Goal: Task Accomplishment & Management: Manage account settings

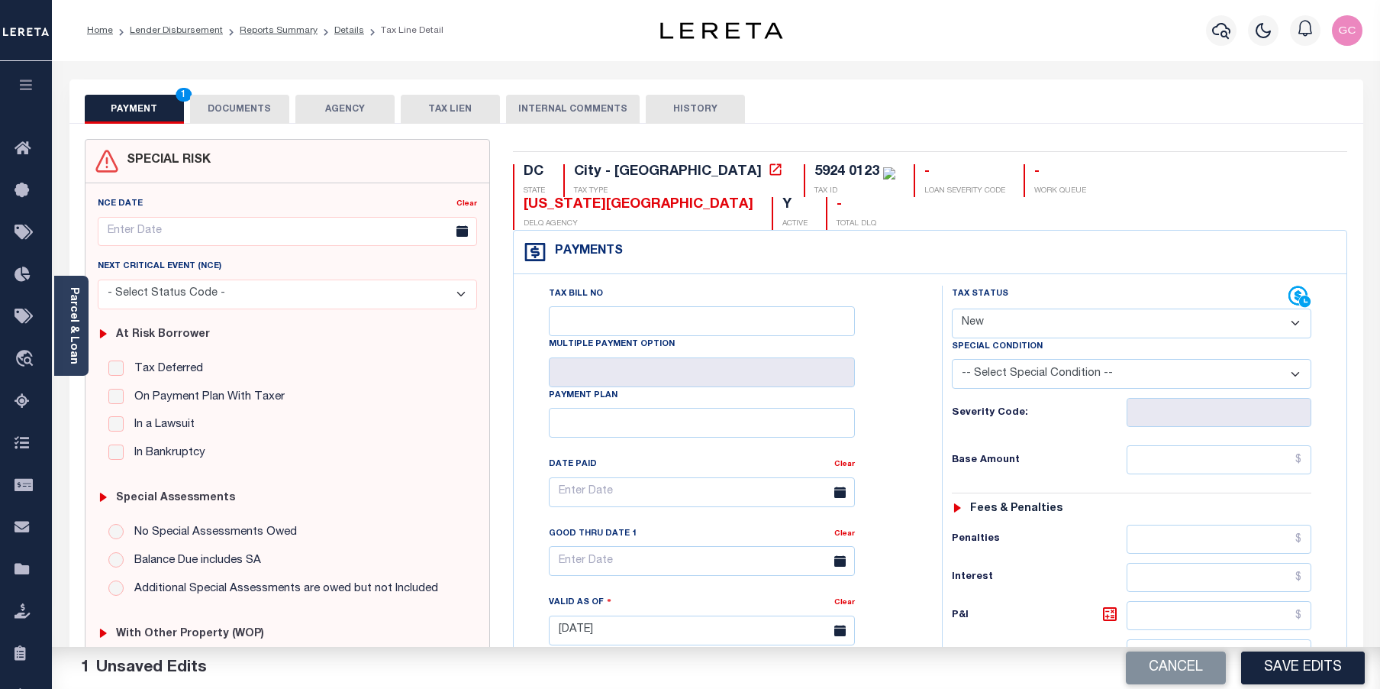
select select "NW2"
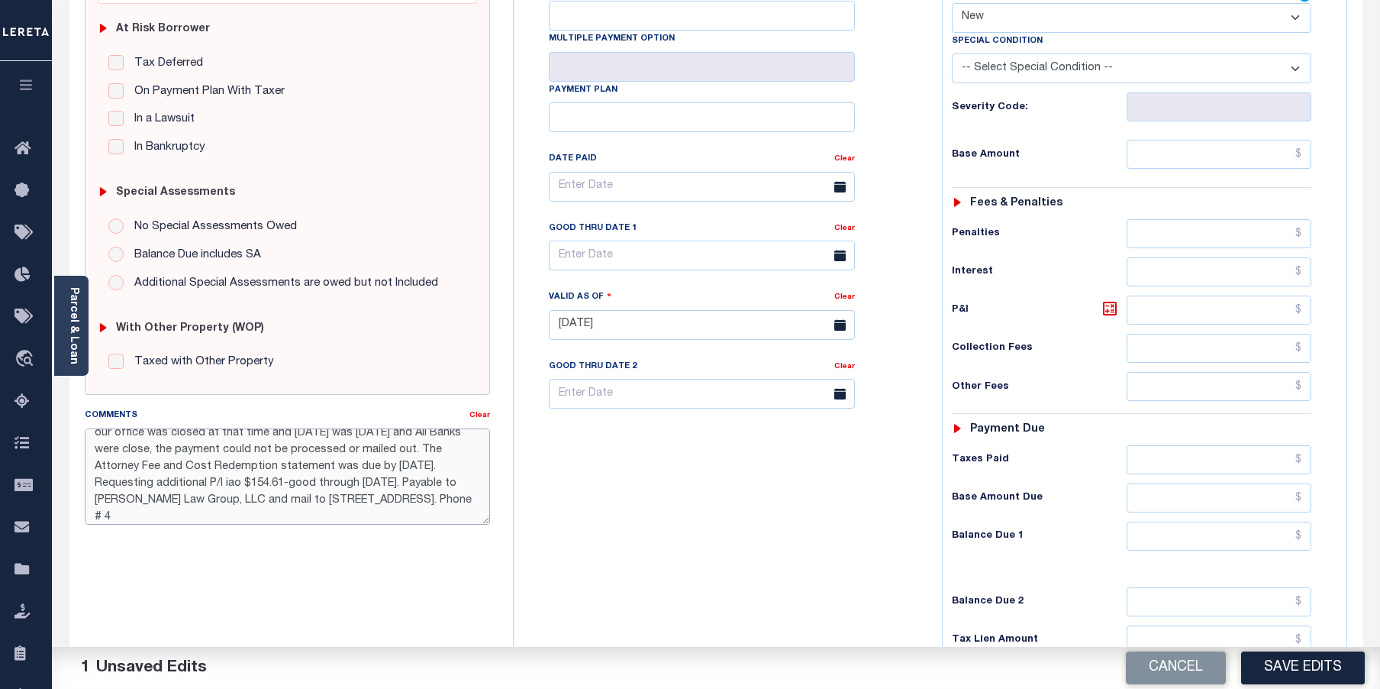
scroll to position [43, 0]
click at [292, 481] on textarea "10/15/2025- The Payment wire was received after 5:30 PM on Friday, October 10, …" at bounding box center [288, 476] width 406 height 96
click at [396, 518] on textarea "10/15/2025- The Payment wire was received after 5:30 PM on Friday, October 10, …" at bounding box center [288, 476] width 406 height 96
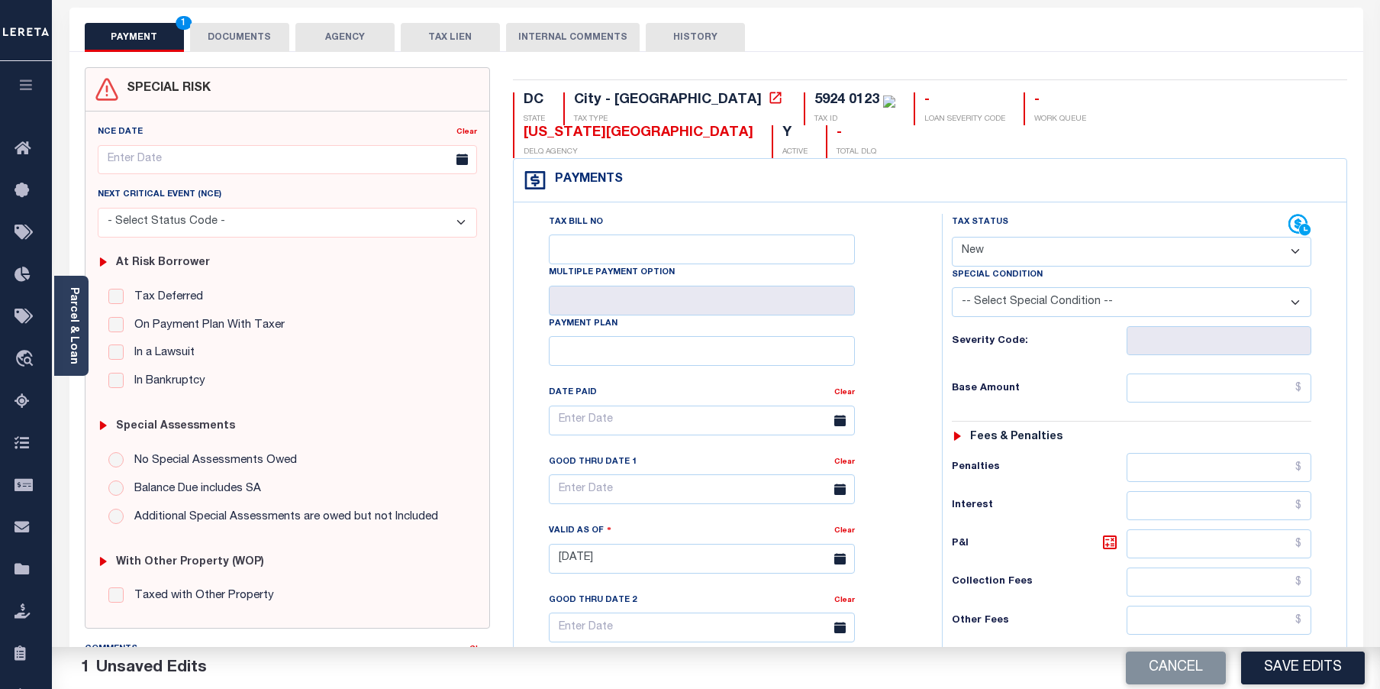
scroll to position [0, 0]
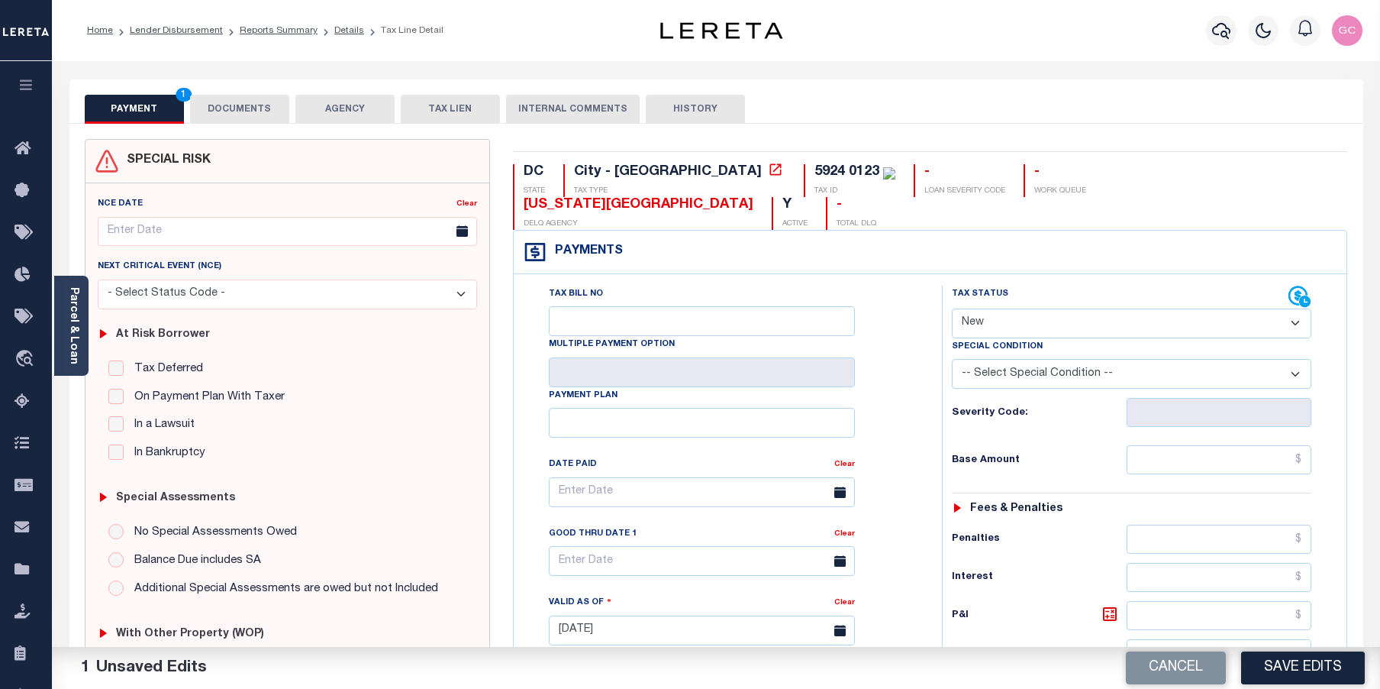
type textarea "10/15/2025- The Payment wire was received after 5:30 PM on Friday, October 10, …"
click at [257, 116] on button "DOCUMENTS" at bounding box center [239, 109] width 99 height 29
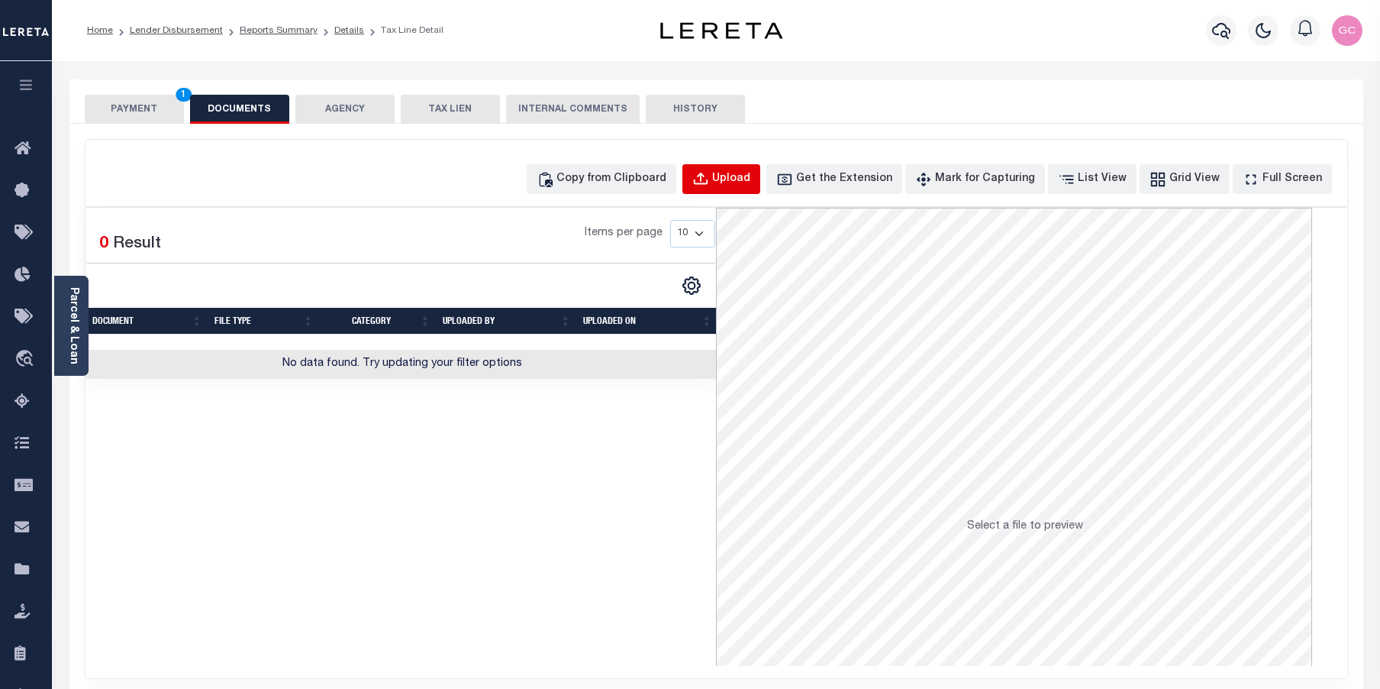
click at [750, 184] on div "Upload" at bounding box center [731, 179] width 38 height 17
select select "POP"
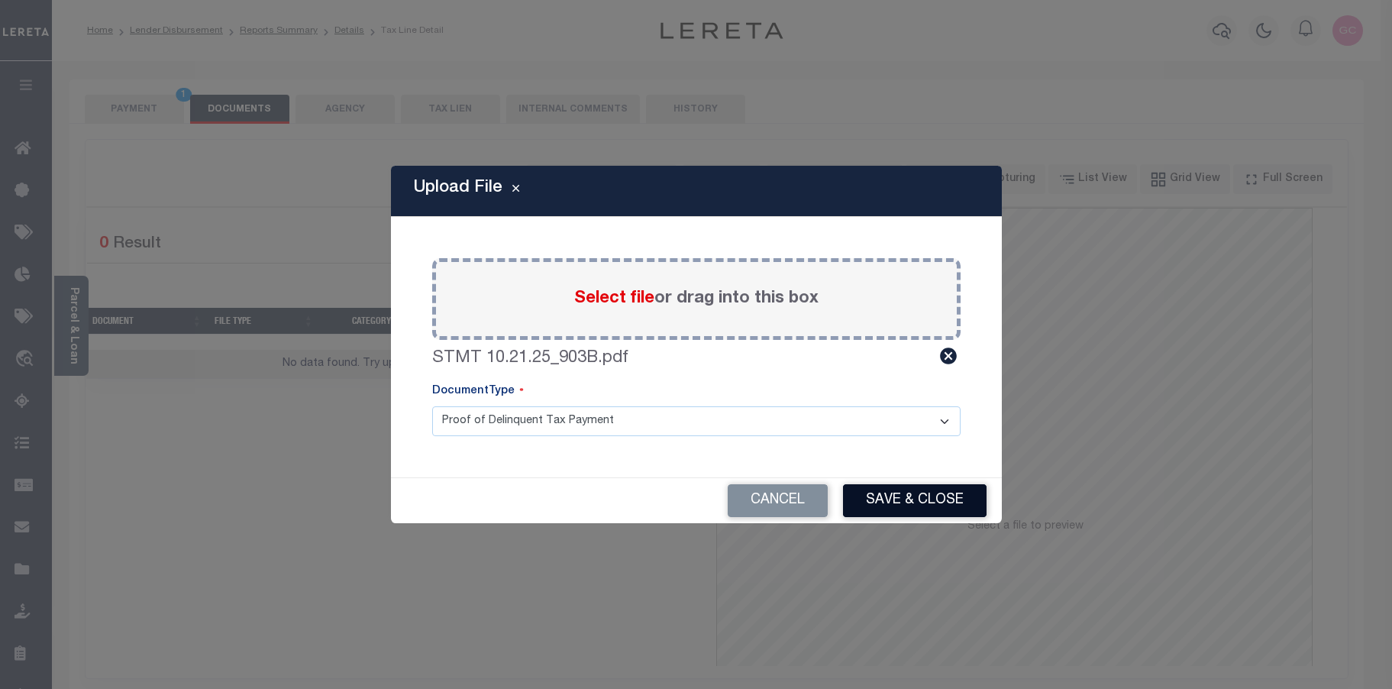
click at [937, 502] on button "Save & Close" at bounding box center [915, 500] width 144 height 33
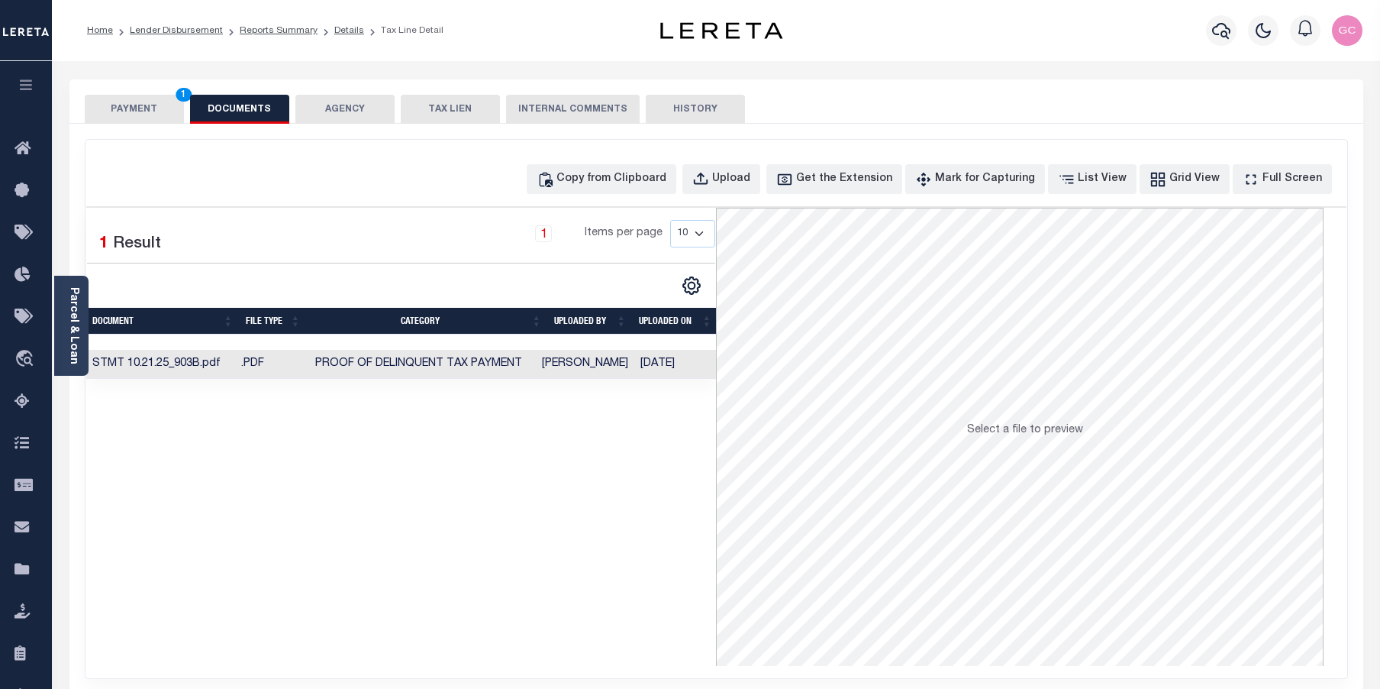
click at [581, 358] on td "[PERSON_NAME]" at bounding box center [585, 365] width 98 height 30
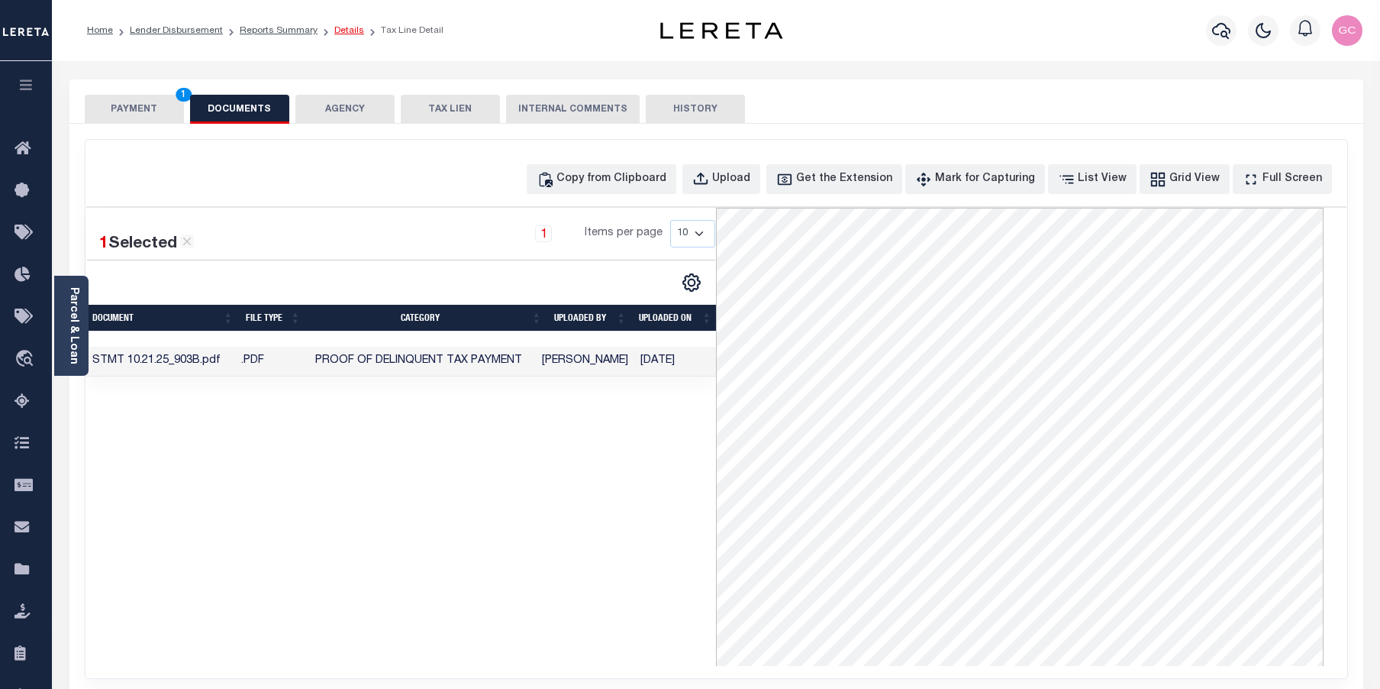
click at [337, 29] on link "Details" at bounding box center [349, 30] width 30 height 9
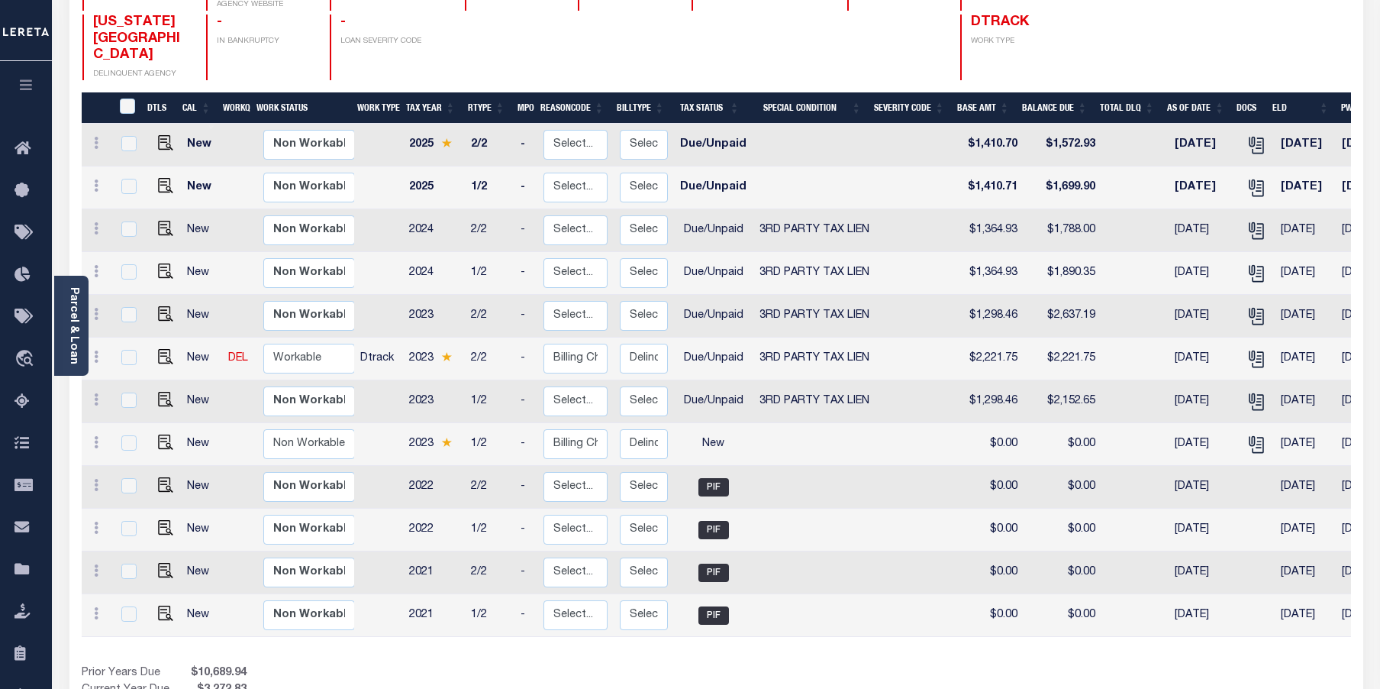
scroll to position [259, 0]
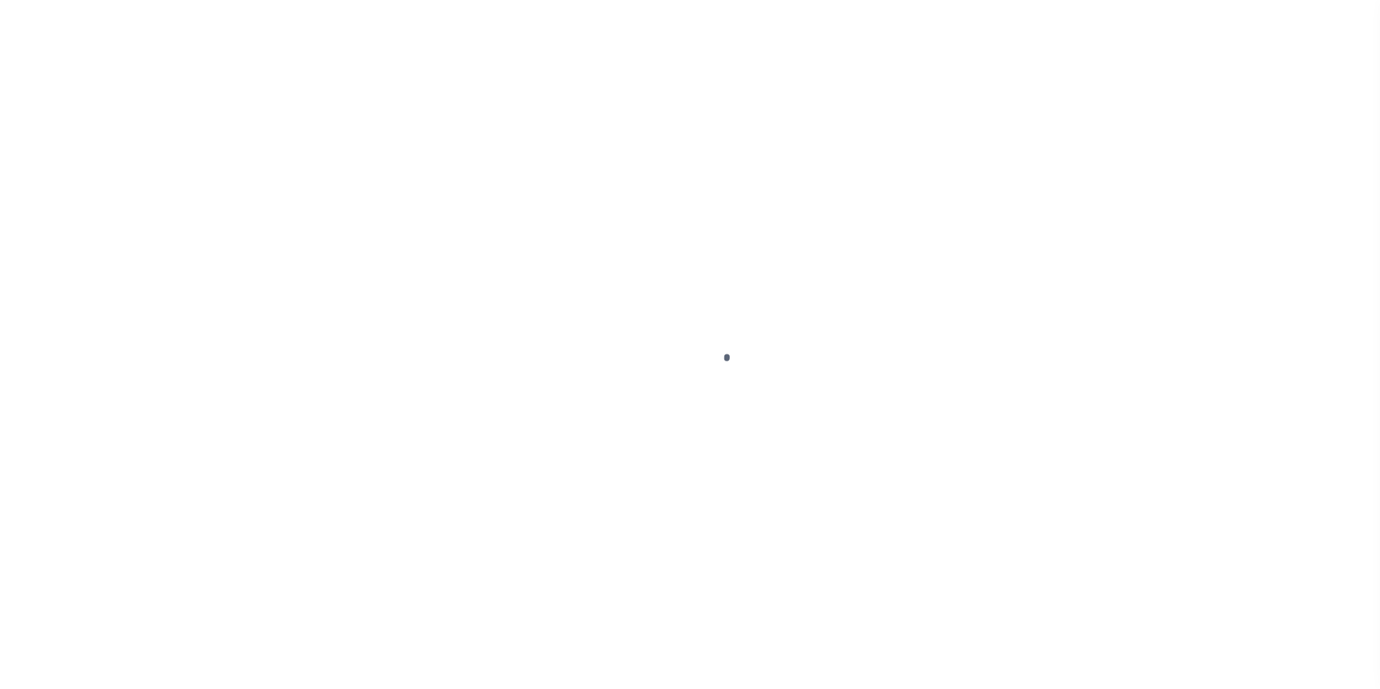
select select "NW2"
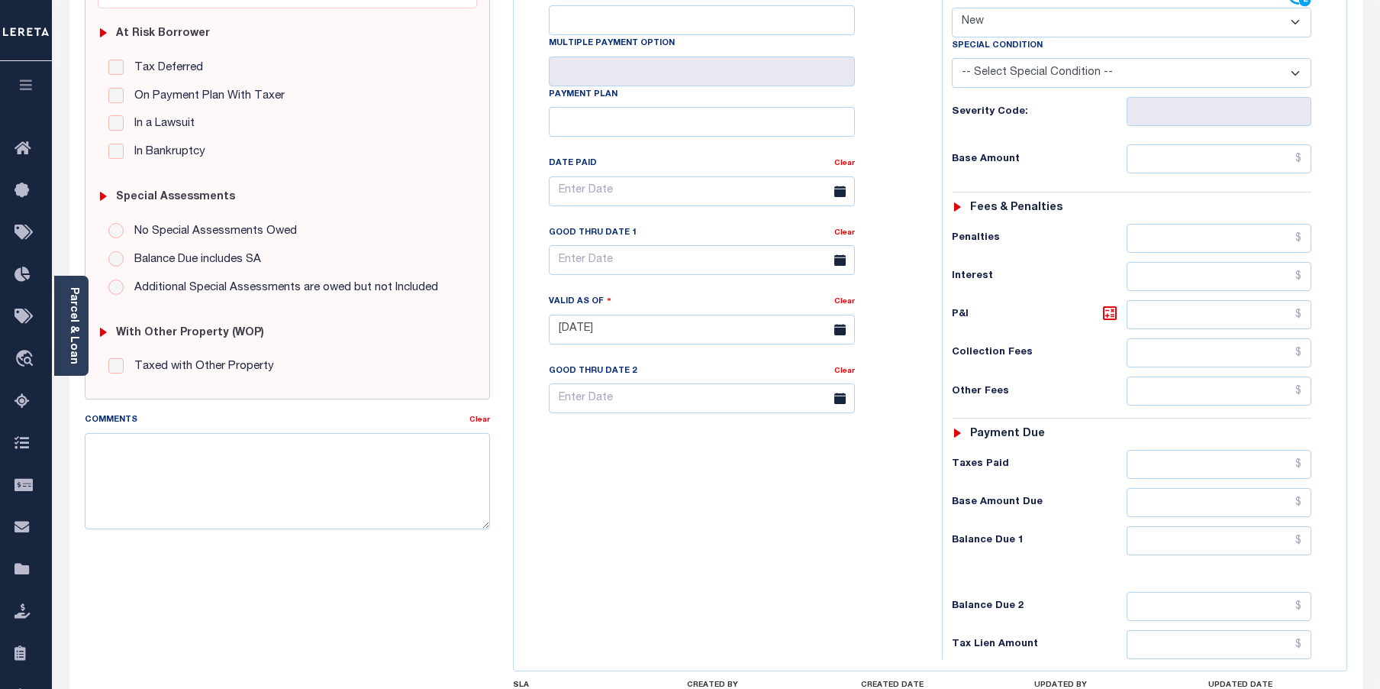
scroll to position [382, 0]
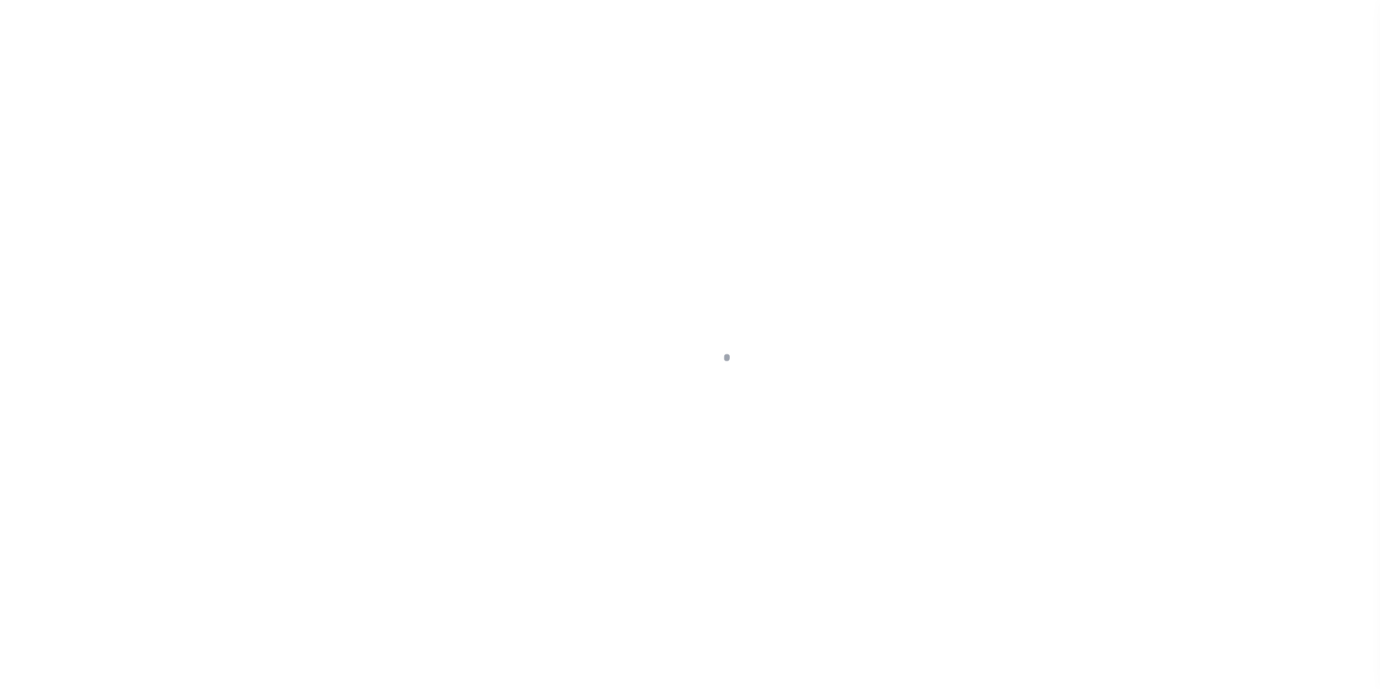
scroll to position [121, 0]
select select "NW2"
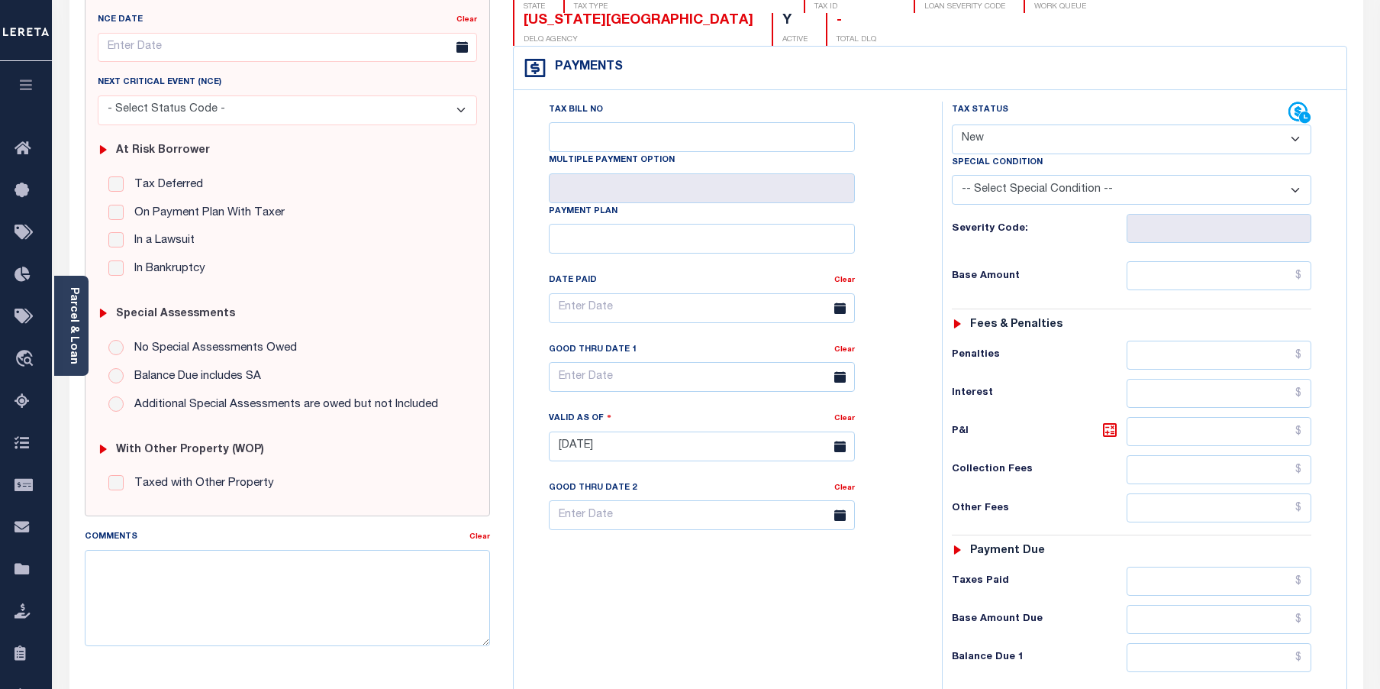
scroll to position [76, 0]
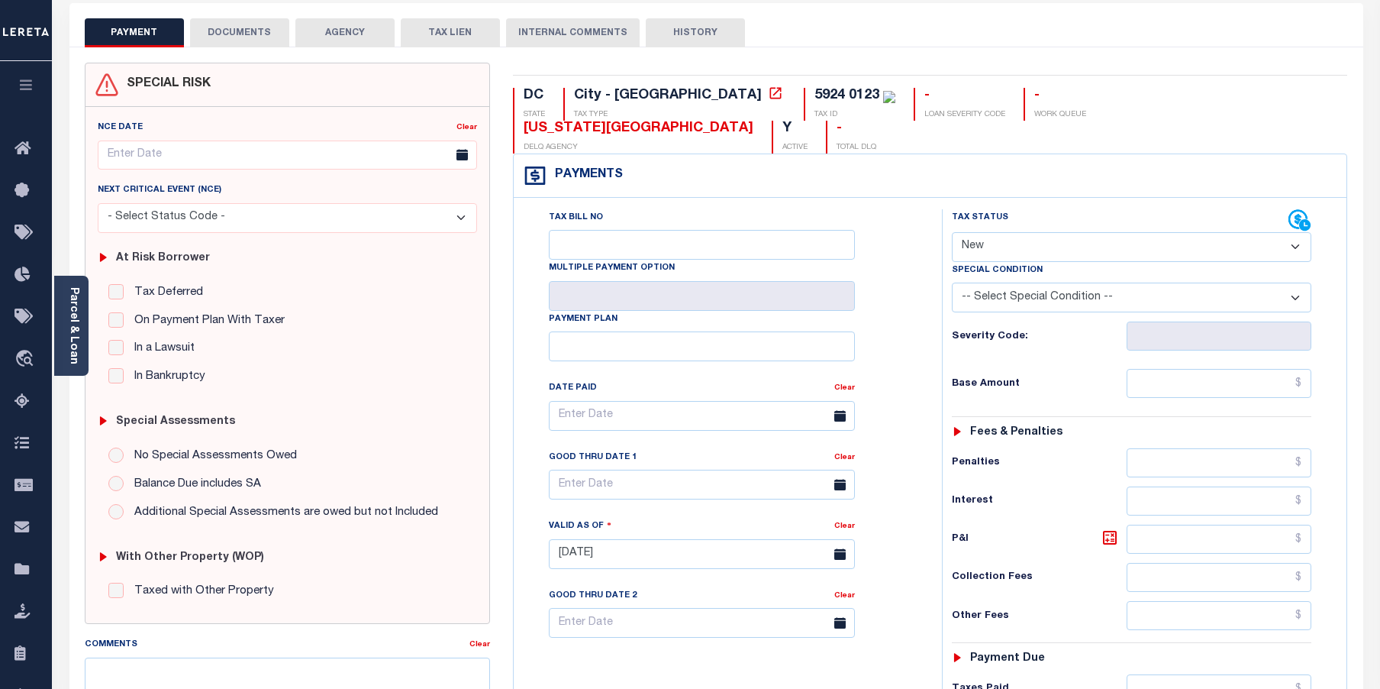
click at [82, 346] on div "Parcel & Loan" at bounding box center [71, 326] width 34 height 100
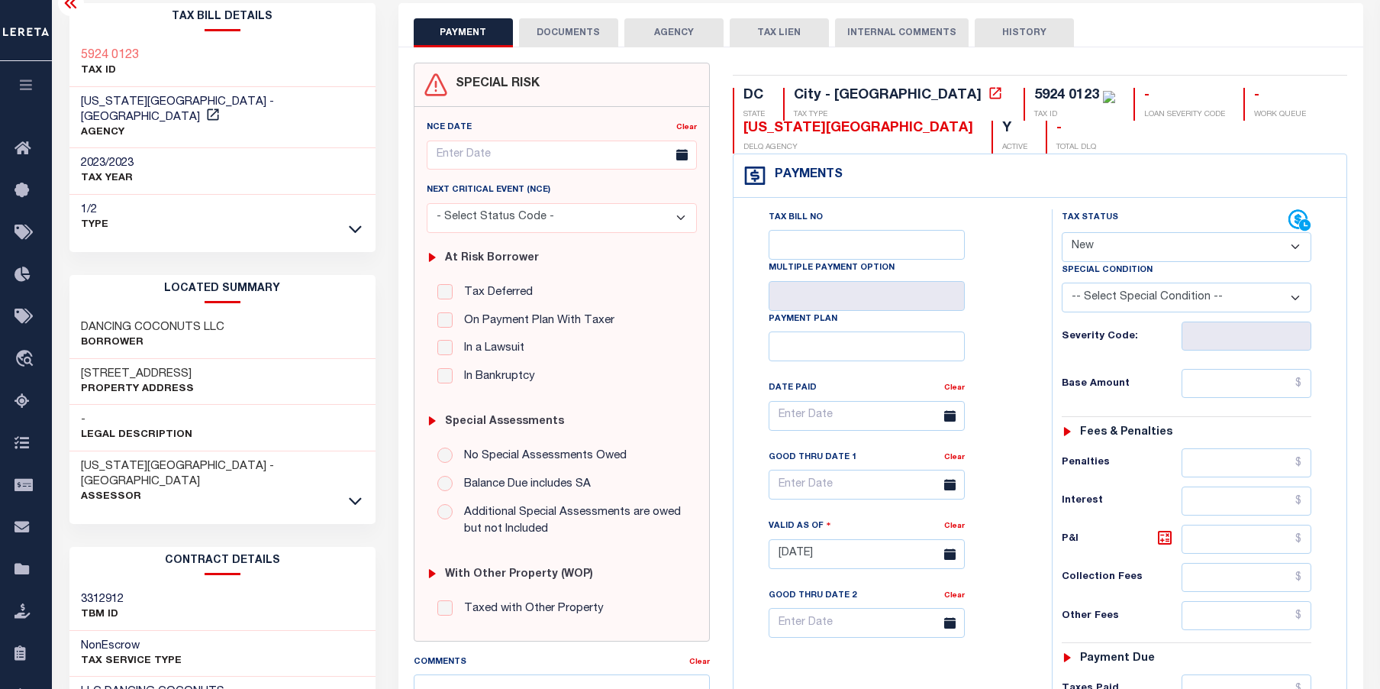
click at [571, 34] on button "DOCUMENTS" at bounding box center [568, 32] width 99 height 29
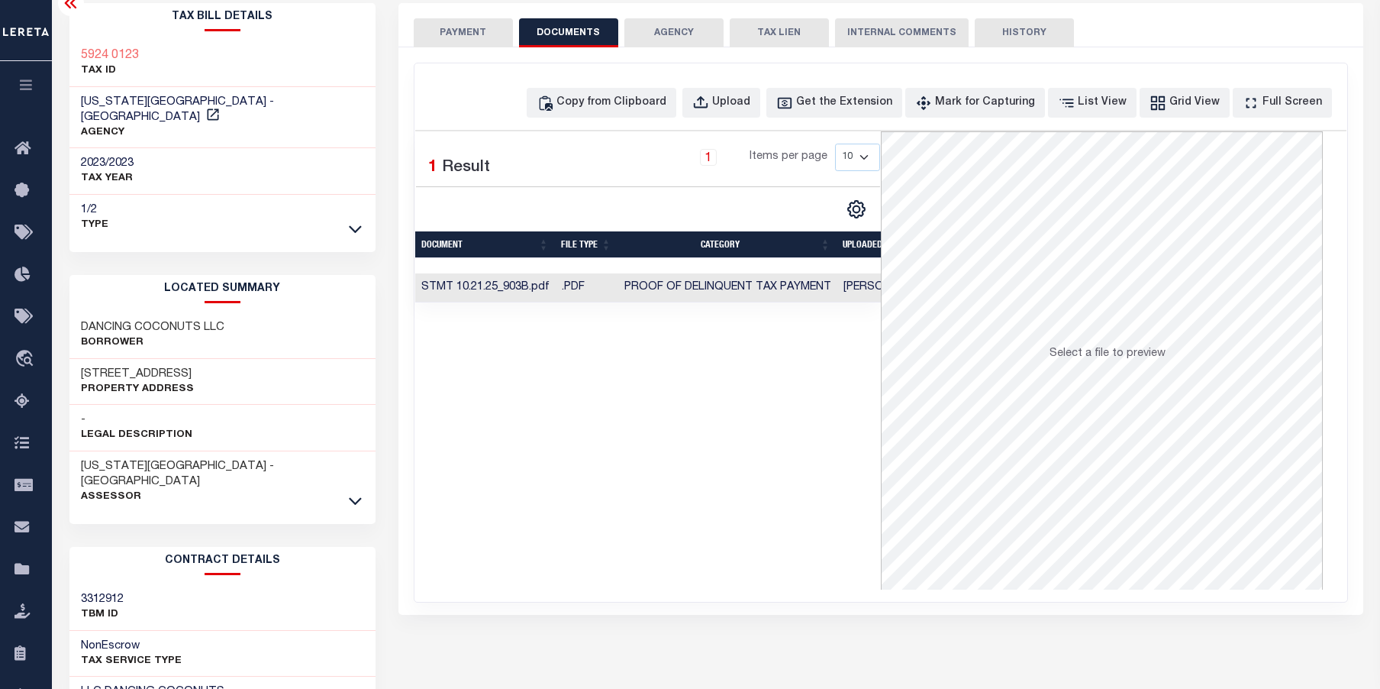
click at [453, 44] on button "PAYMENT" at bounding box center [463, 32] width 99 height 29
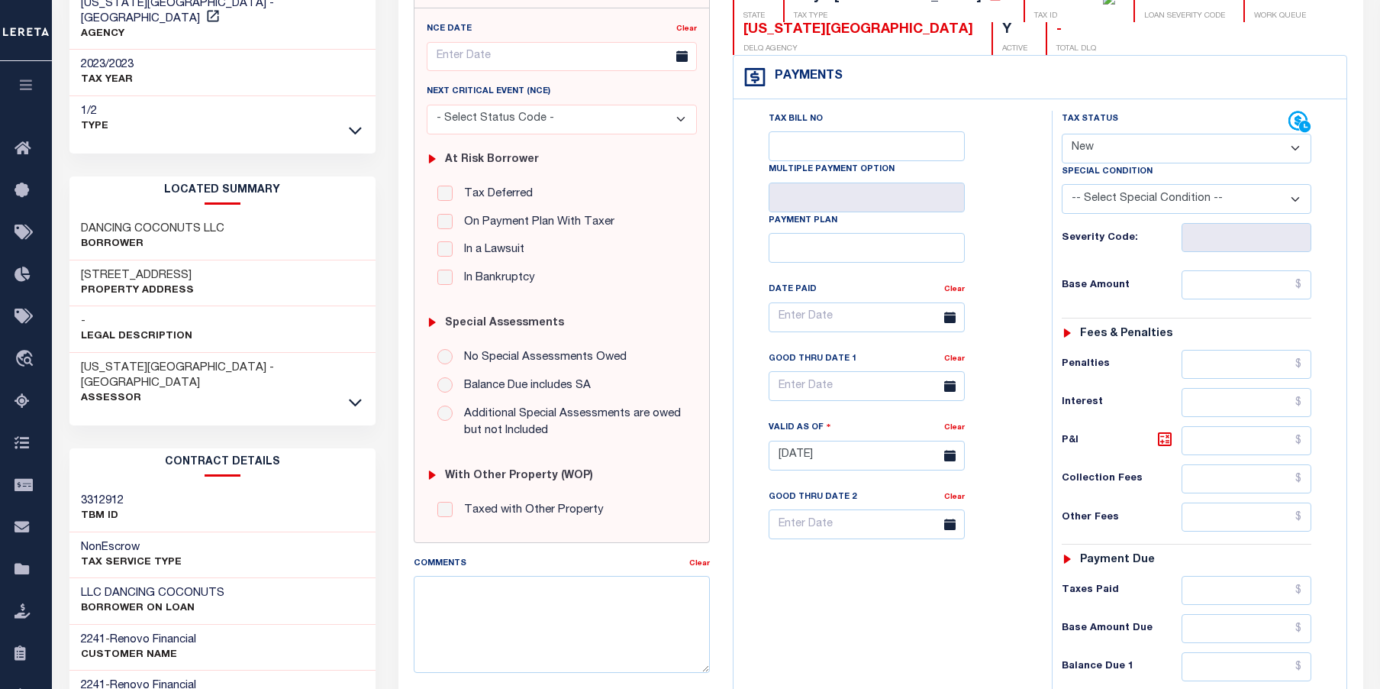
scroll to position [382, 0]
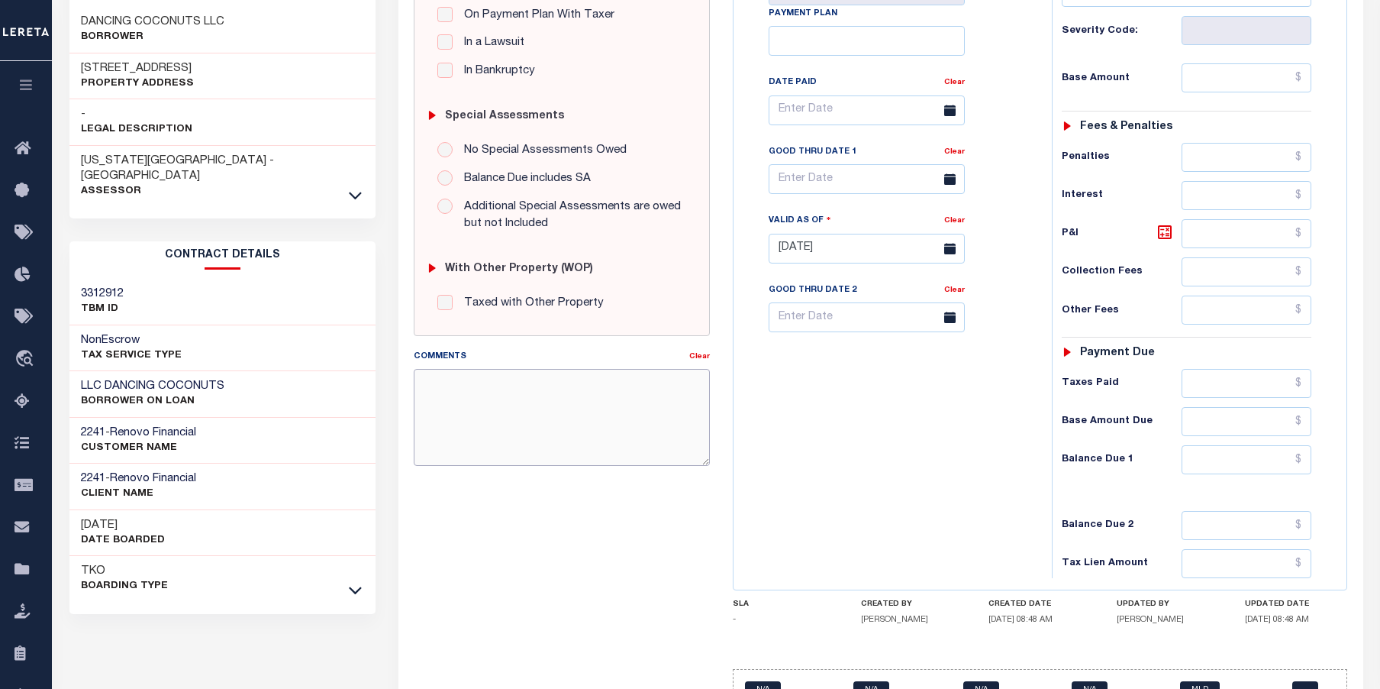
drag, startPoint x: 488, startPoint y: 399, endPoint x: 500, endPoint y: 377, distance: 24.6
click at [486, 399] on textarea "Comments" at bounding box center [562, 417] width 296 height 96
paste textarea "wire payment was received after 5:30 PM on Friday, October 10, 2025. Since our …"
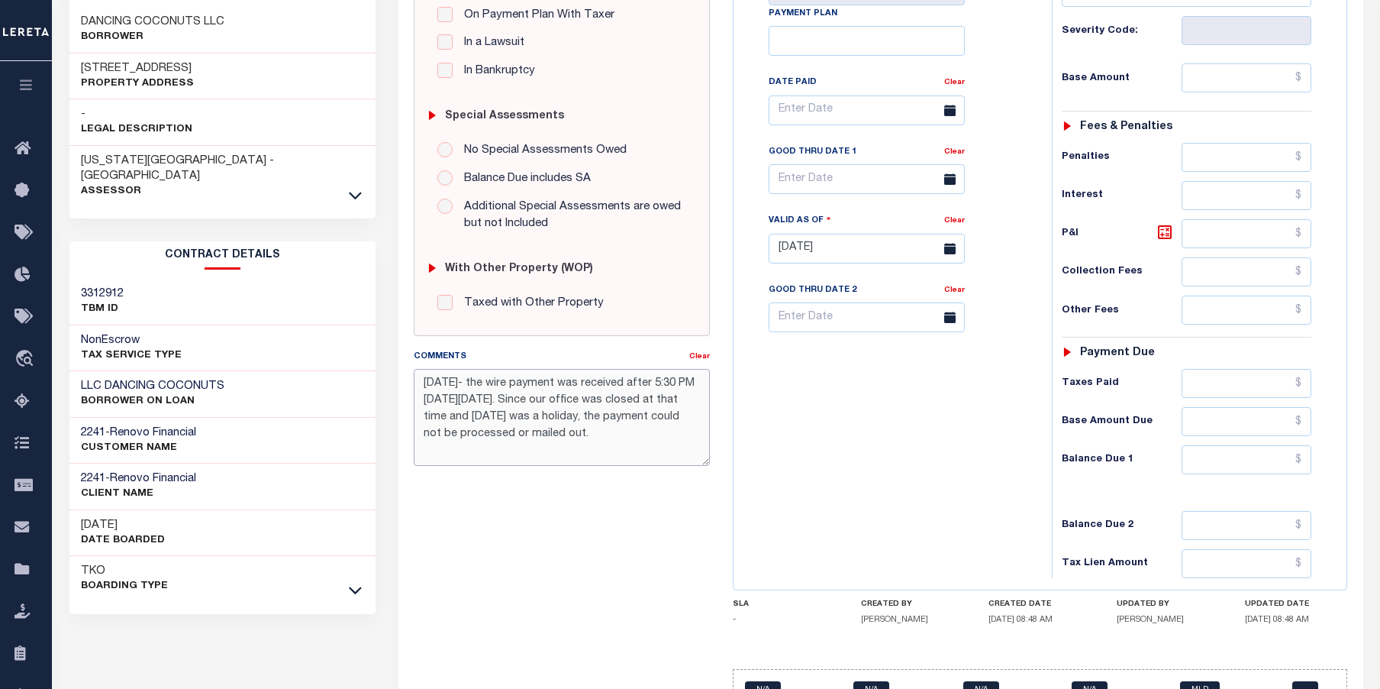
scroll to position [0, 0]
click at [670, 416] on textarea "10/15/2025- the wire payment was received after 5:30 PM on Friday, October 10, …" at bounding box center [562, 417] width 296 height 96
click at [671, 450] on textarea "10/15/2025- the wire payment was received after 5:30 PM on Friday, October 10, …" at bounding box center [562, 417] width 296 height 96
click at [608, 400] on textarea "10/15/2025- the wire payment was received after 5:30 PM on Friday, October 10, …" at bounding box center [562, 417] width 296 height 96
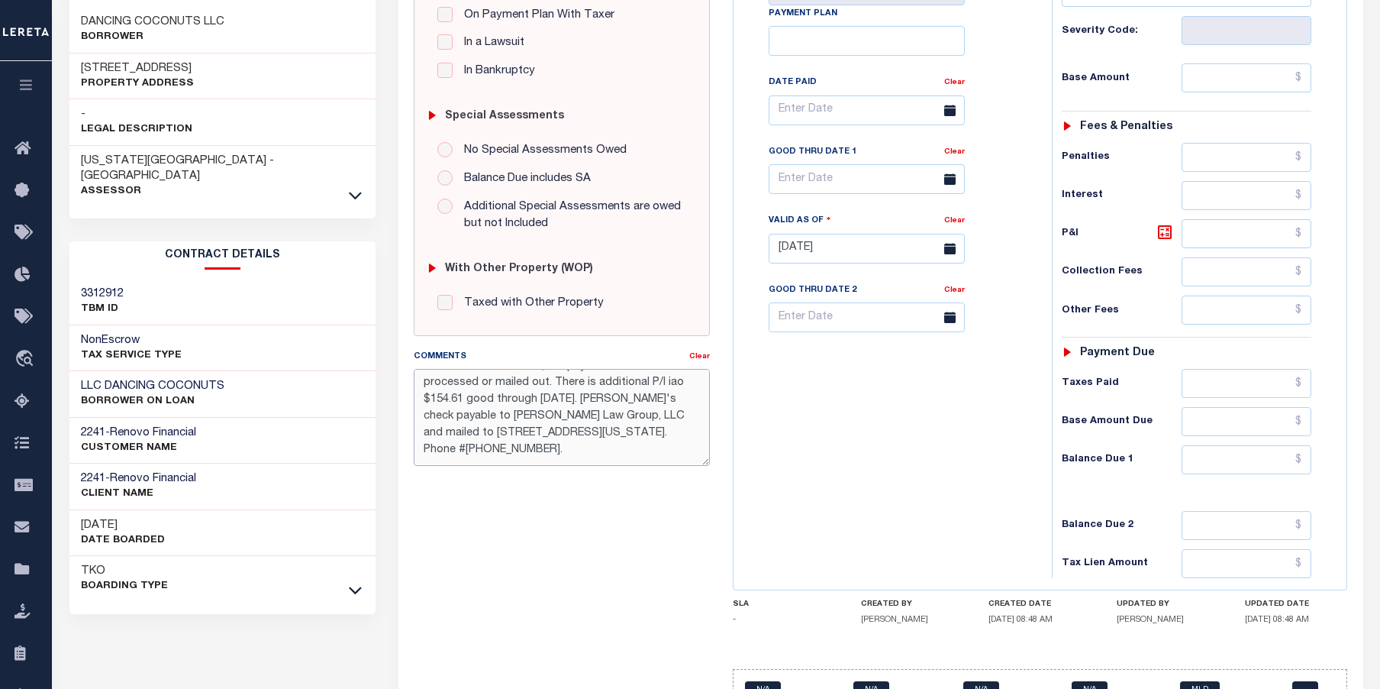
click at [565, 415] on textarea "10/15/2025- the wire payment was received after 5:30 PM on Friday, October 10, …" at bounding box center [562, 417] width 296 height 96
drag, startPoint x: 688, startPoint y: 422, endPoint x: 418, endPoint y: 355, distance: 278.5
click at [418, 355] on div "Comments Clear 10/15/2025- the wire payment was received after 5:30 PM on Frida…" at bounding box center [562, 407] width 296 height 118
type textarea "10/15/2025- the wire payment was received after 5:30 PM on Friday, October 10, …"
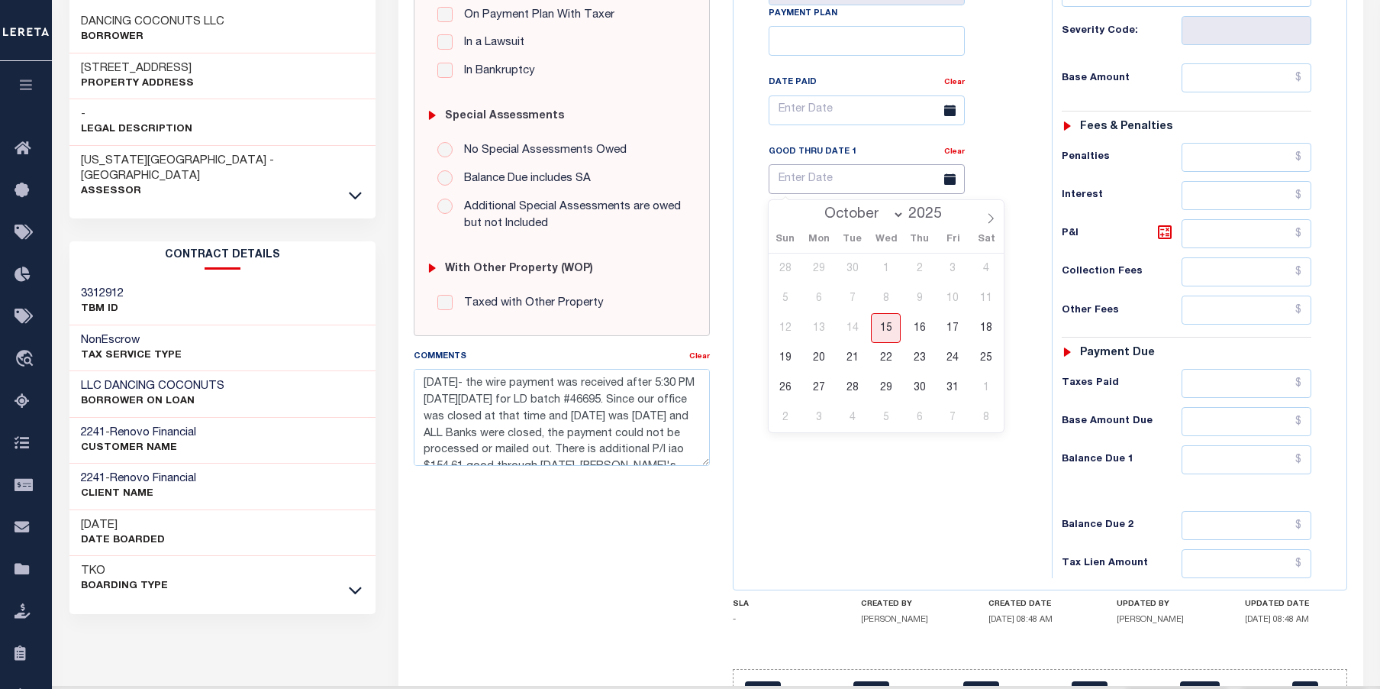
click at [883, 184] on input "text" at bounding box center [867, 179] width 196 height 30
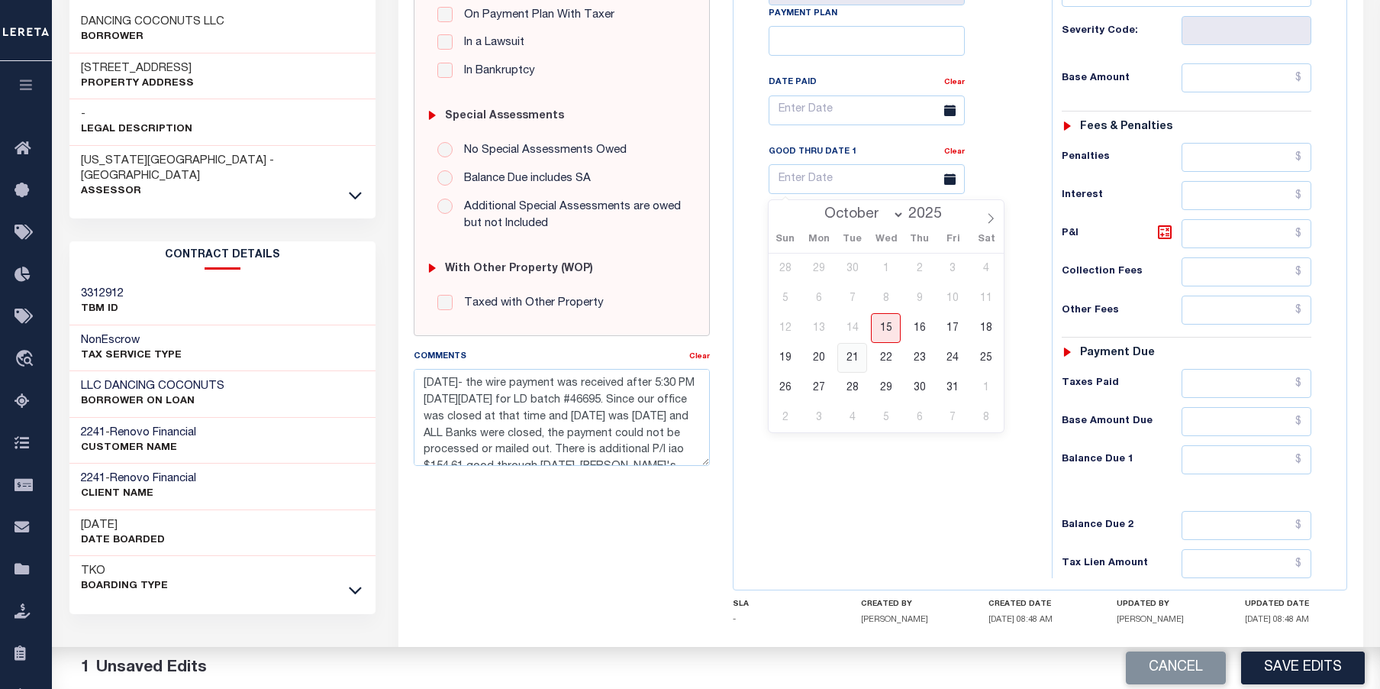
click at [852, 356] on span "21" at bounding box center [853, 358] width 30 height 30
type input "[DATE]"
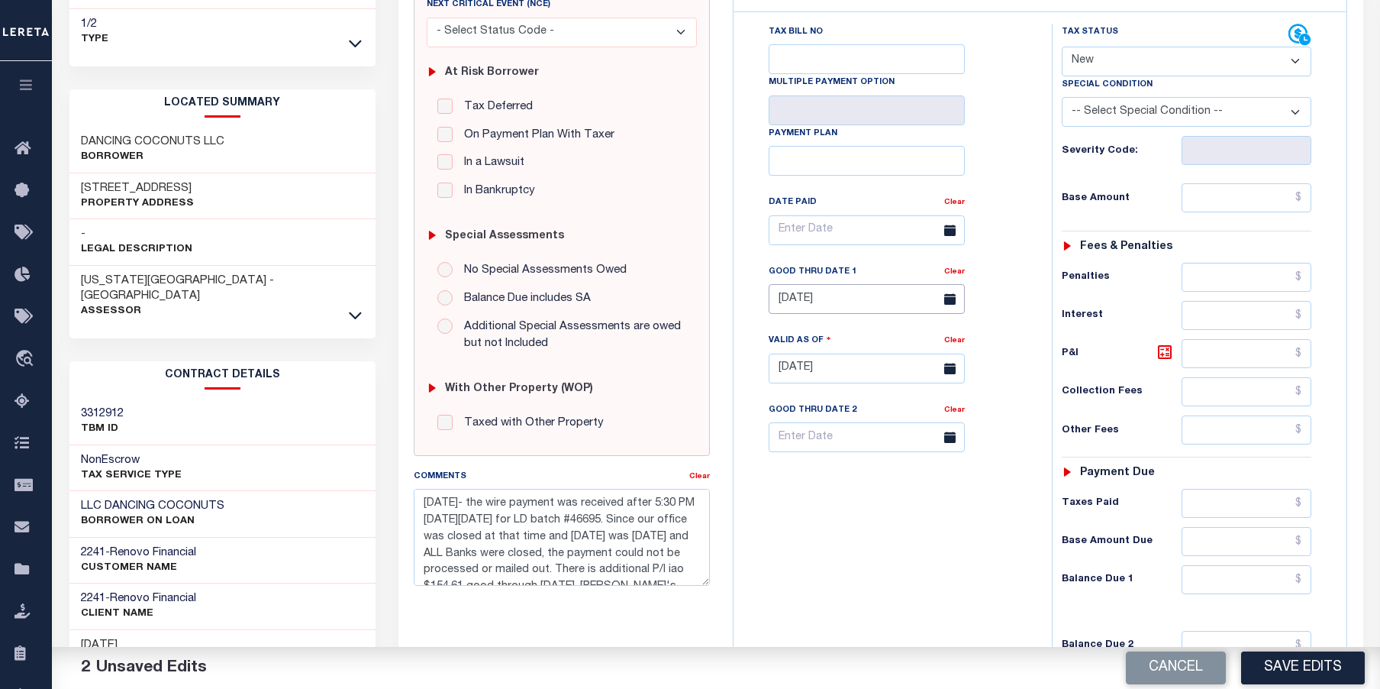
scroll to position [153, 0]
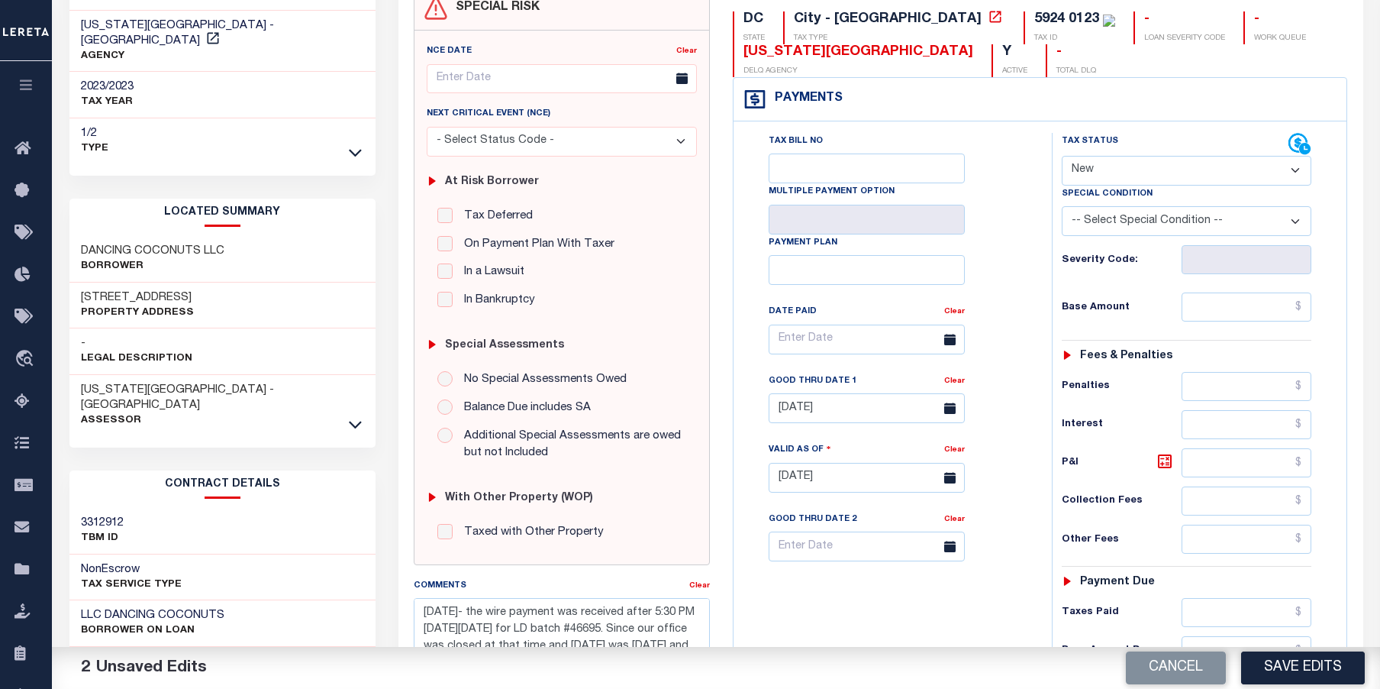
click at [1208, 173] on select "- Select Status Code - Open Due/Unpaid Paid Incomplete No Tax Due Internal Refu…" at bounding box center [1187, 171] width 250 height 30
select select "DUE"
click at [1062, 157] on select "- Select Status Code - Open Due/Unpaid Paid Incomplete No Tax Due Internal Refu…" at bounding box center [1187, 171] width 250 height 30
click at [1276, 229] on select "-- Select Special Condition -- 3RD PARTY TAX LIEN AGENCY TAX LIEN (A.K.A Inside…" at bounding box center [1187, 221] width 250 height 30
click at [1182, 125] on div "Tax Bill No Multiple Payment Option Payment Plan" at bounding box center [1041, 469] width 614 height 697
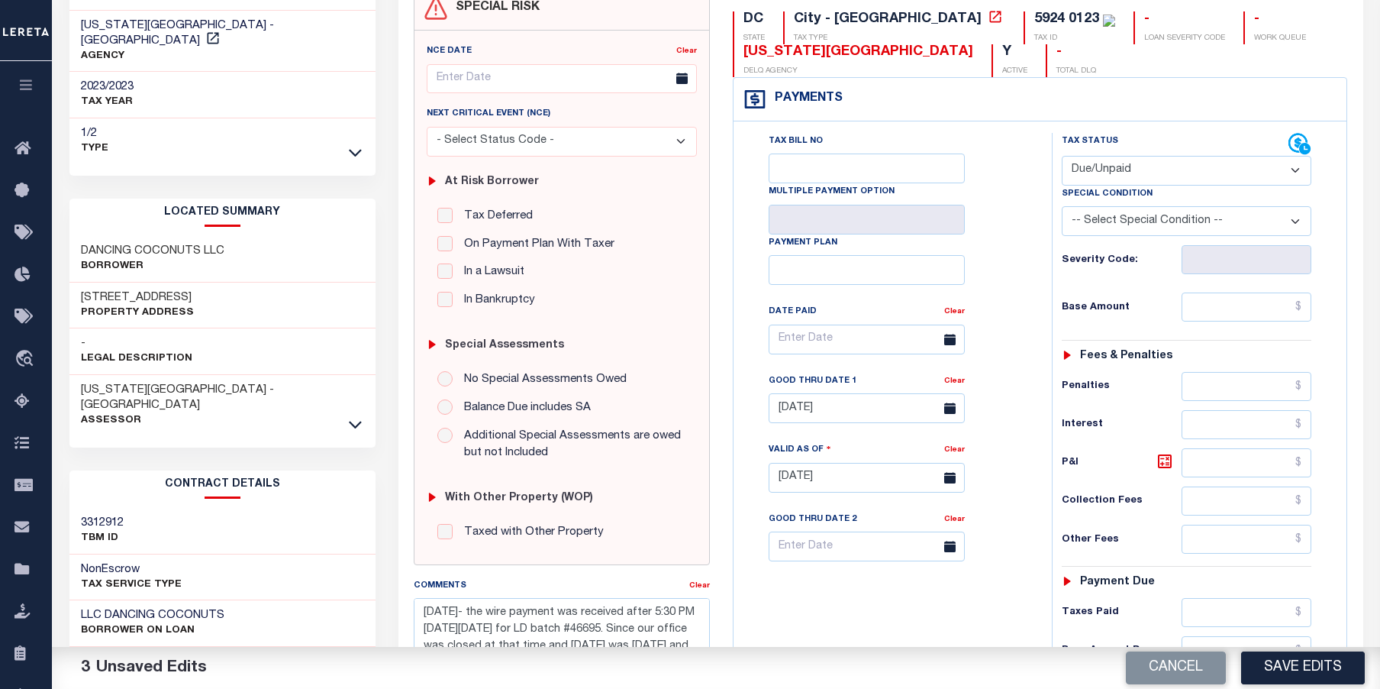
click at [1297, 224] on select "-- Select Special Condition -- 3RD PARTY TAX LIEN AGENCY TAX LIEN (A.K.A Inside…" at bounding box center [1187, 221] width 250 height 30
select select "15"
click at [1062, 208] on select "-- Select Special Condition -- 3RD PARTY TAX LIEN AGENCY TAX LIEN (A.K.A Inside…" at bounding box center [1187, 221] width 250 height 30
click at [807, 175] on input "Tax Bill No" at bounding box center [867, 168] width 196 height 30
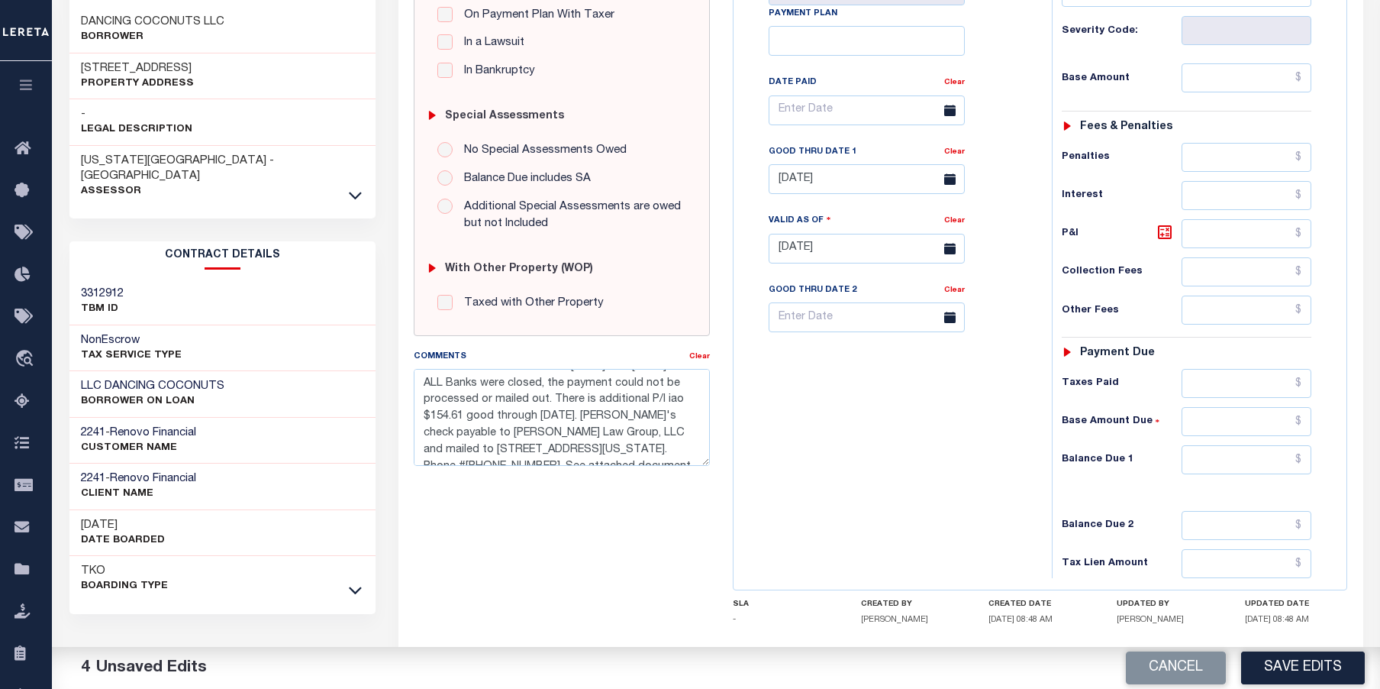
scroll to position [40, 0]
type input "2025-CAB-002337"
click at [523, 444] on textarea "10/15/2025- the wire payment was received after 5:30 PM on Friday, October 10, …" at bounding box center [562, 417] width 296 height 96
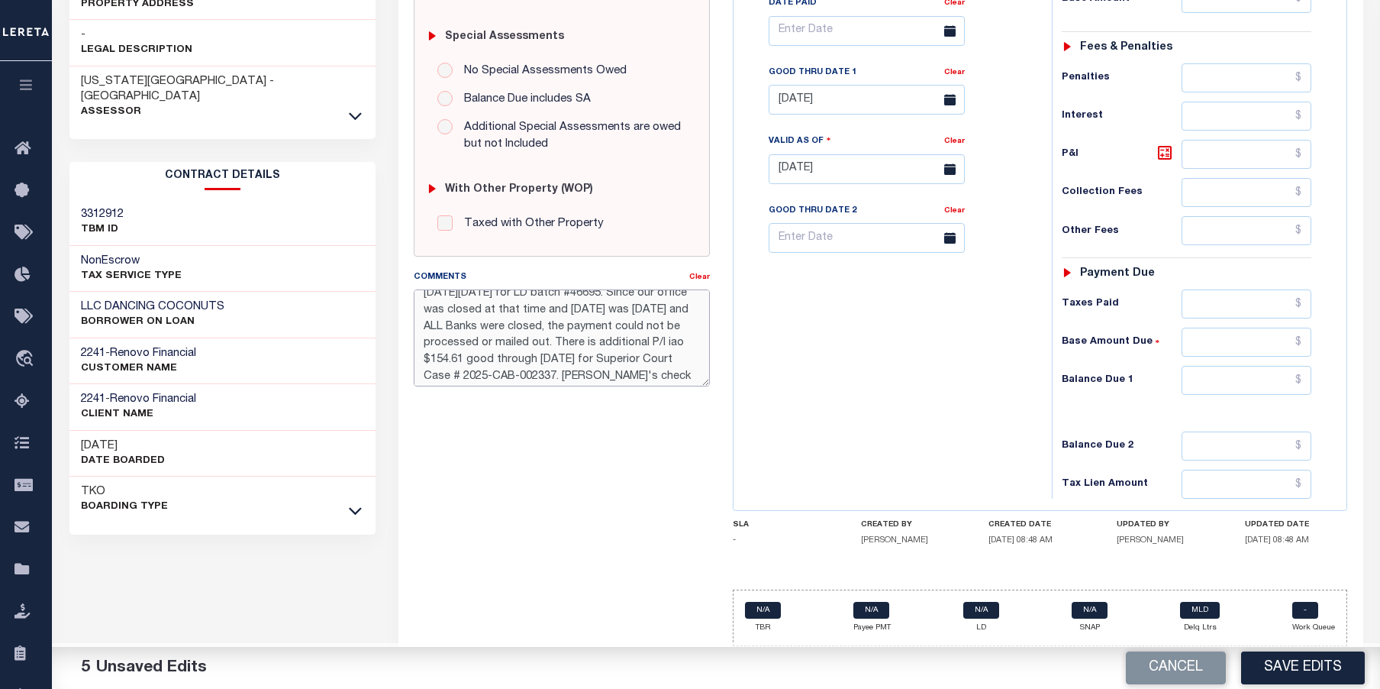
scroll to position [0, 0]
drag, startPoint x: 631, startPoint y: 343, endPoint x: 314, endPoint y: 218, distance: 340.4
click at [317, 219] on div "Parcel & Loan Tax Bill Details 5924 0123 TAX ID AGENCY 2023/2023 TAX YEAR" at bounding box center [716, 144] width 1317 height 1089
click at [421, 305] on textarea "10/15/2025- the wire payment was received after 5:30 PM on Friday, October 10, …" at bounding box center [562, 337] width 296 height 96
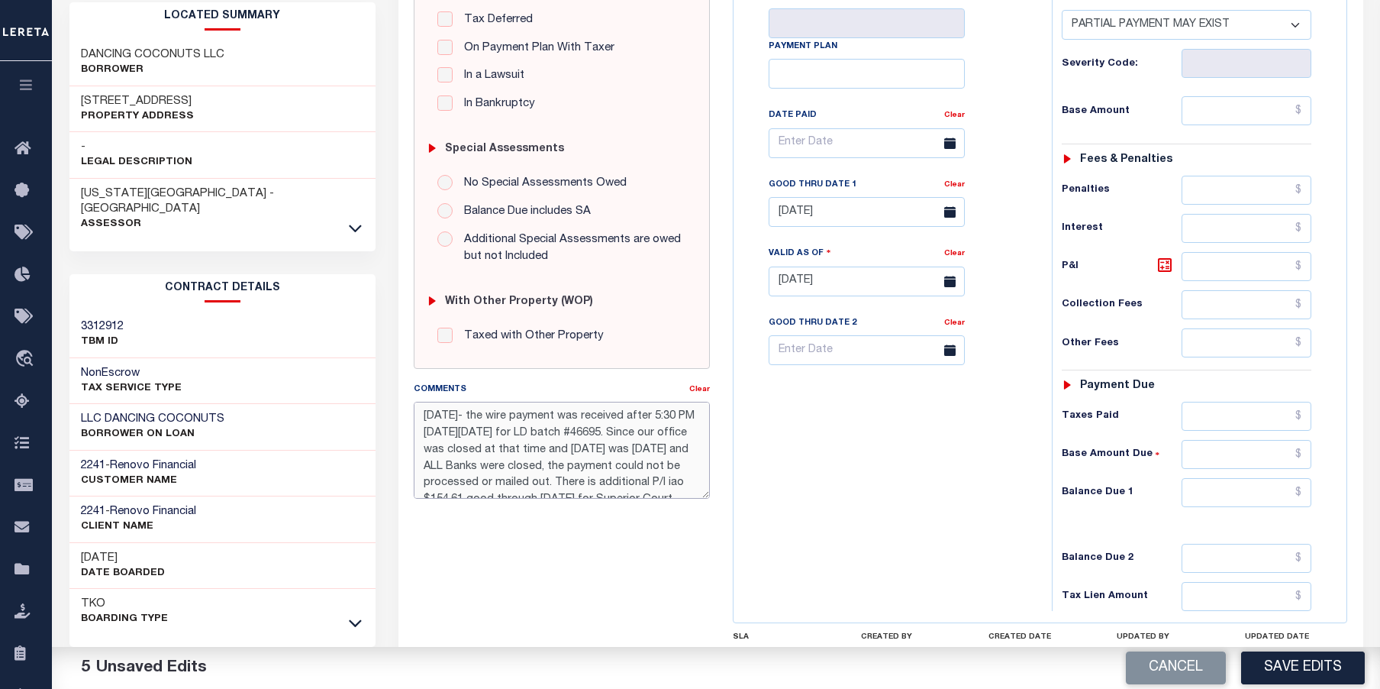
scroll to position [311, 0]
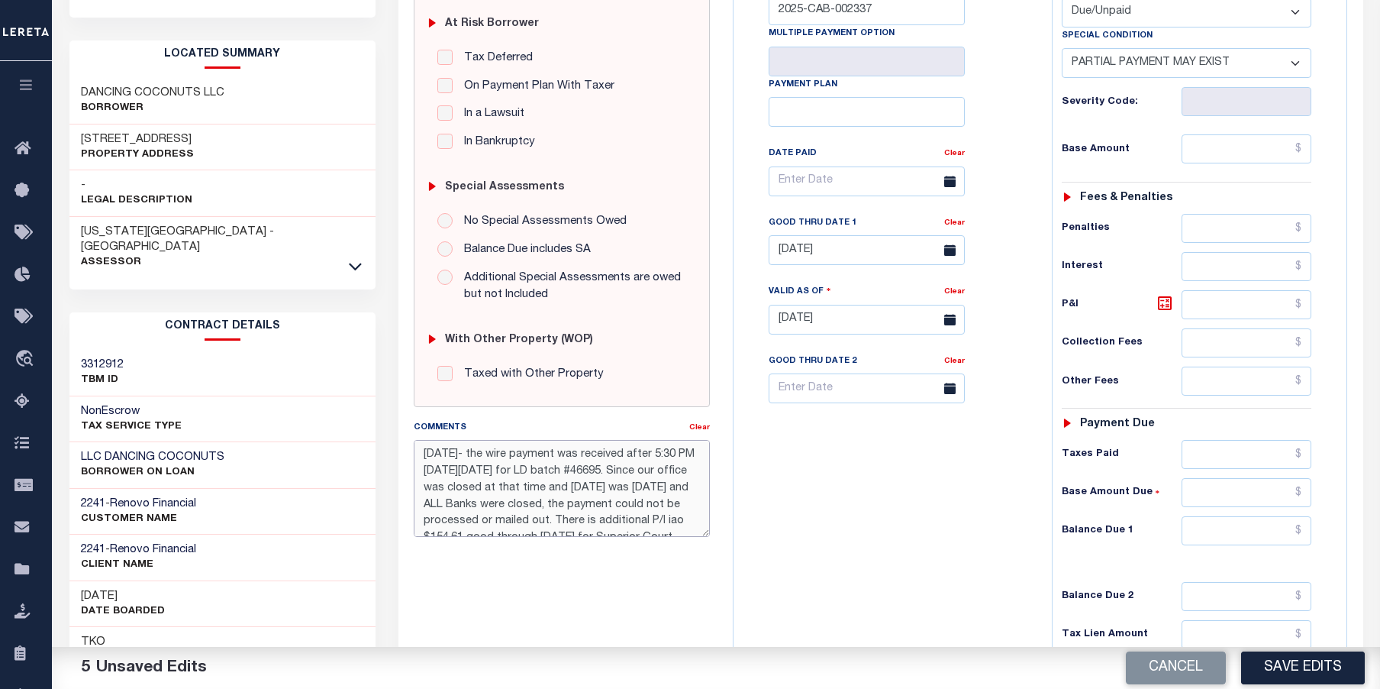
type textarea "10/15/2025- the wire payment was received after 5:30 PM on Friday, October 10, …"
click at [1232, 152] on input "text" at bounding box center [1247, 148] width 131 height 29
type input "$154.61"
click at [1222, 534] on input "text" at bounding box center [1247, 530] width 131 height 29
type input "$154.61"
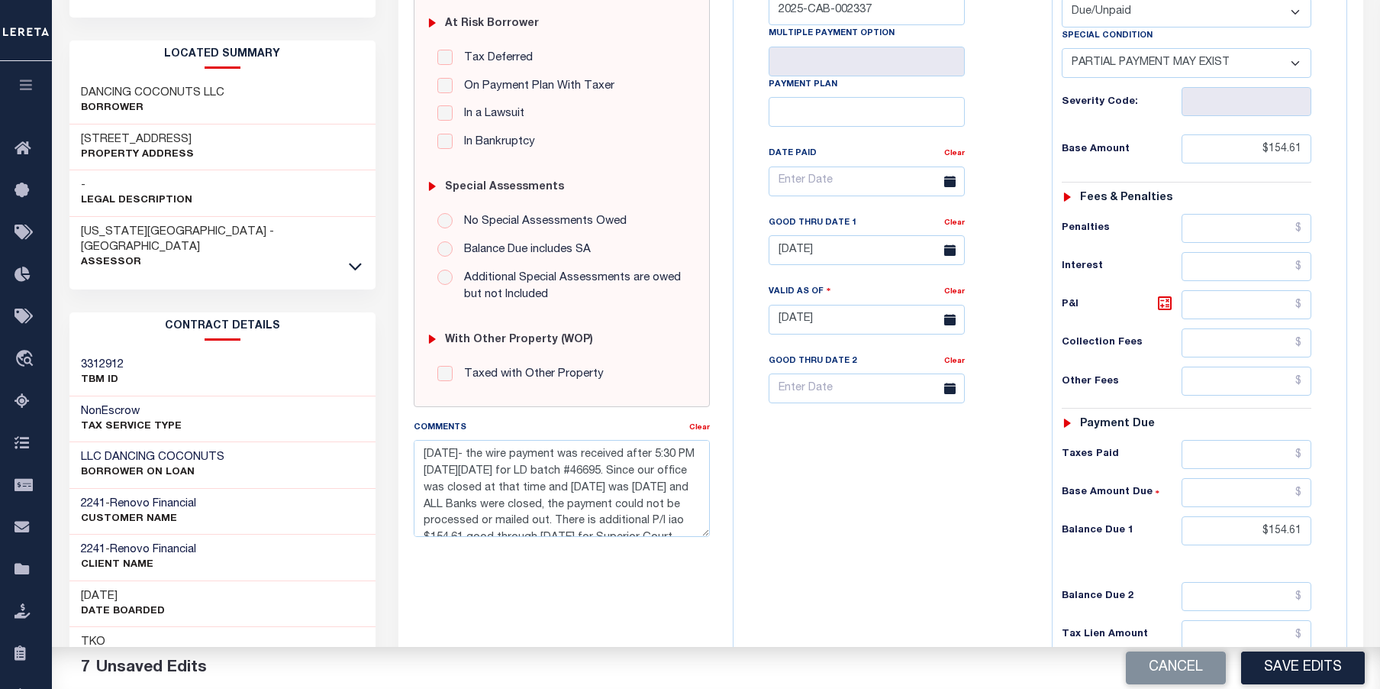
click at [1300, 63] on select "-- Select Special Condition -- 3RD PARTY TAX LIEN AGENCY TAX LIEN (A.K.A Inside…" at bounding box center [1187, 63] width 250 height 30
select select "0"
click at [1062, 50] on select "-- Select Special Condition -- 3RD PARTY TAX LIEN AGENCY TAX LIEN (A.K.A Inside…" at bounding box center [1187, 63] width 250 height 30
click at [1329, 667] on button "Save Edits" at bounding box center [1304, 667] width 124 height 33
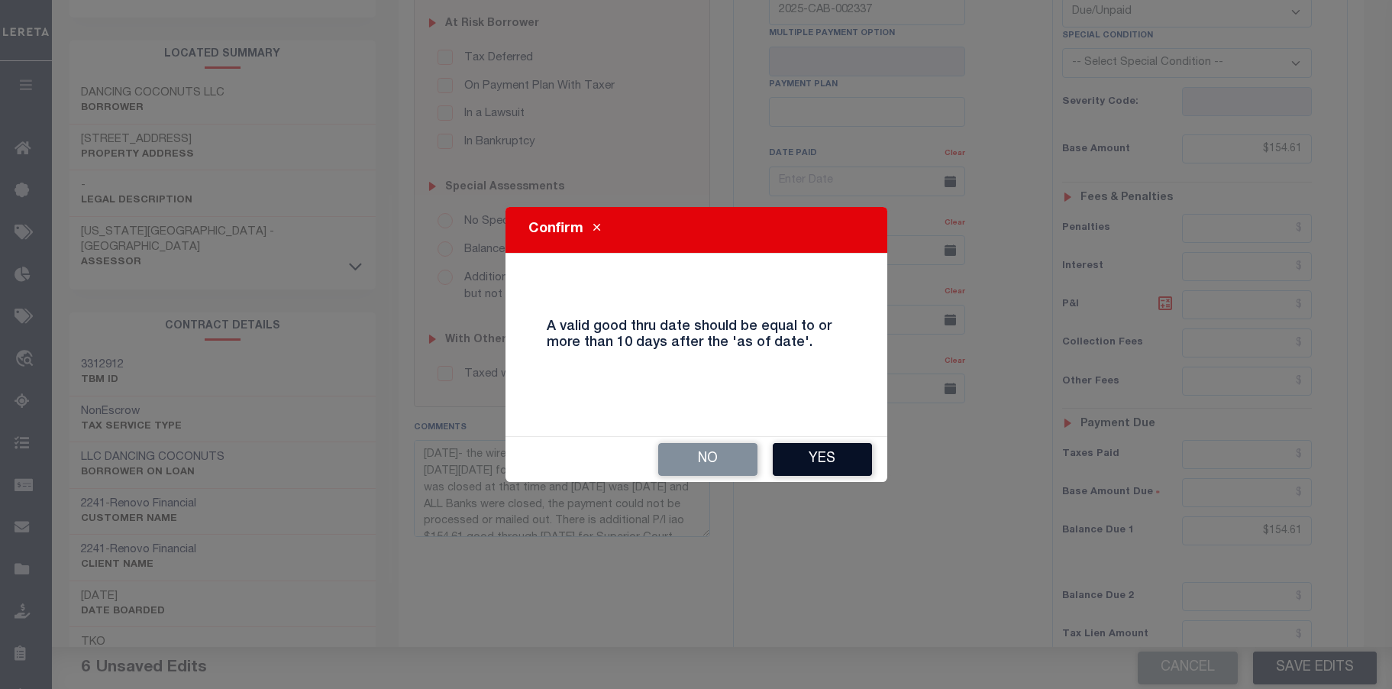
click at [812, 458] on button "Yes" at bounding box center [822, 459] width 99 height 33
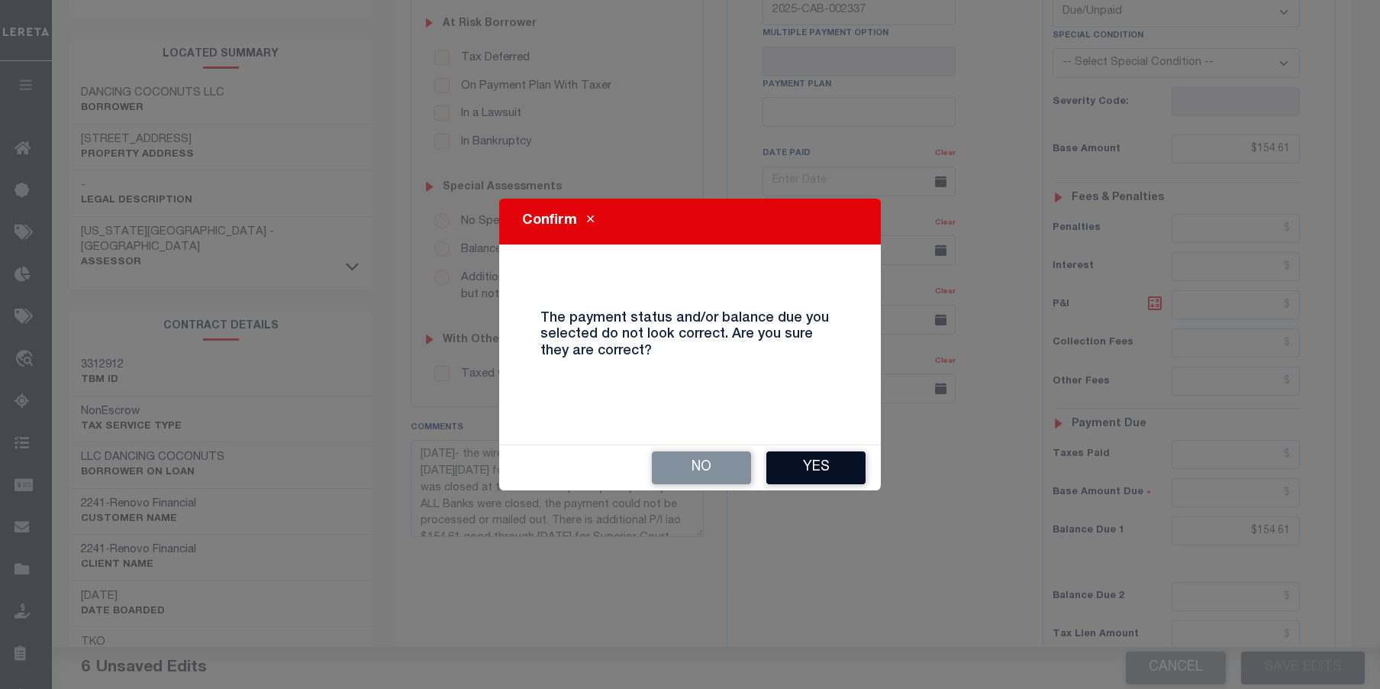
click at [838, 471] on button "Yes" at bounding box center [816, 467] width 99 height 33
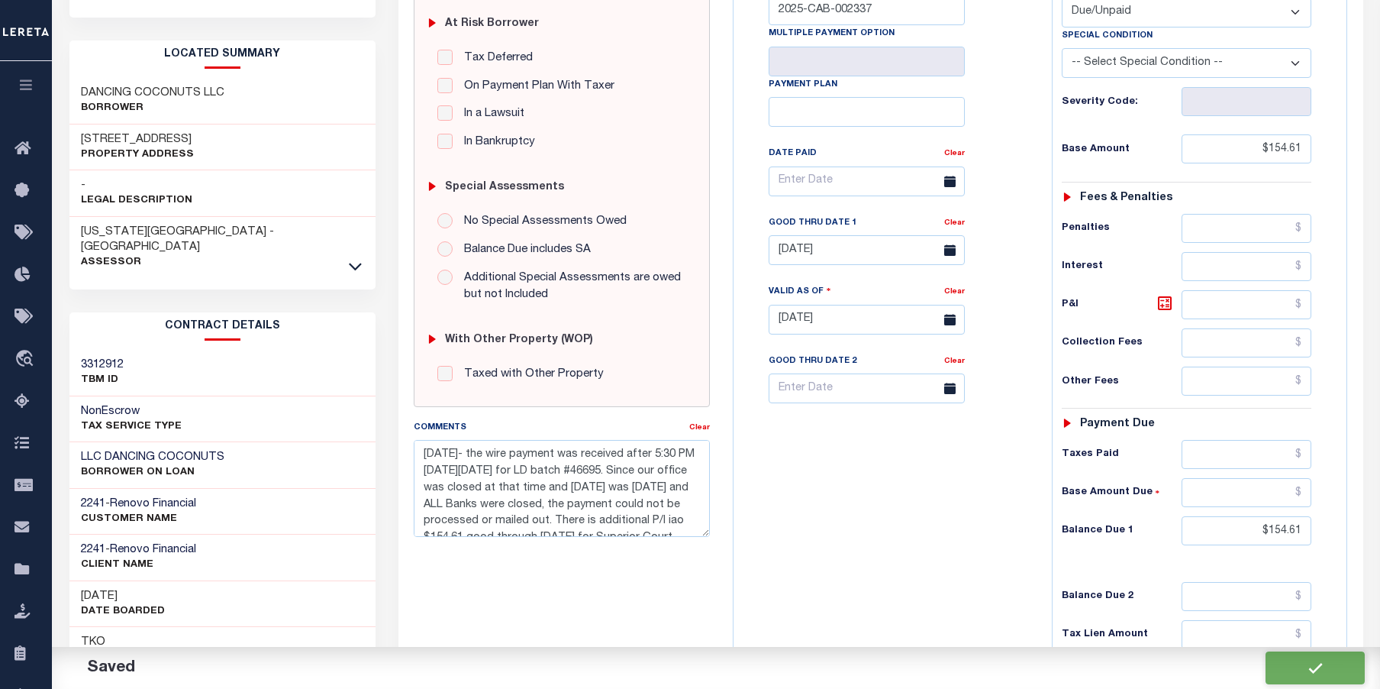
checkbox input "false"
type textarea "10/15/2025- the wire payment was received after 5:30 PM on Friday, October 10, …"
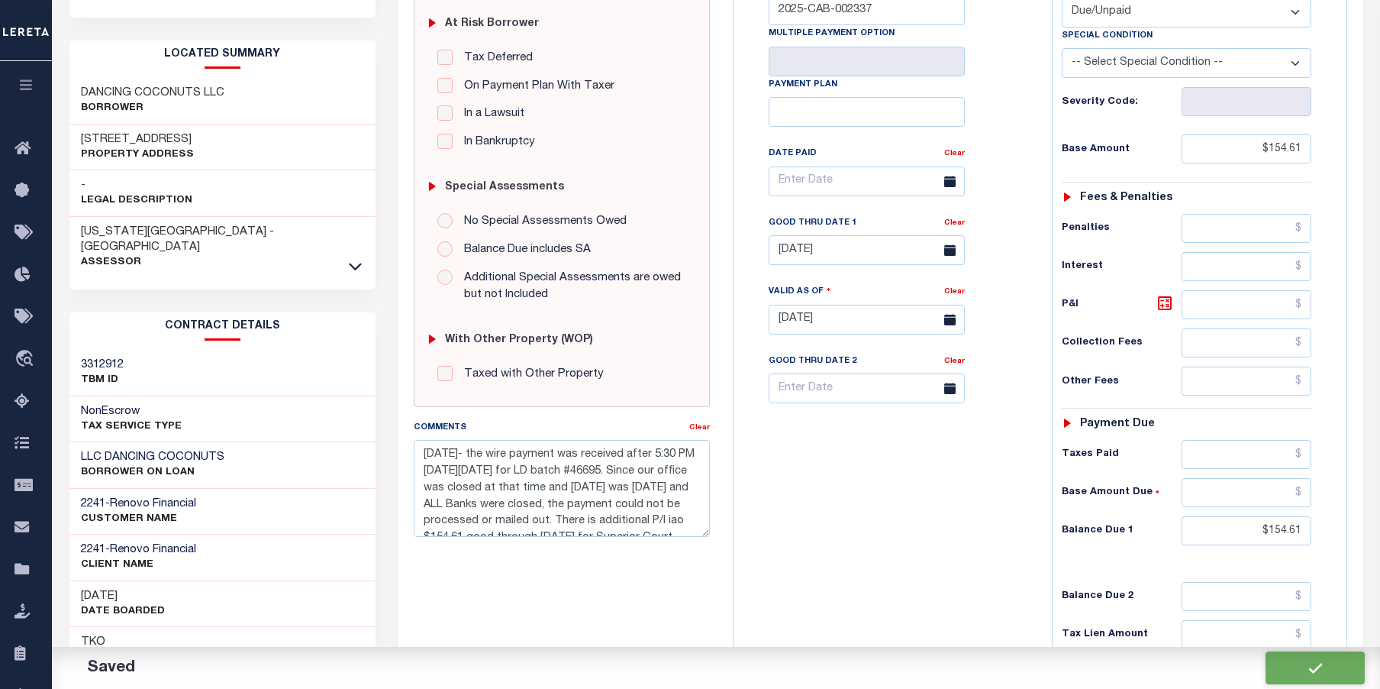
type input "$154.61"
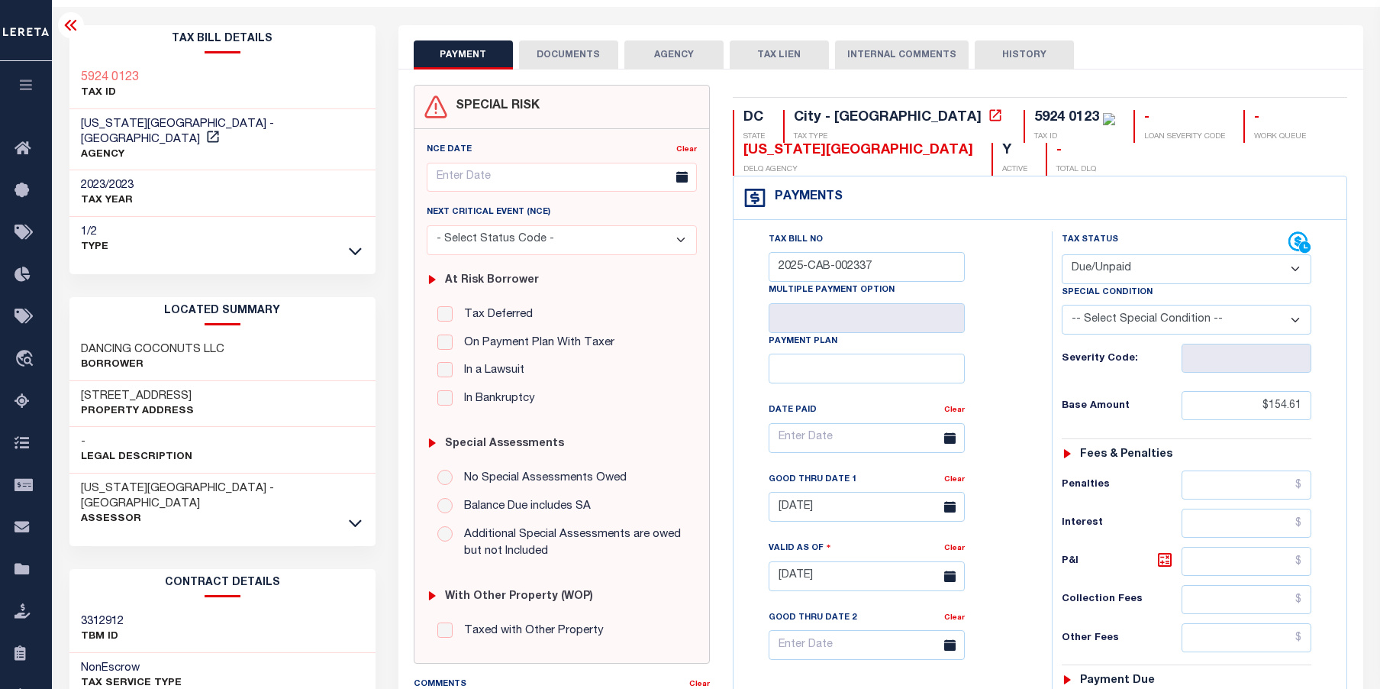
scroll to position [0, 0]
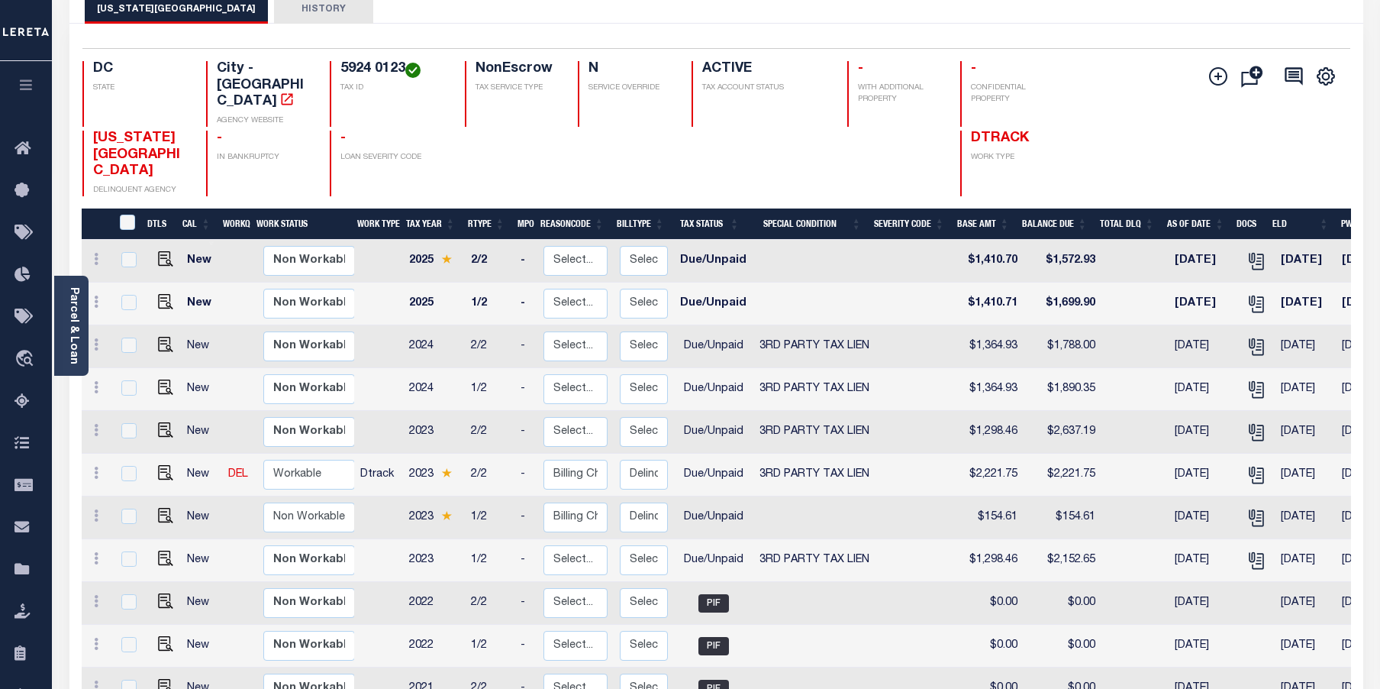
scroll to position [153, 0]
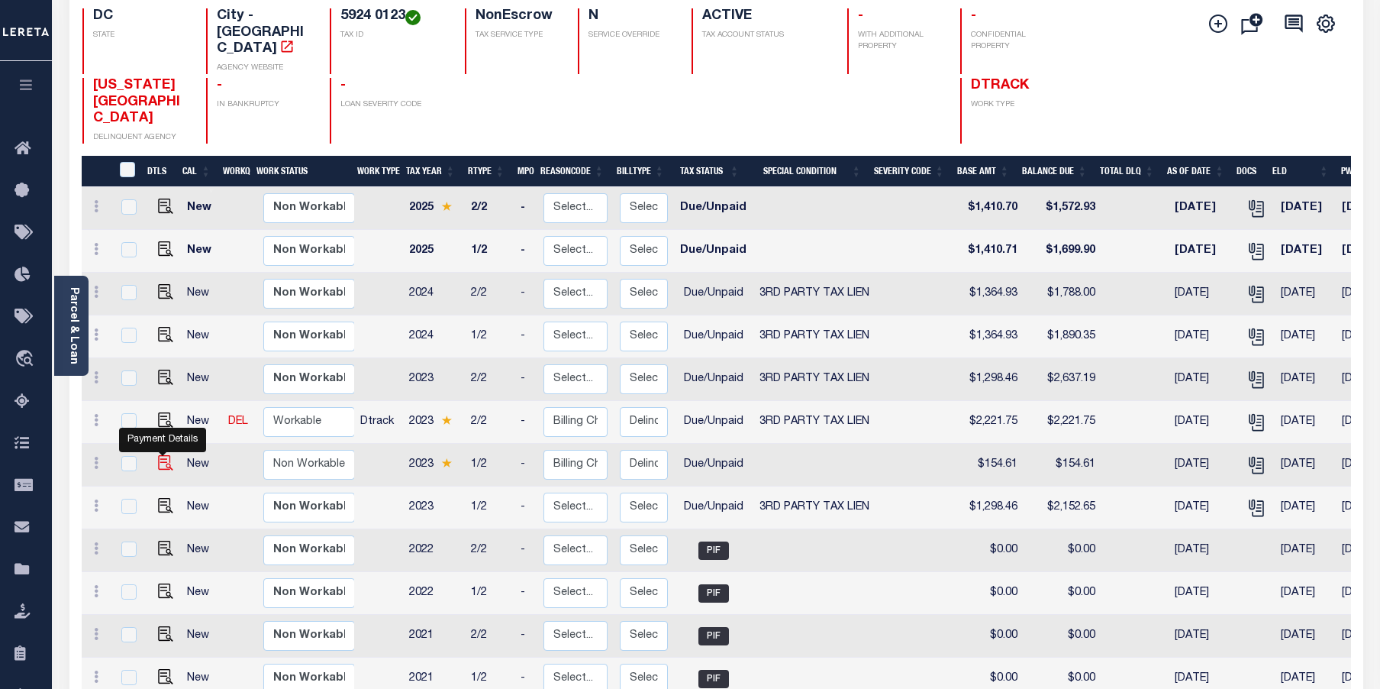
click at [164, 455] on img "" at bounding box center [165, 462] width 15 height 15
checkbox input "true"
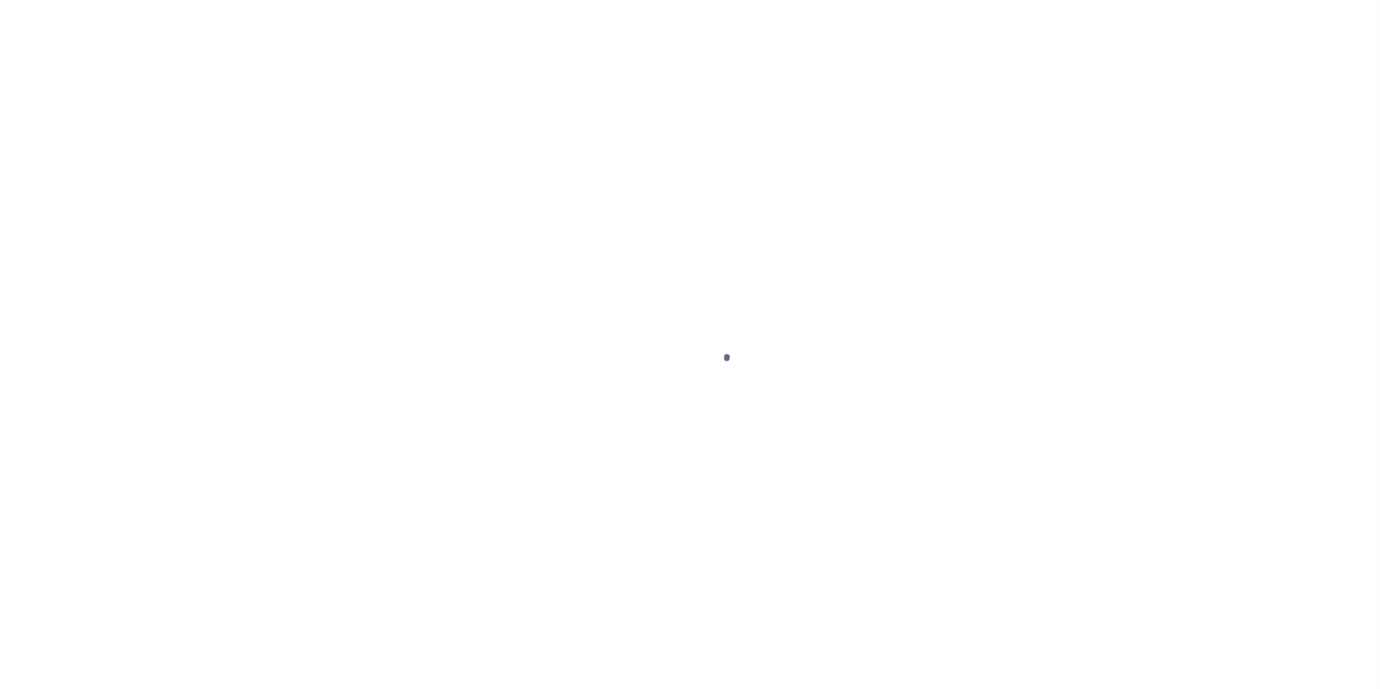
select select "DUE"
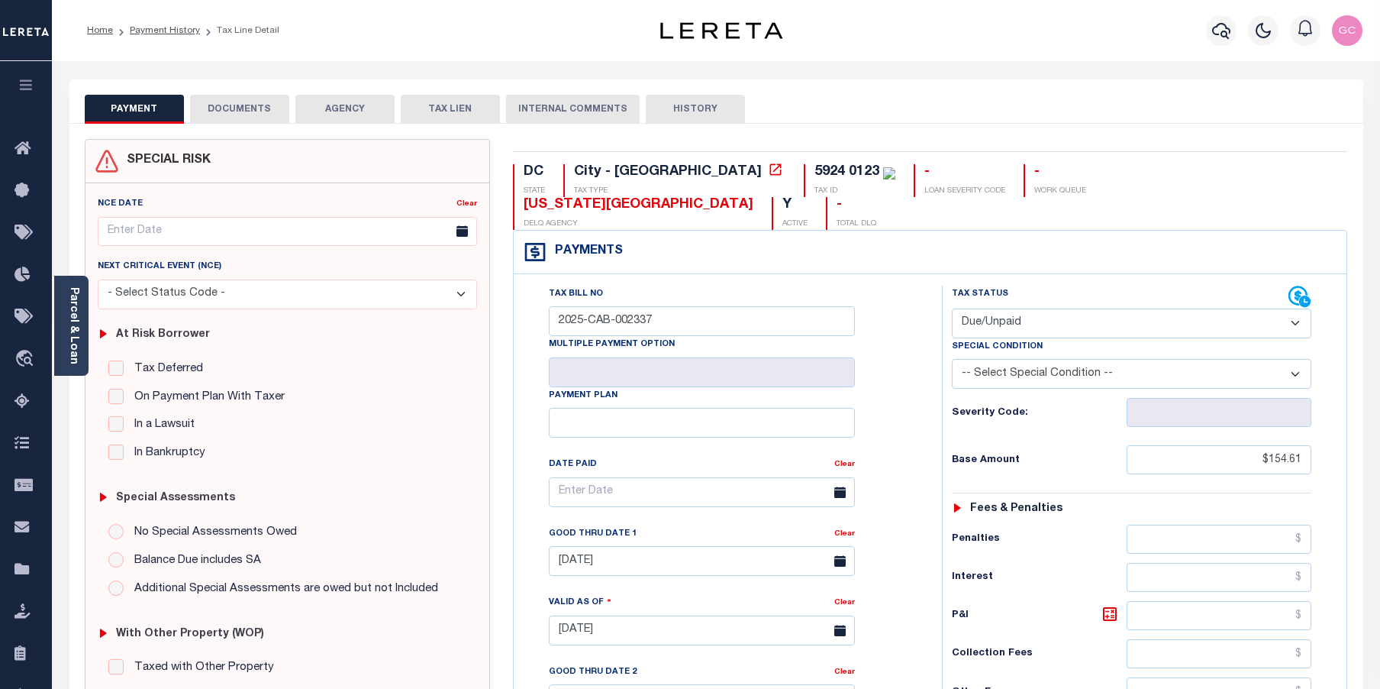
click at [1300, 359] on select "-- Select Special Condition -- 3RD PARTY TAX LIEN AGENCY TAX LIEN (A.K.A Inside…" at bounding box center [1132, 374] width 360 height 30
select select "20"
click at [952, 359] on select "-- Select Special Condition -- 3RD PARTY TAX LIEN AGENCY TAX LIEN (A.K.A Inside…" at bounding box center [1132, 374] width 360 height 30
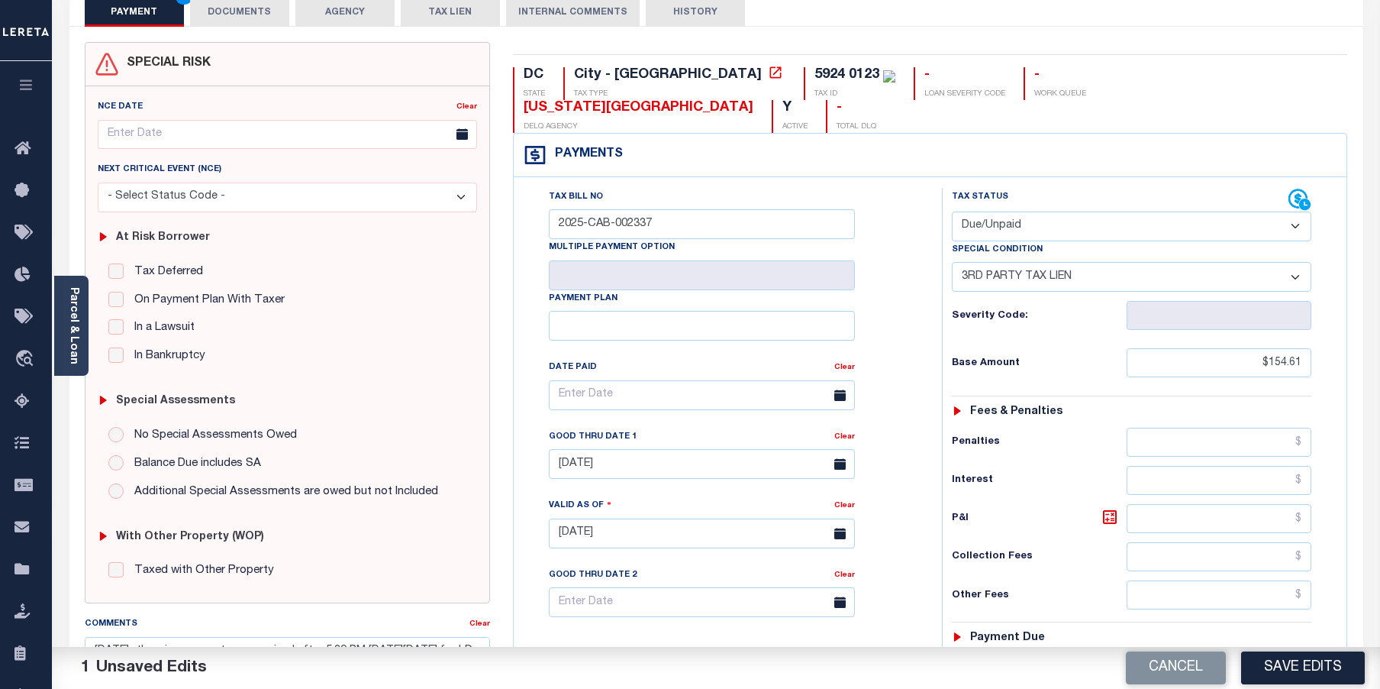
scroll to position [153, 0]
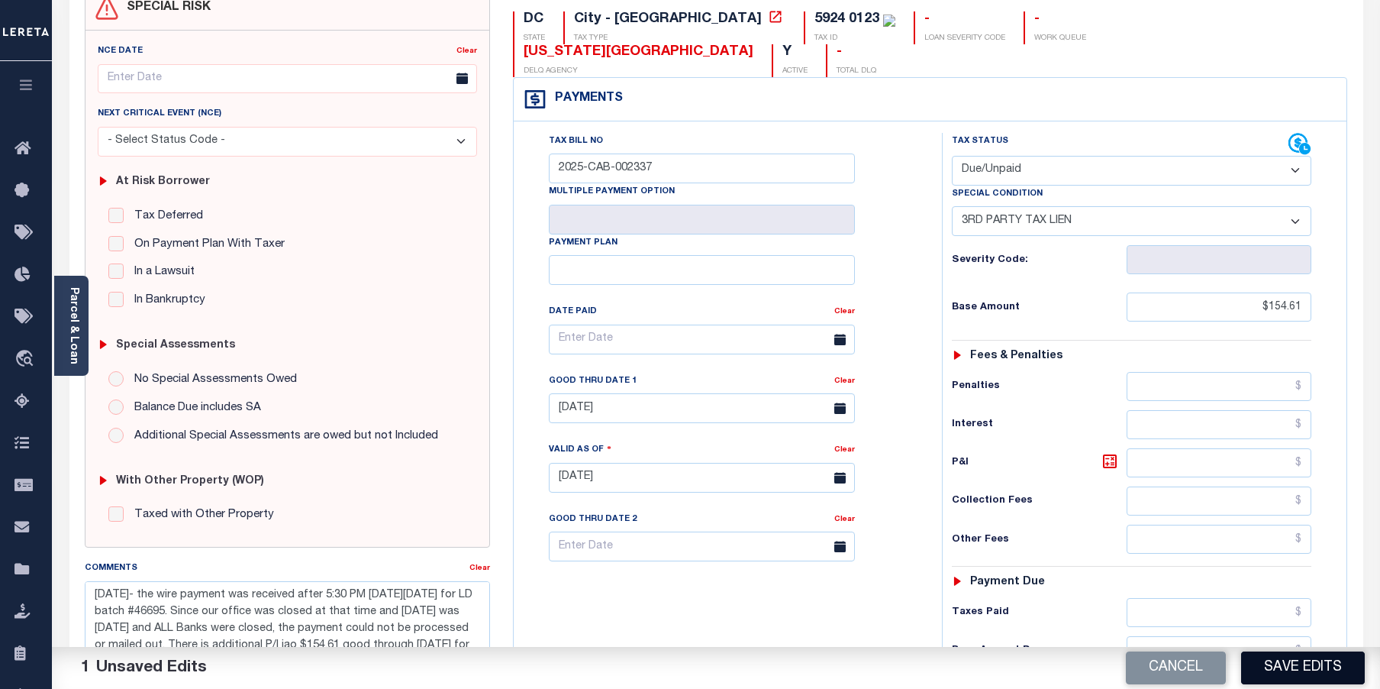
click at [1290, 677] on button "Save Edits" at bounding box center [1304, 667] width 124 height 33
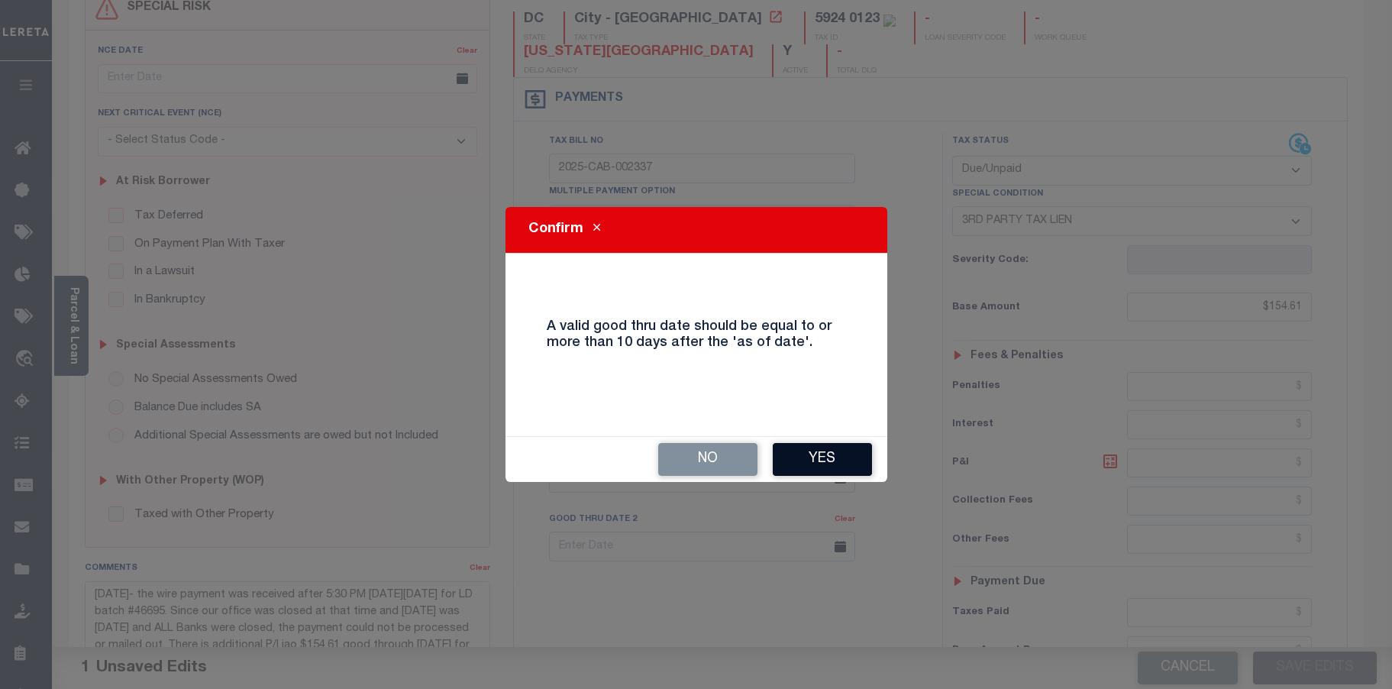
click at [810, 459] on button "Yes" at bounding box center [822, 459] width 99 height 33
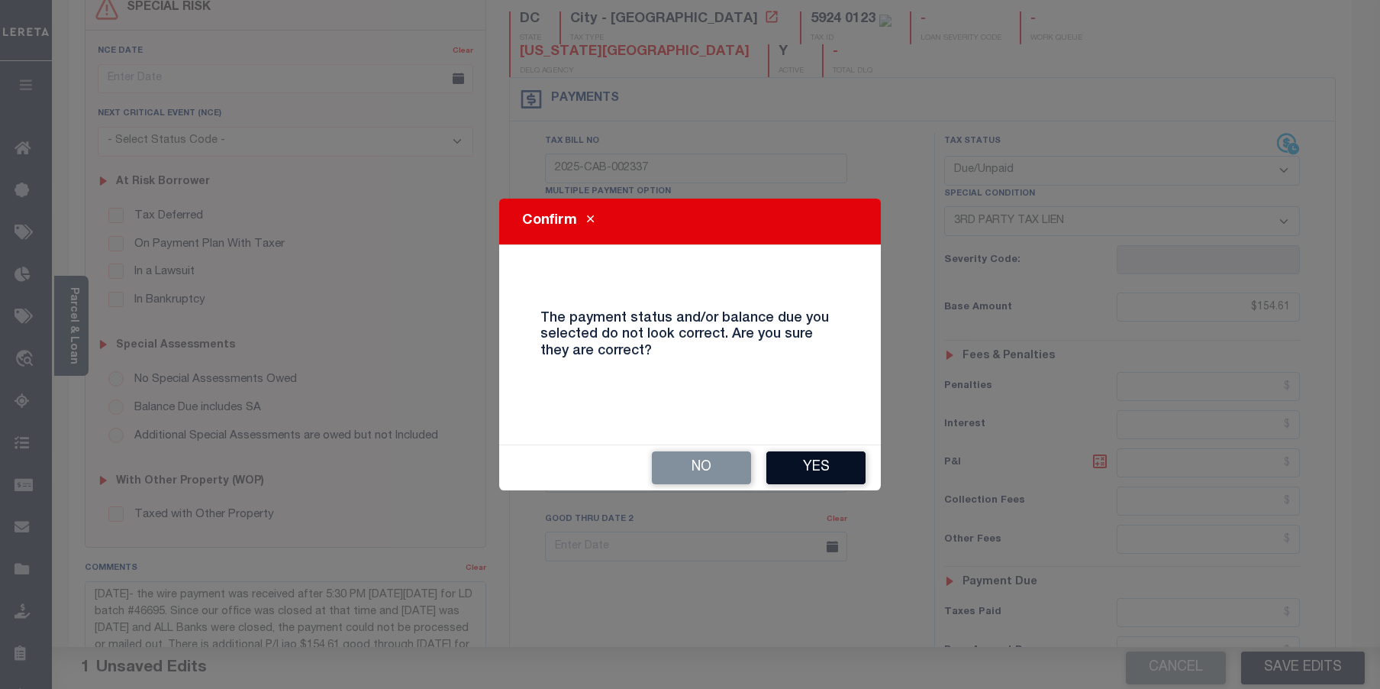
click at [847, 472] on button "Yes" at bounding box center [816, 467] width 99 height 33
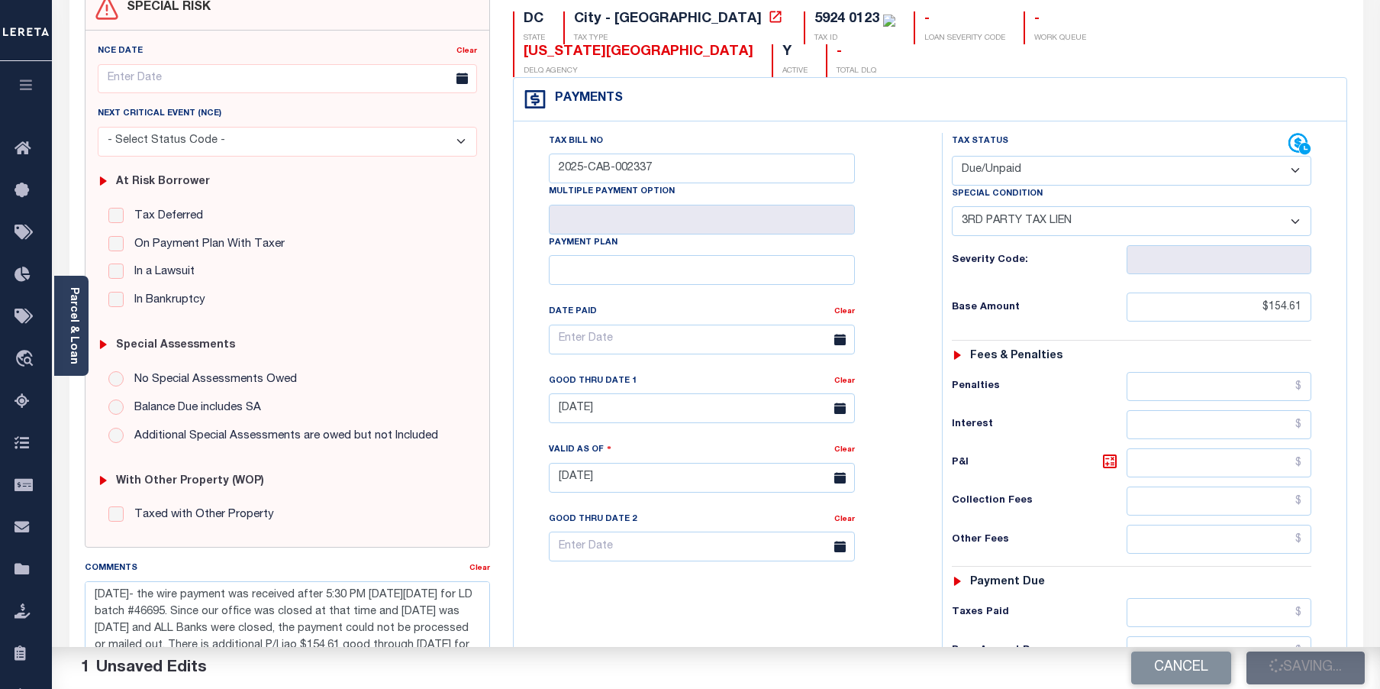
checkbox input "false"
type textarea "10/15/2025- the wire payment was received after 5:30 PM on Friday, October 10, …"
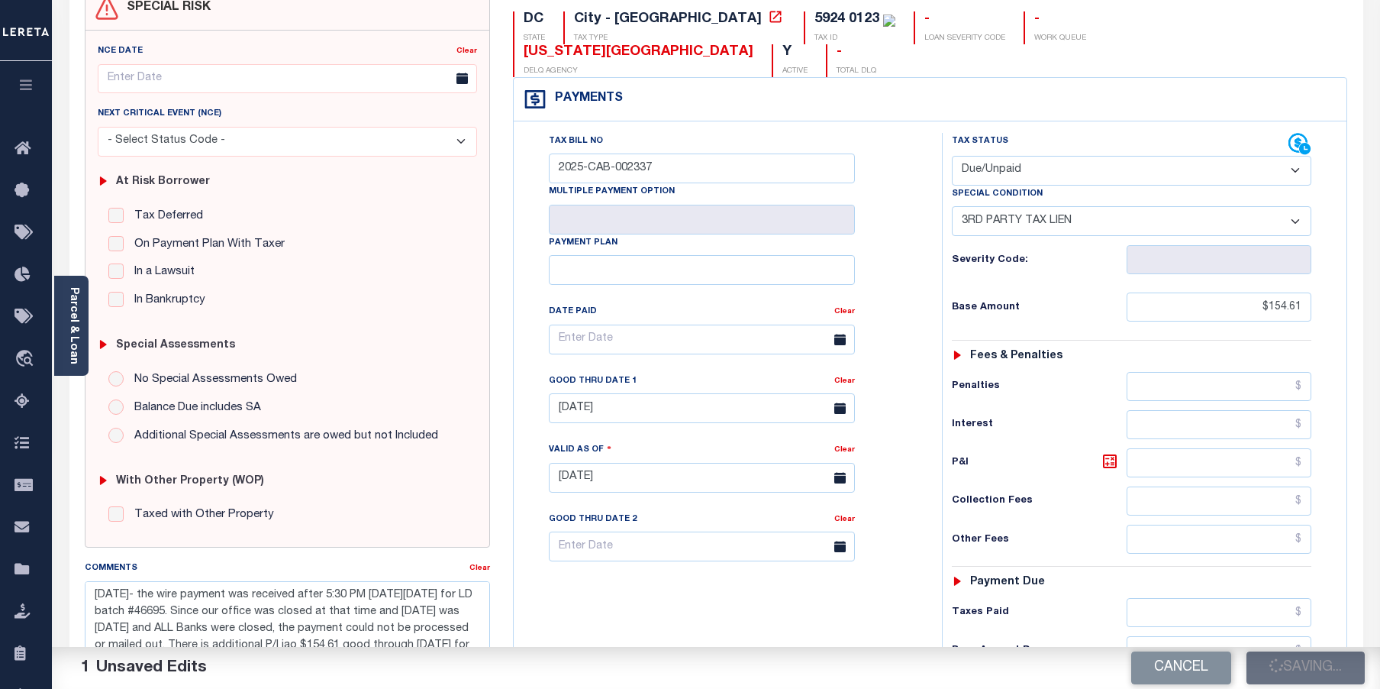
type input "0"
type input "$154.61"
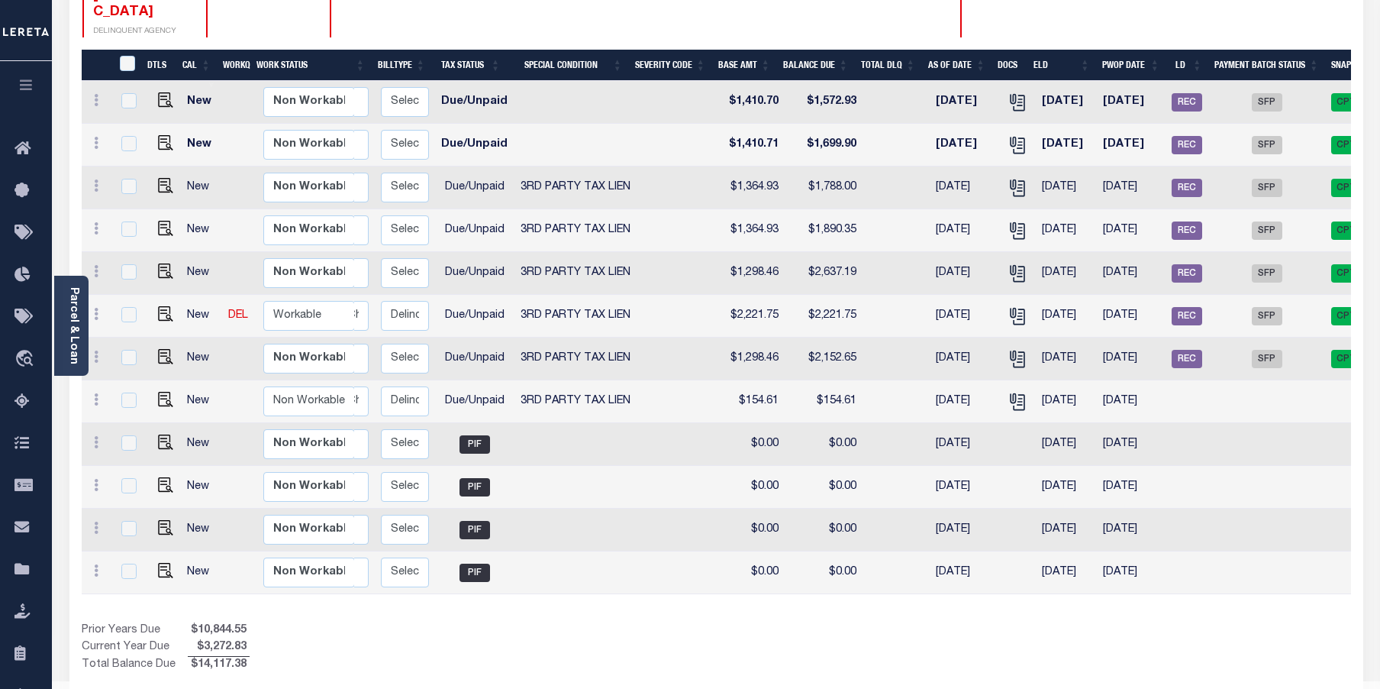
scroll to position [0, 260]
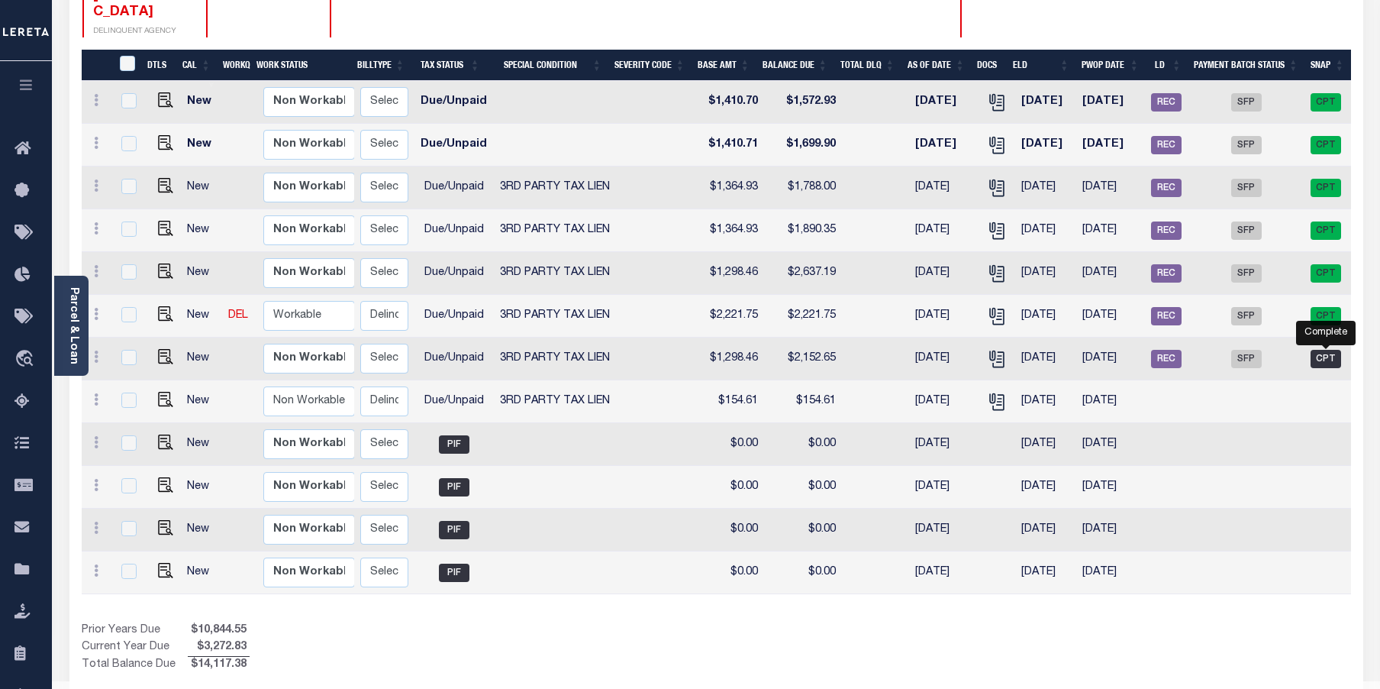
click at [1331, 350] on span "CPT" at bounding box center [1326, 359] width 31 height 18
checkbox input "true"
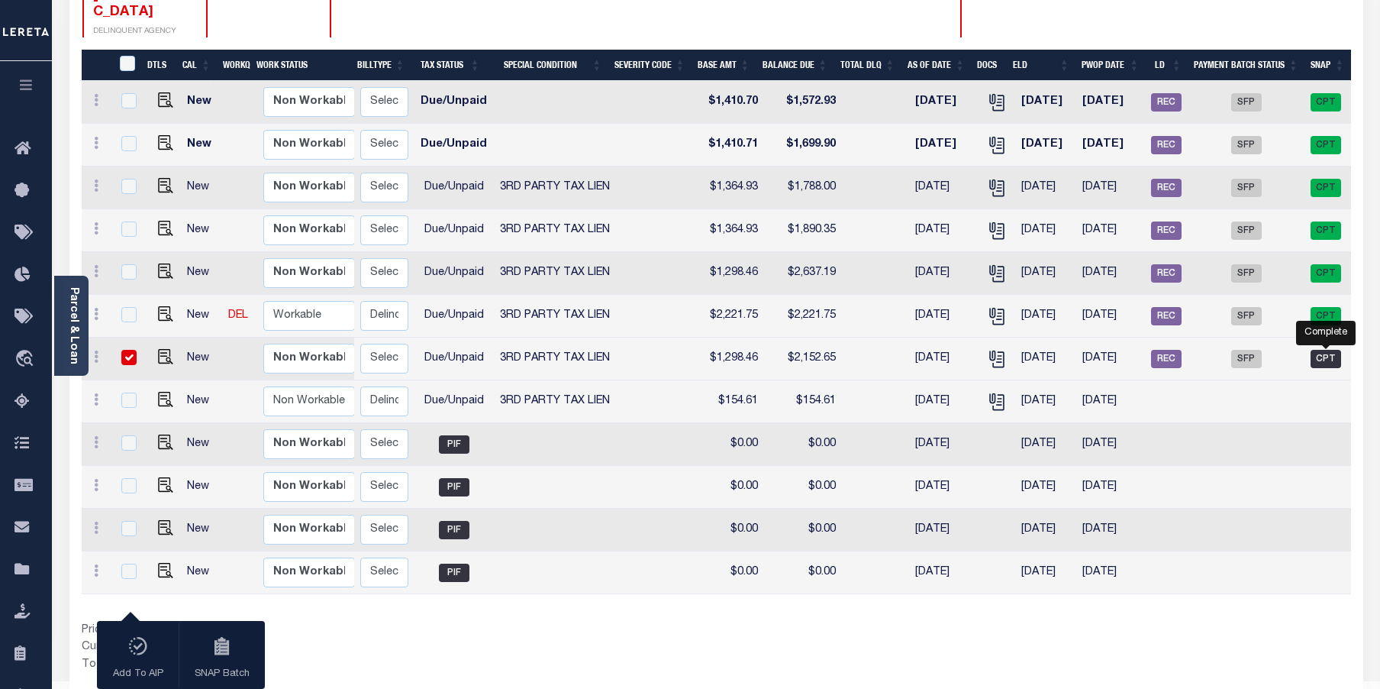
click at [1330, 350] on span "CPT" at bounding box center [1326, 359] width 31 height 18
checkbox input "false"
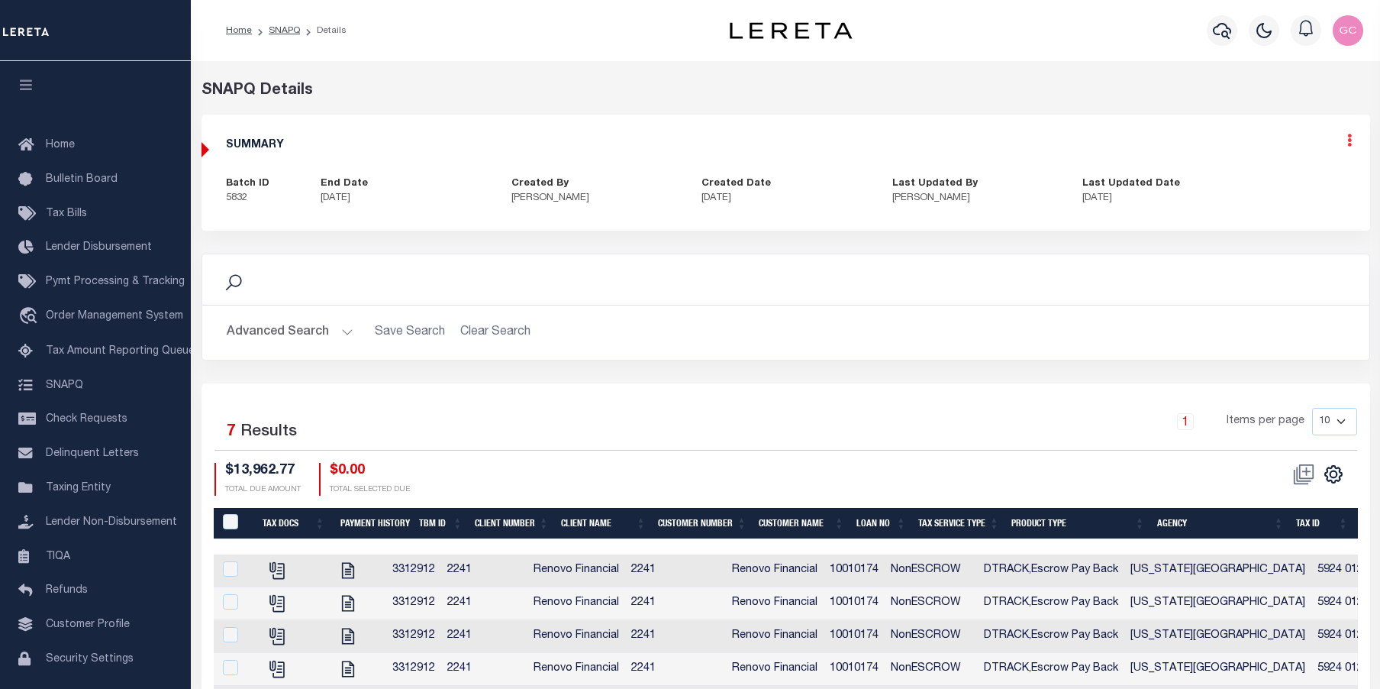
click at [1351, 143] on icon at bounding box center [1350, 140] width 5 height 13
click at [1284, 183] on link "Edit" at bounding box center [1309, 184] width 121 height 25
select select "CPT"
checkbox input "true"
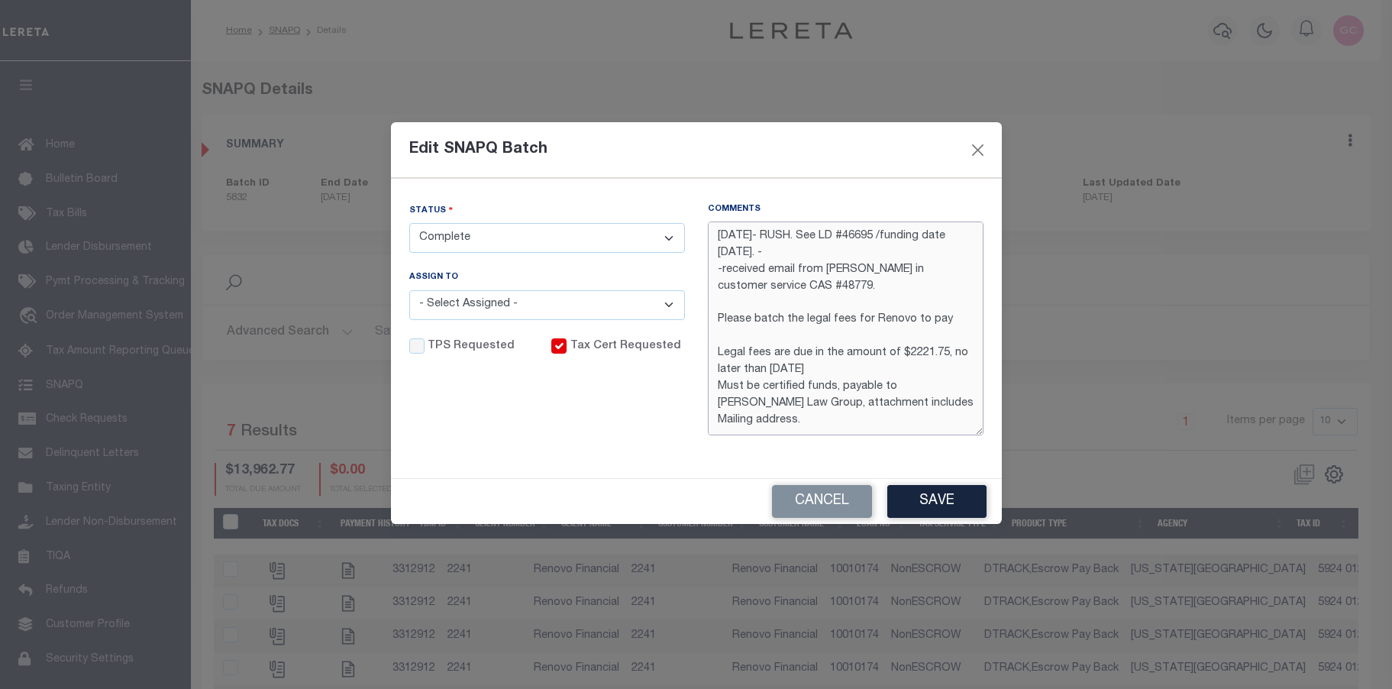
click at [718, 232] on textarea "10/9/2025- RUSH. See LD #46695 /funding date 10/10/2025. - -received email from…" at bounding box center [846, 328] width 276 height 214
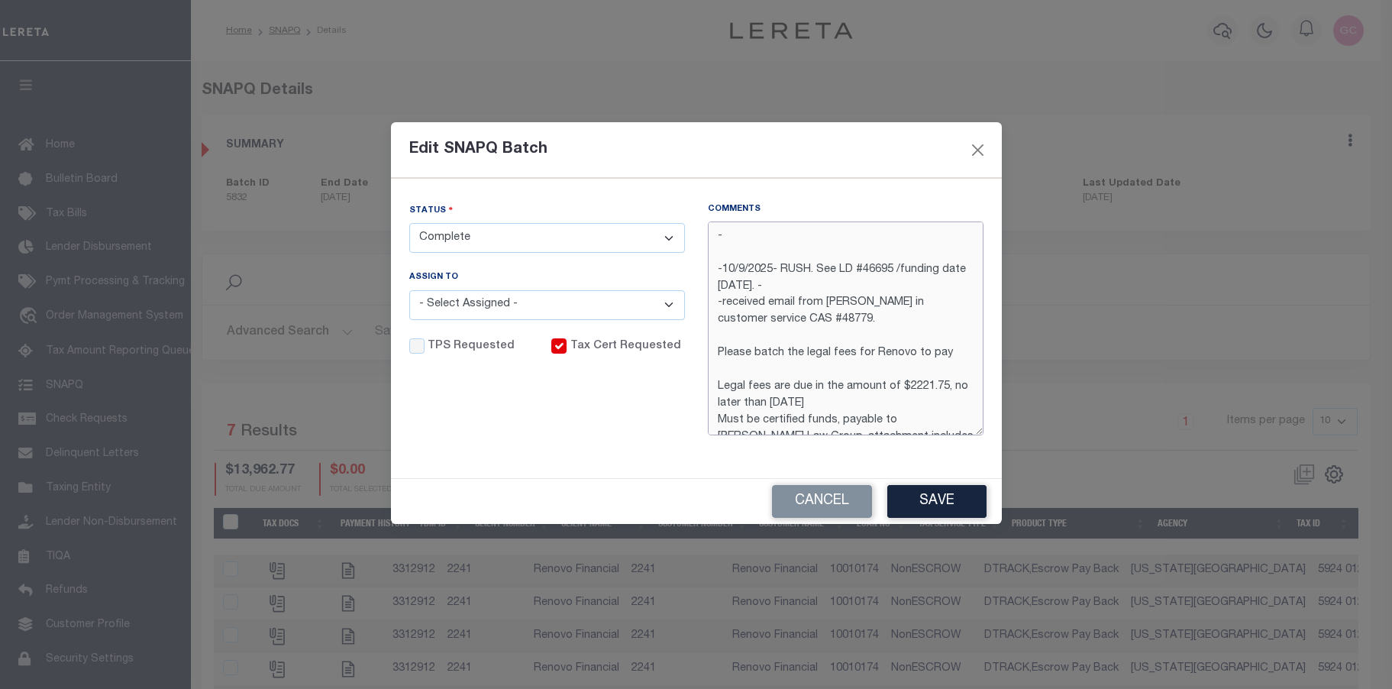
paste textarea "10/15/2025- the wire payment was received after 5:30 PM on Friday, October 10, …"
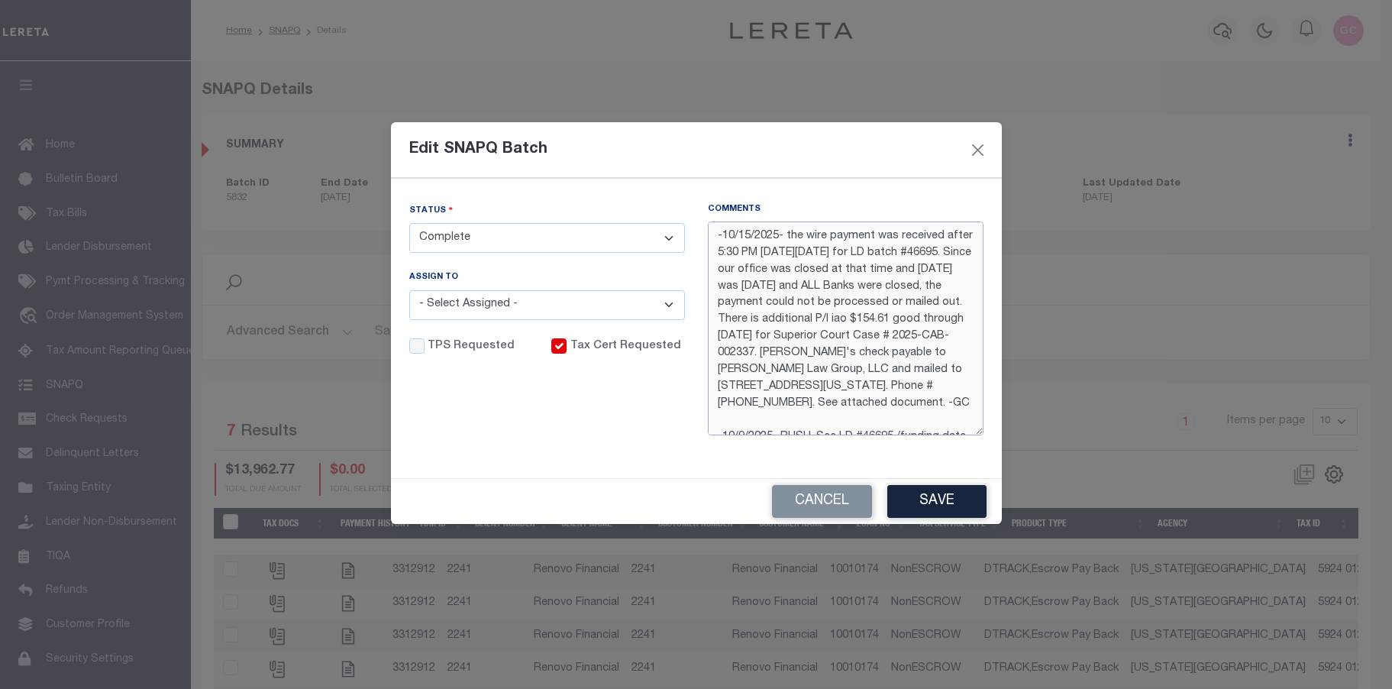
drag, startPoint x: 785, startPoint y: 234, endPoint x: 837, endPoint y: 244, distance: 52.7
click at [786, 234] on textarea "-10/15/2025- the wire payment was received after 5:30 PM on Friday, October 10,…" at bounding box center [846, 328] width 276 height 214
click at [835, 238] on textarea "-10/15/2025- -the wire payment was received after 5:30 PM on Friday, October 10…" at bounding box center [846, 328] width 276 height 214
type textarea "-10/15/2025- ***RUSH**** See LD batch #46759/ Funding date [DATE]. NEED TO BE I…"
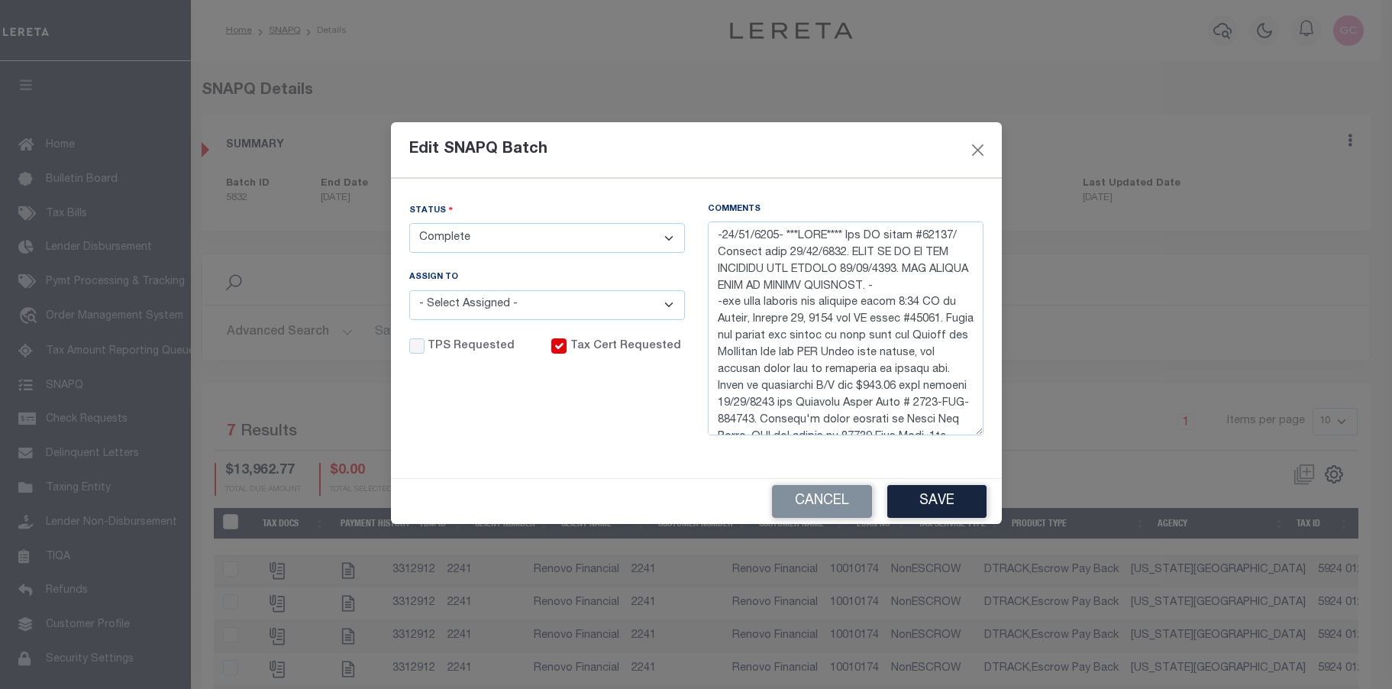
click at [666, 235] on select "- Select Status - Order In Progress Complete" at bounding box center [547, 238] width 276 height 30
select select "OIP"
click at [409, 223] on select "- Select Status - Order In Progress Complete" at bounding box center [547, 238] width 276 height 30
click at [967, 503] on button "Save" at bounding box center [936, 501] width 99 height 33
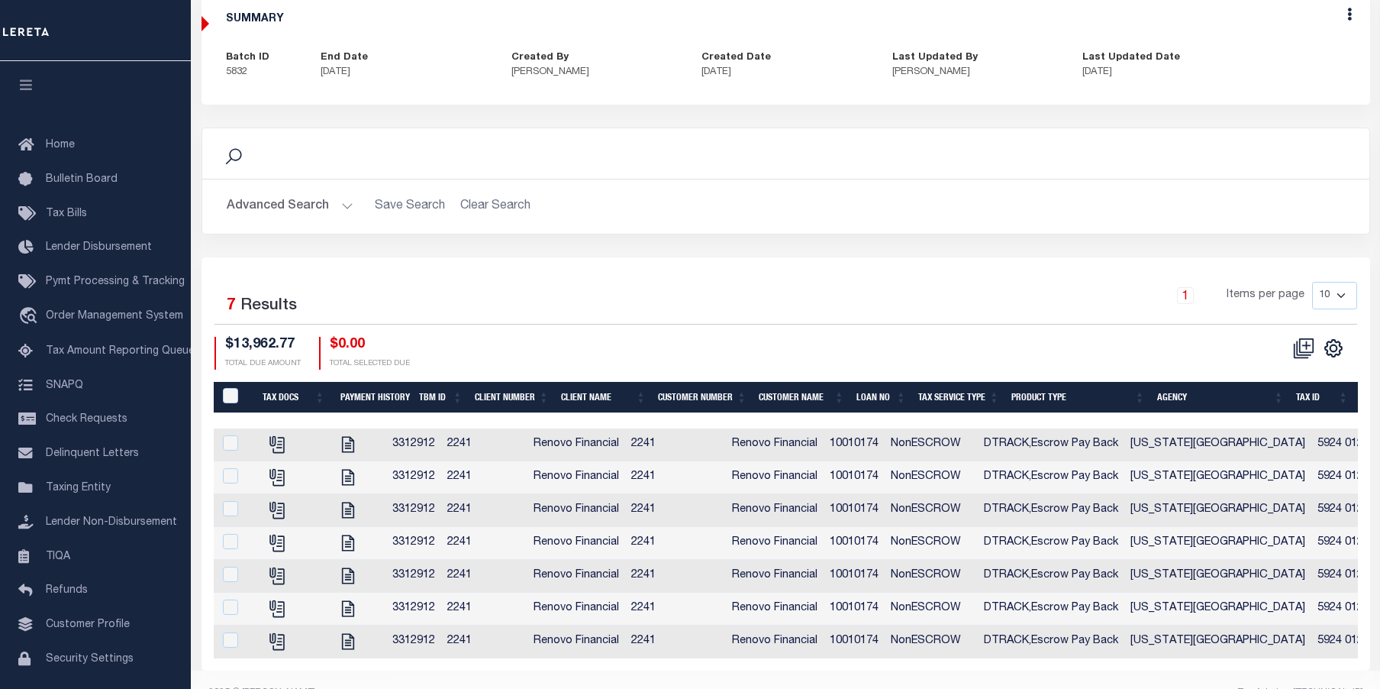
scroll to position [153, 0]
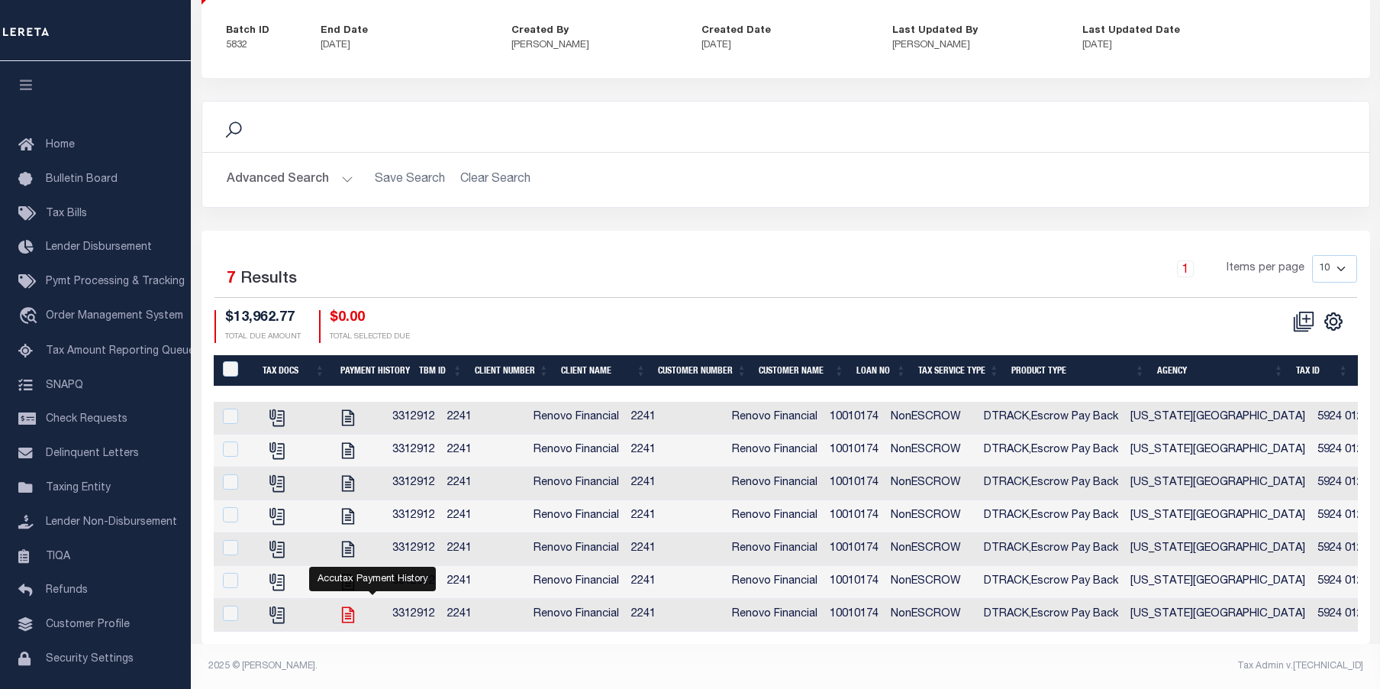
click at [358, 622] on icon "" at bounding box center [348, 615] width 20 height 20
checkbox input "true"
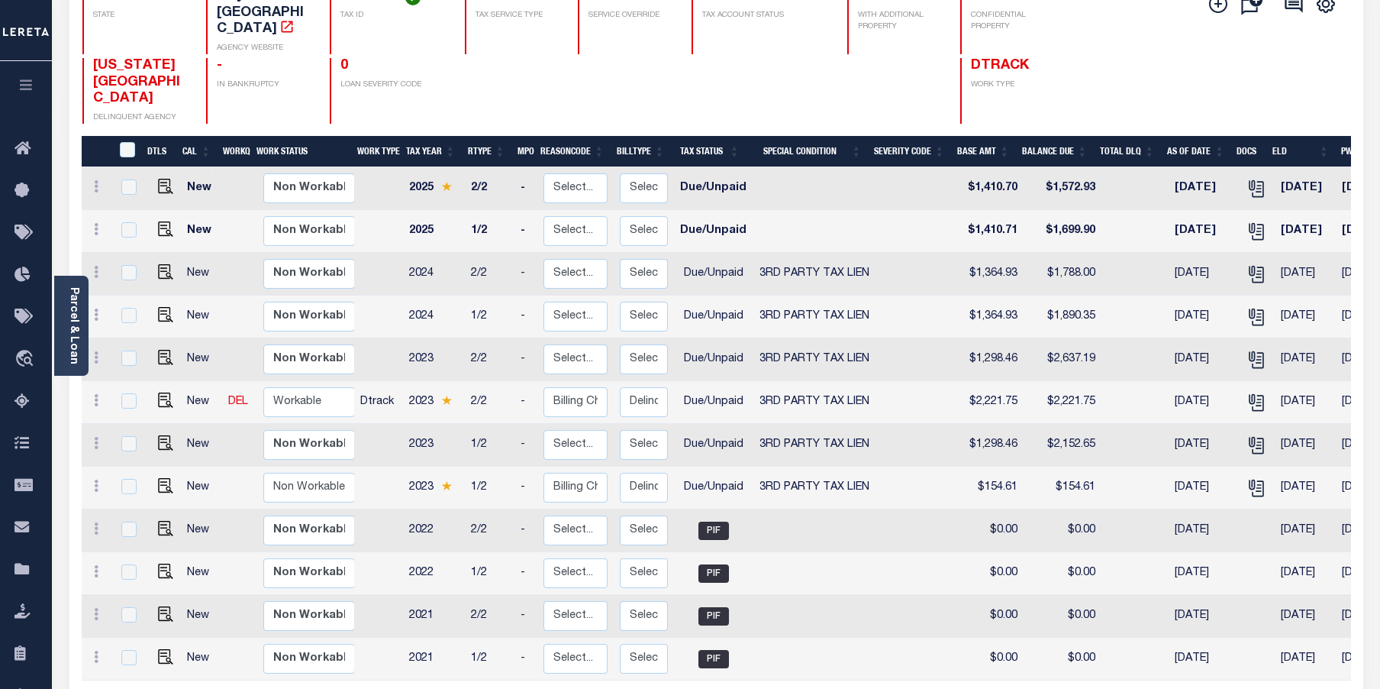
scroll to position [229, 0]
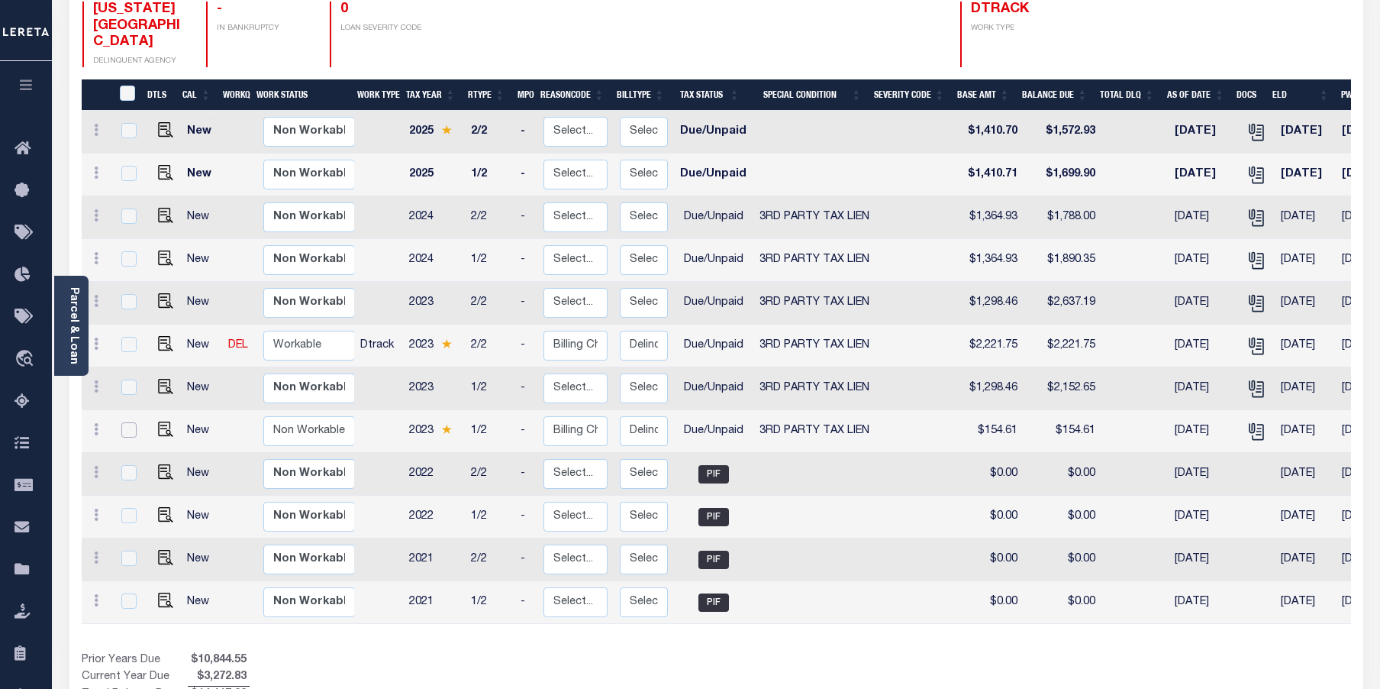
click at [130, 422] on input "checkbox" at bounding box center [128, 429] width 15 height 15
checkbox input "true"
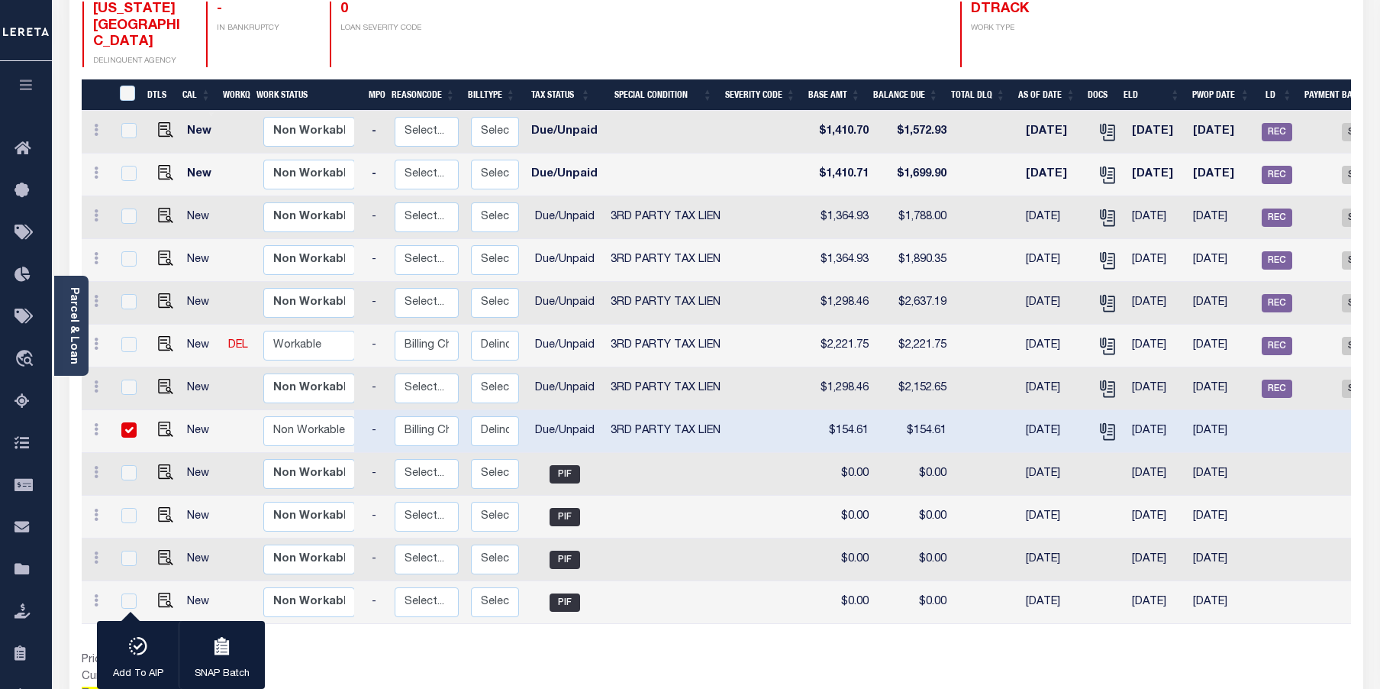
scroll to position [0, 260]
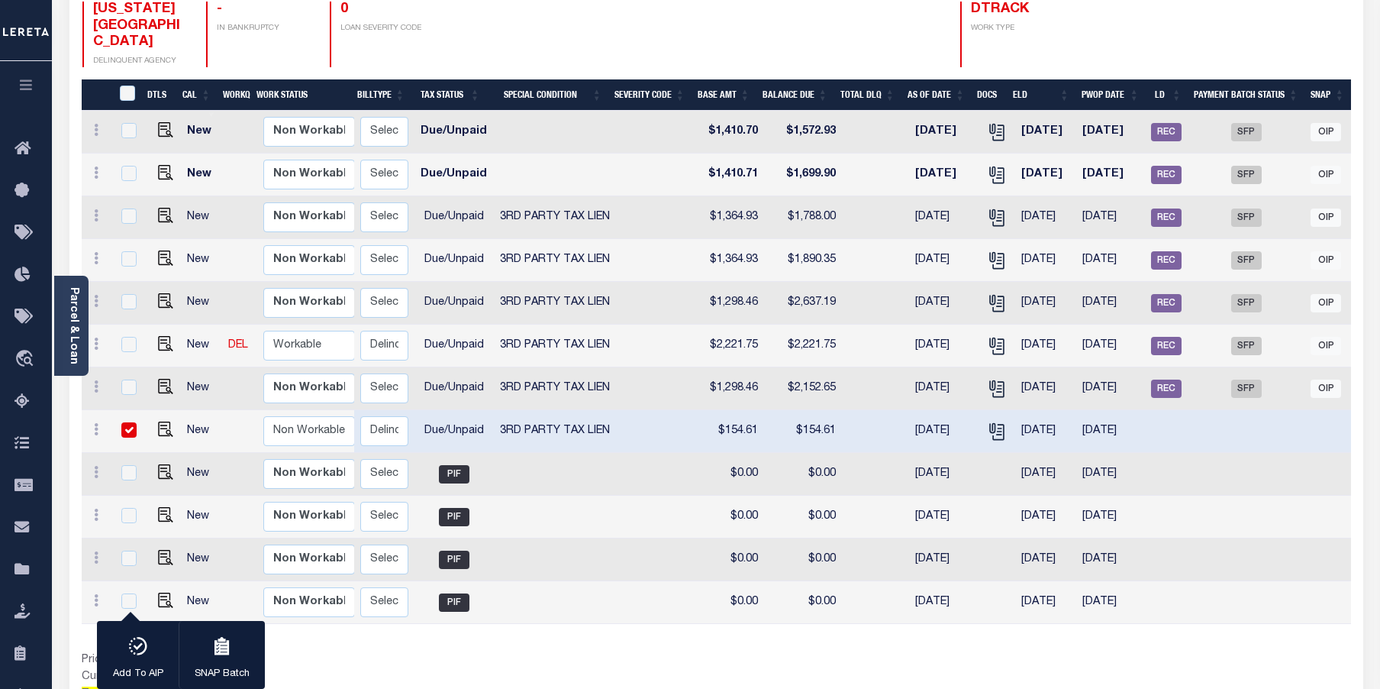
click at [786, 614] on div "DTLS CAL WorkQ Work Status Work Type Tax Year RType MPO ReasonCode BillType Tax…" at bounding box center [717, 391] width 1270 height 624
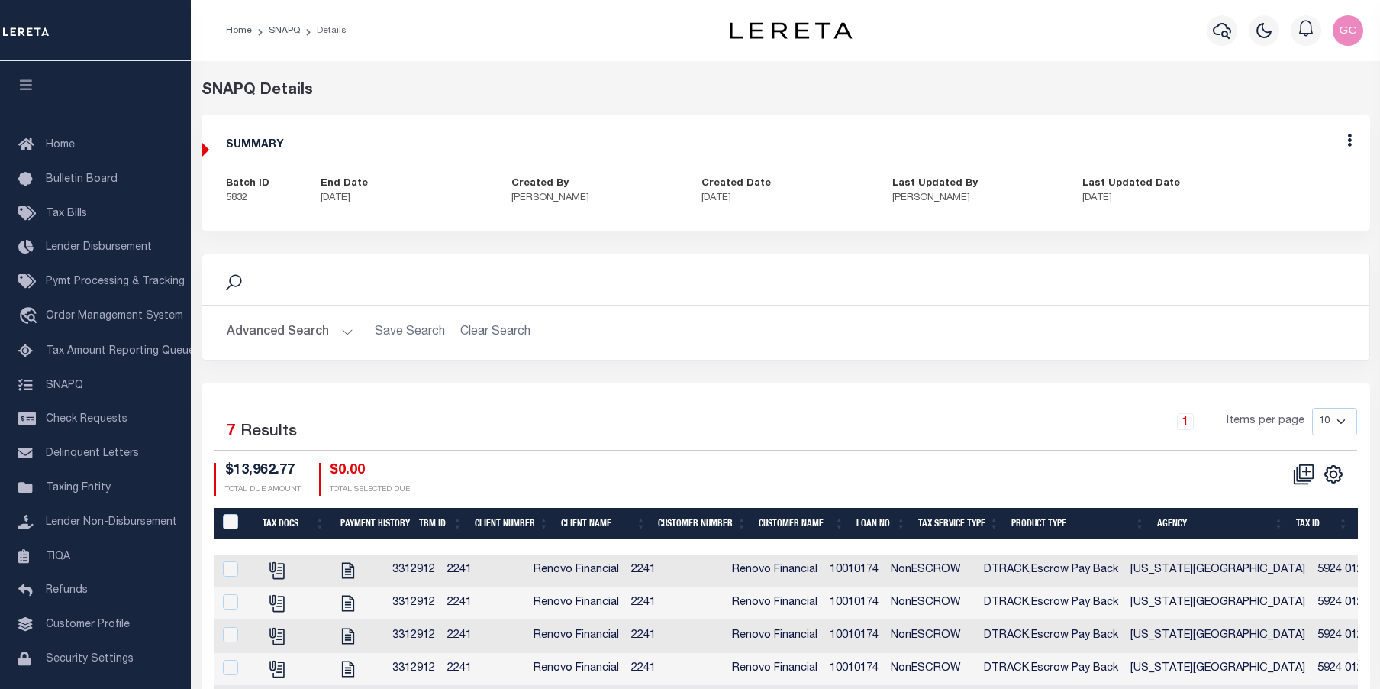
click at [1352, 142] on div "Edit" at bounding box center [1349, 143] width 41 height 57
click at [1353, 140] on div "Edit" at bounding box center [1349, 143] width 41 height 57
click at [1348, 140] on icon at bounding box center [1350, 140] width 5 height 13
click at [1283, 179] on link "Edit" at bounding box center [1309, 184] width 121 height 25
select select "OIP"
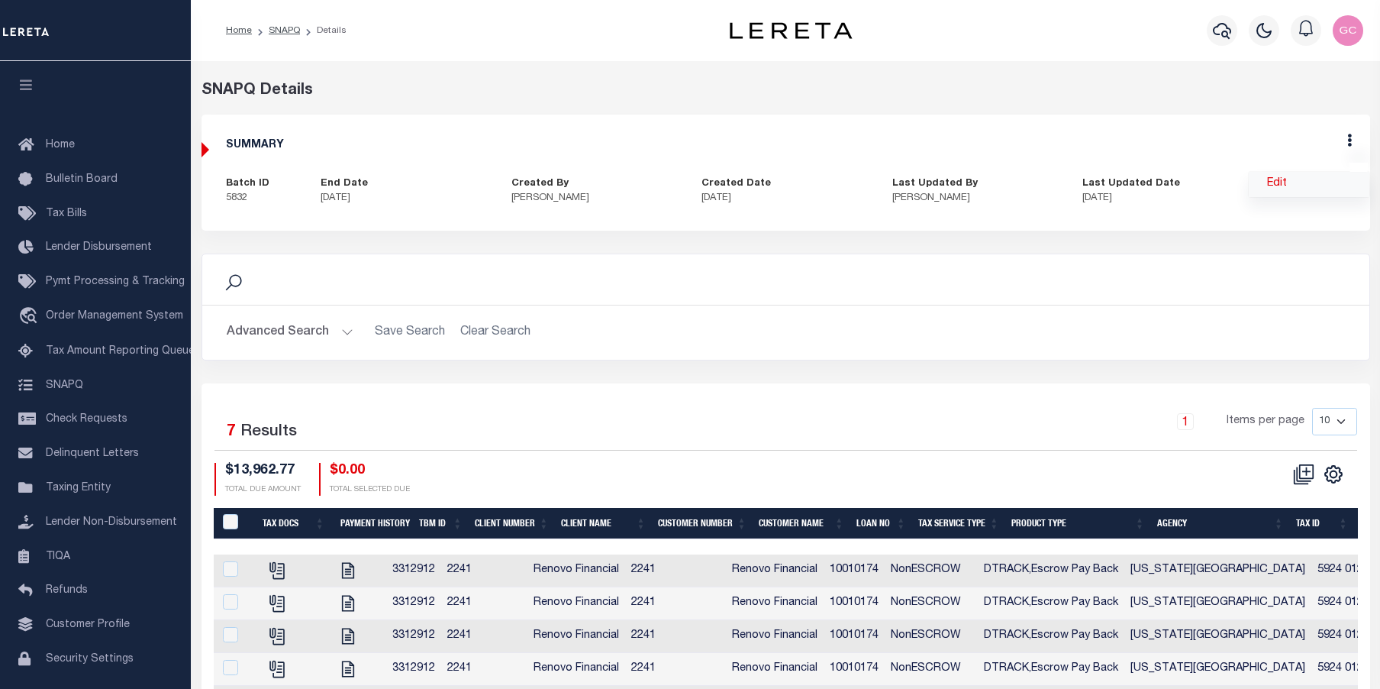
checkbox input "true"
type textarea "-10/15/2025- ***RUSH**** See LD batch #46759/ Funding date [DATE]. NEED TO BE I…"
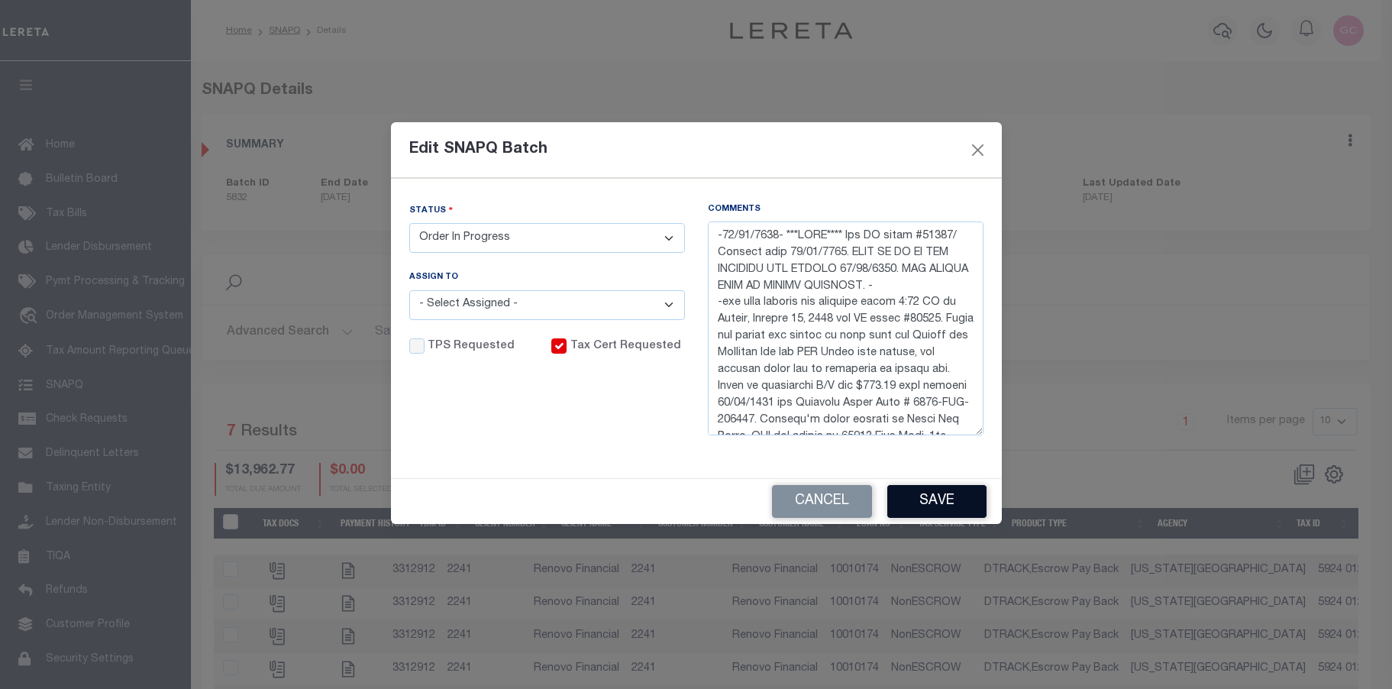
click at [933, 503] on button "Save" at bounding box center [936, 501] width 99 height 33
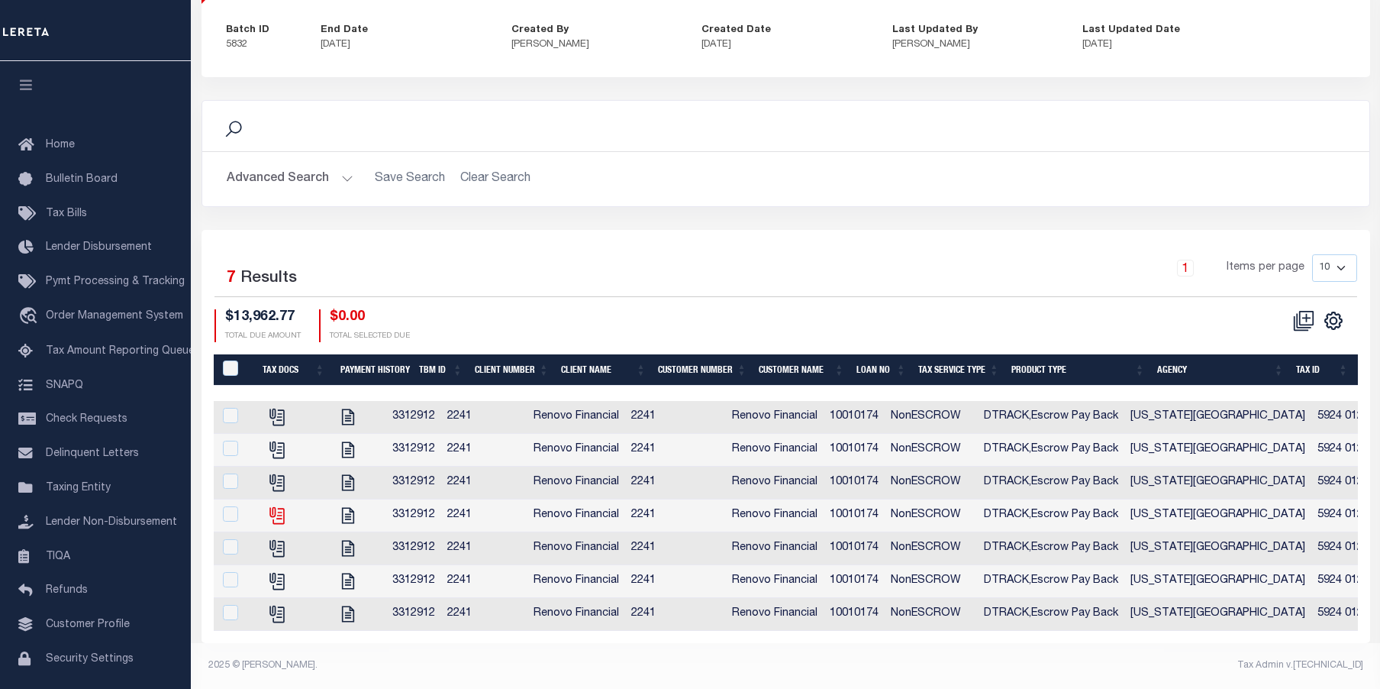
scroll to position [170, 0]
click at [287, 604] on icon "" at bounding box center [277, 614] width 20 height 20
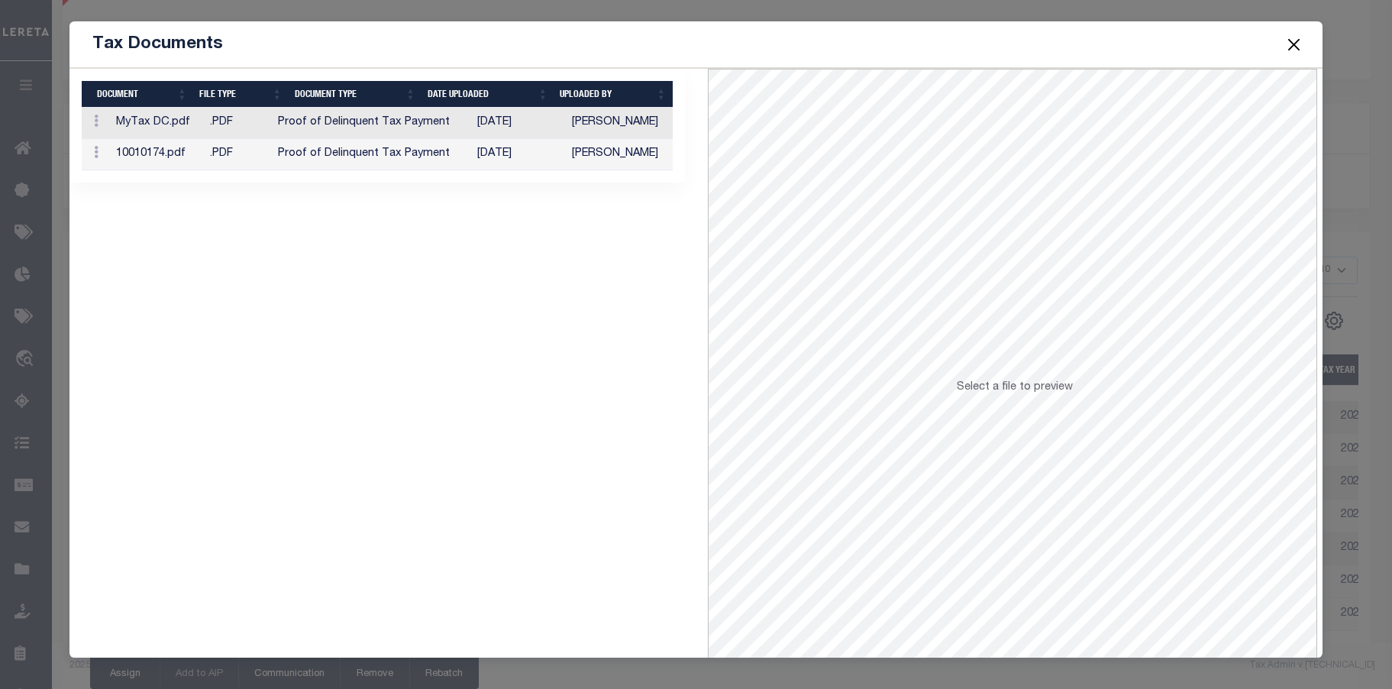
click at [1287, 42] on button "Close" at bounding box center [1294, 44] width 20 height 20
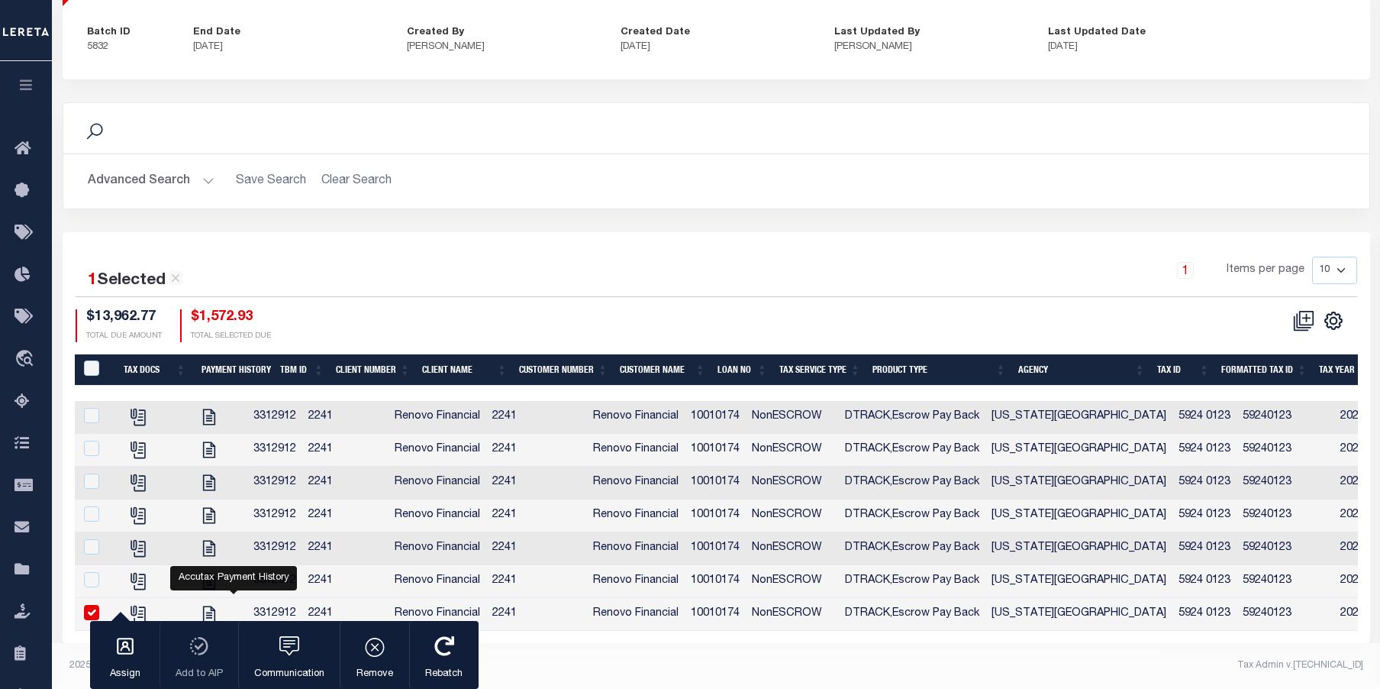
drag, startPoint x: 229, startPoint y: 603, endPoint x: 258, endPoint y: 603, distance: 29.0
click at [219, 604] on icon "" at bounding box center [209, 614] width 20 height 20
checkbox input "false"
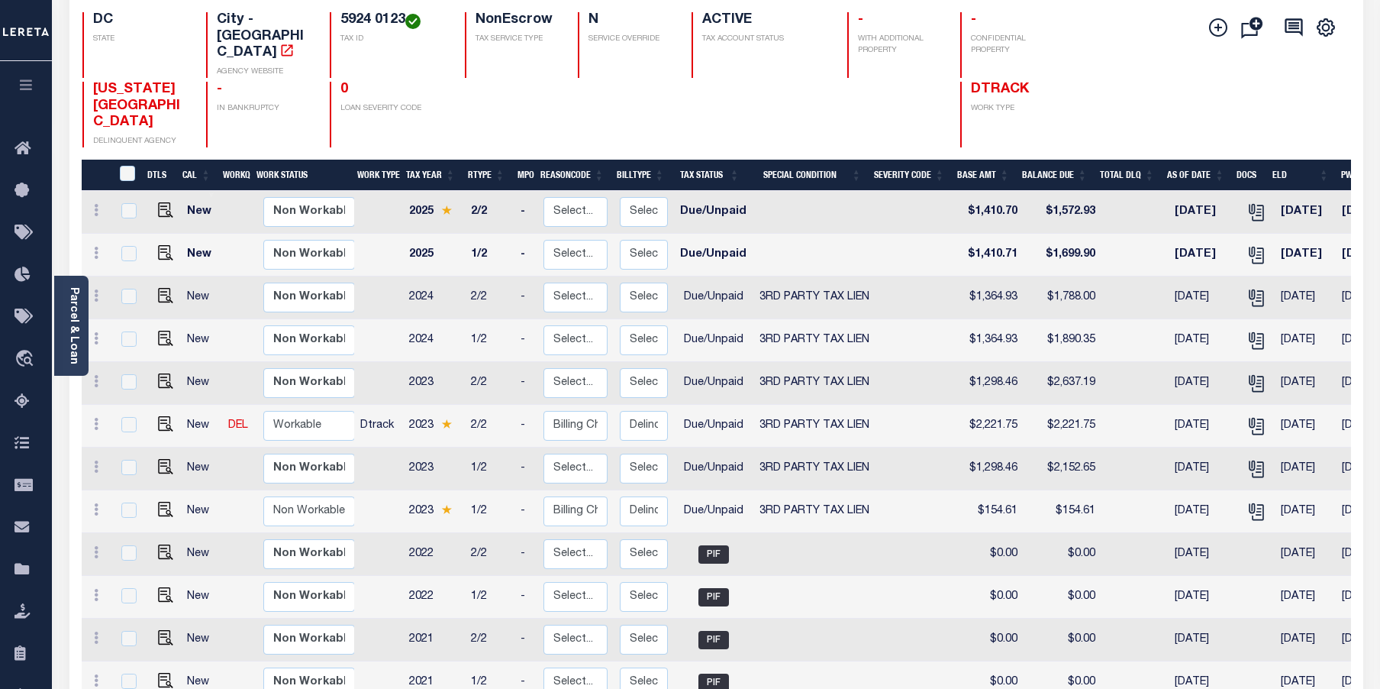
scroll to position [229, 0]
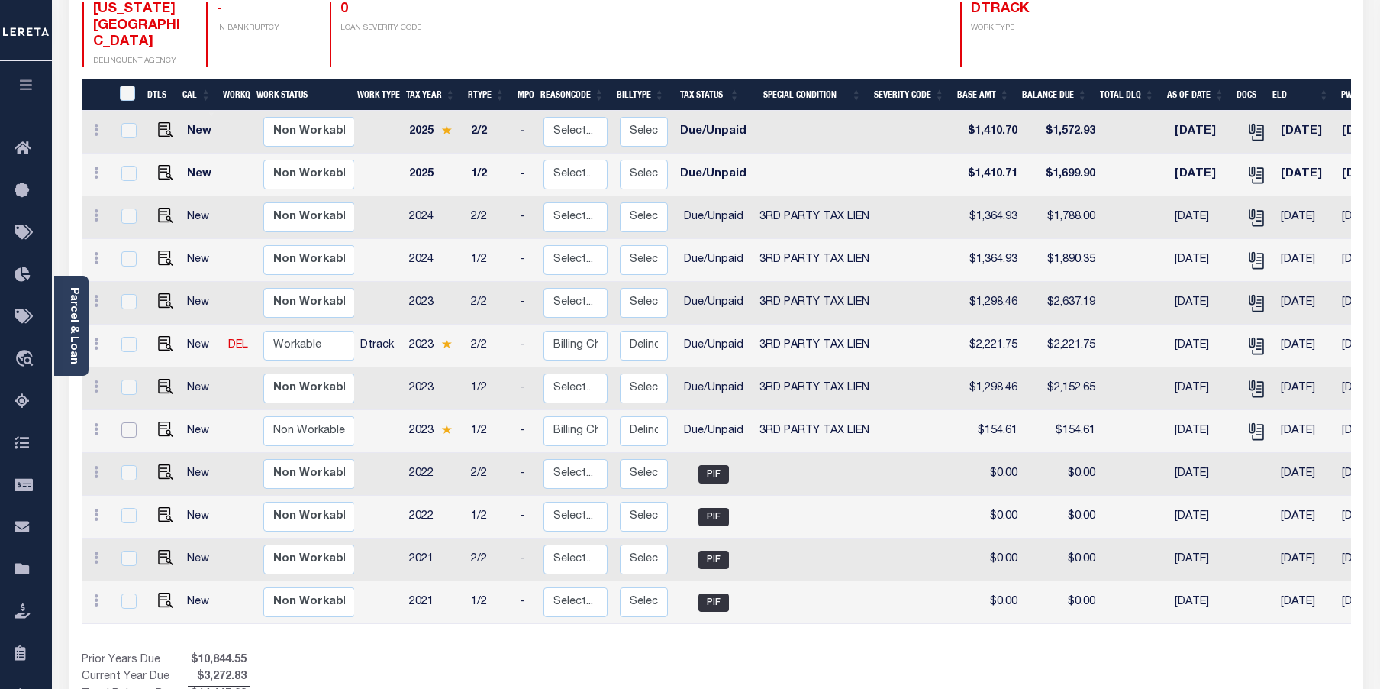
click at [123, 422] on input "checkbox" at bounding box center [128, 429] width 15 height 15
checkbox input "true"
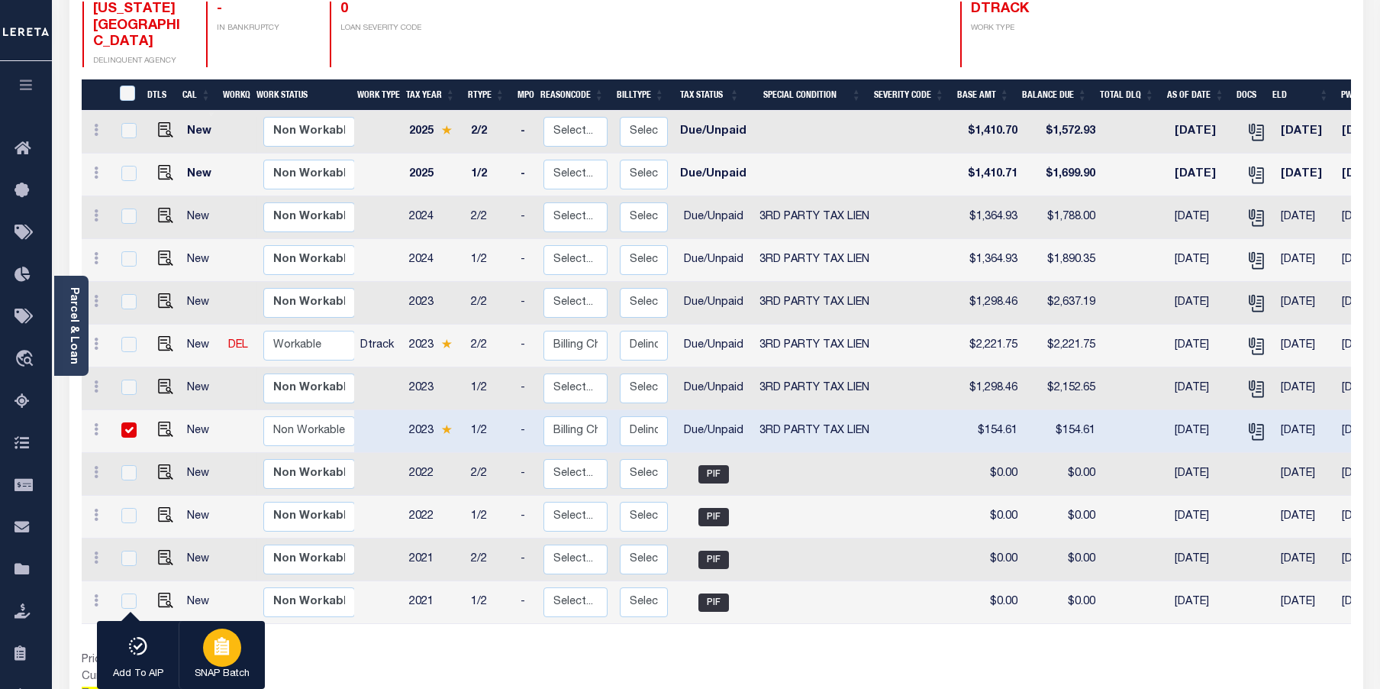
click at [231, 657] on div "button" at bounding box center [222, 647] width 38 height 38
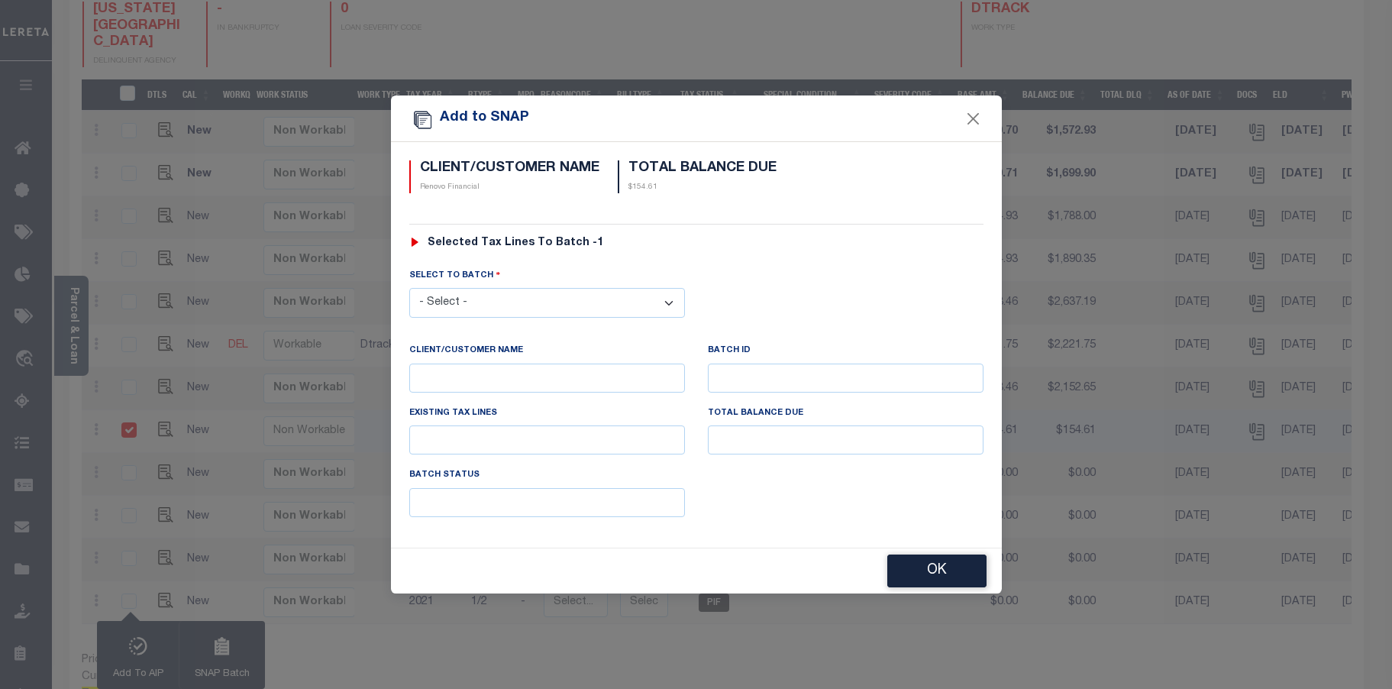
click at [660, 297] on select "- Select - 5832 5848" at bounding box center [547, 303] width 276 height 30
select select "5832"
click at [409, 288] on select "- Select - 5832 5848" at bounding box center [547, 303] width 276 height 30
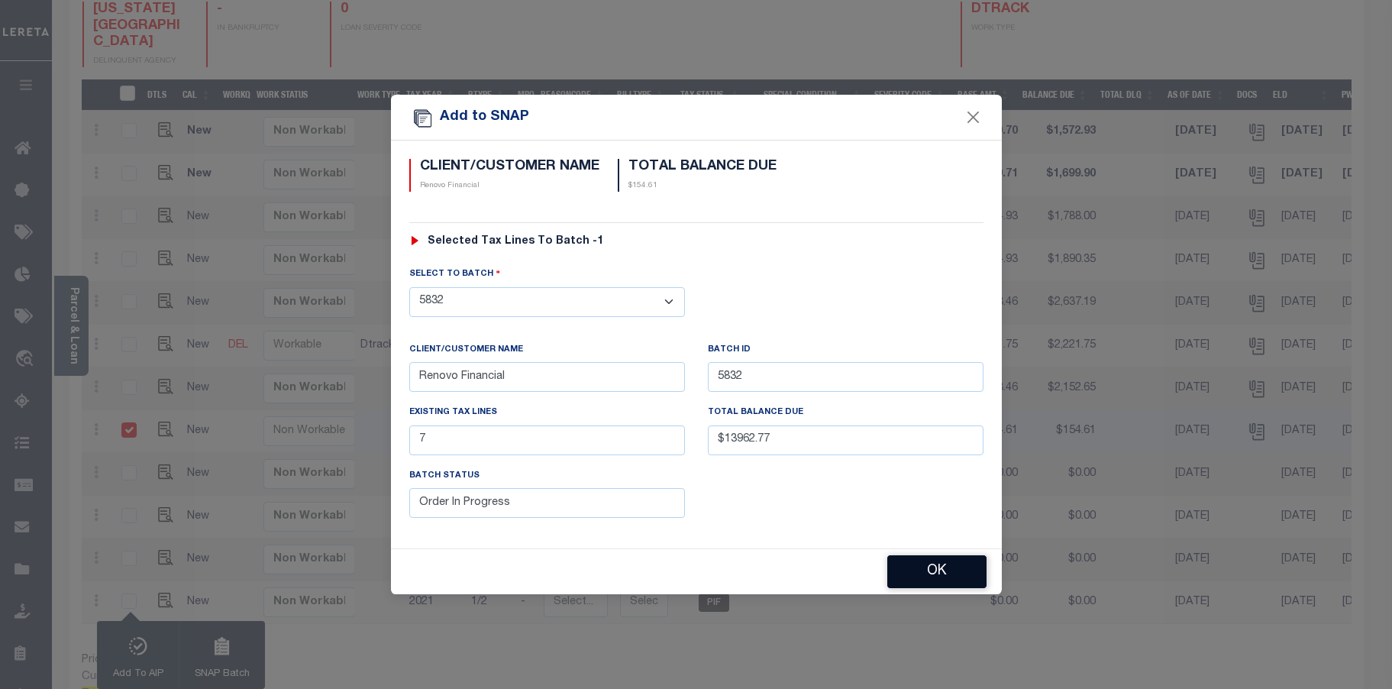
click at [933, 573] on button "OK" at bounding box center [936, 571] width 99 height 33
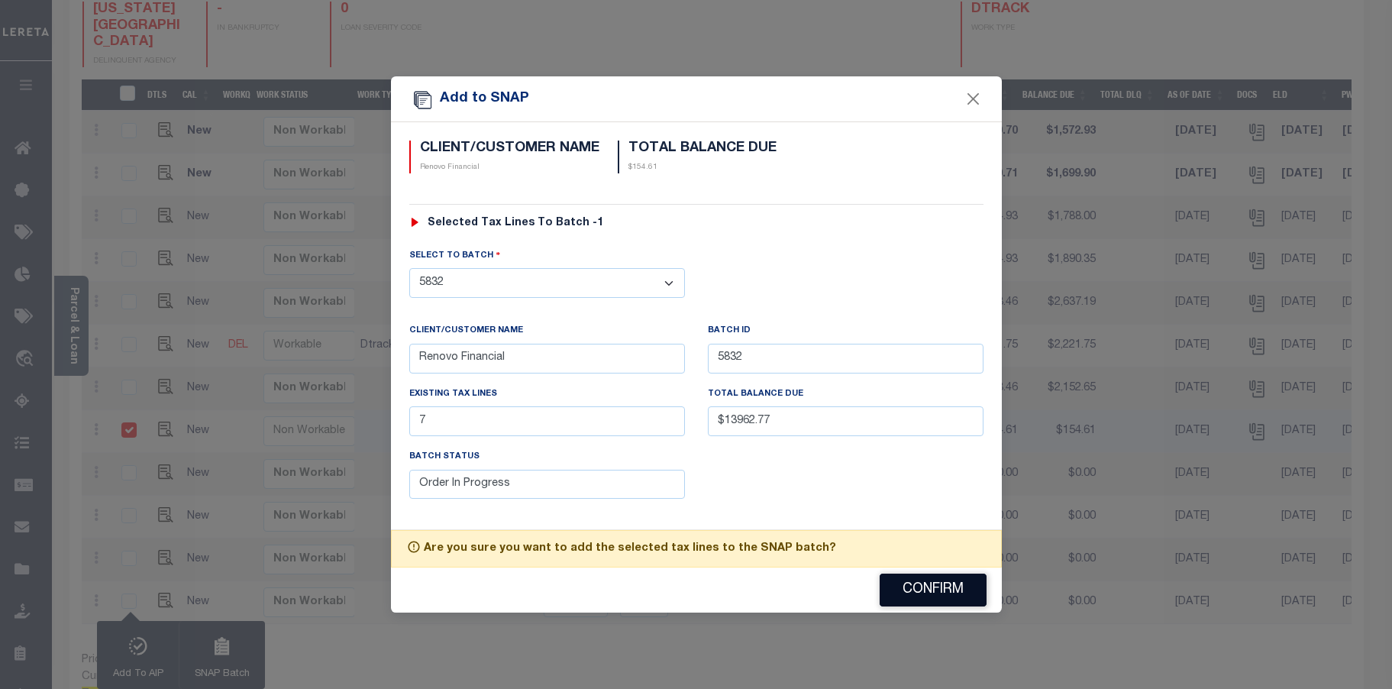
click at [924, 592] on button "Confirm" at bounding box center [933, 589] width 107 height 33
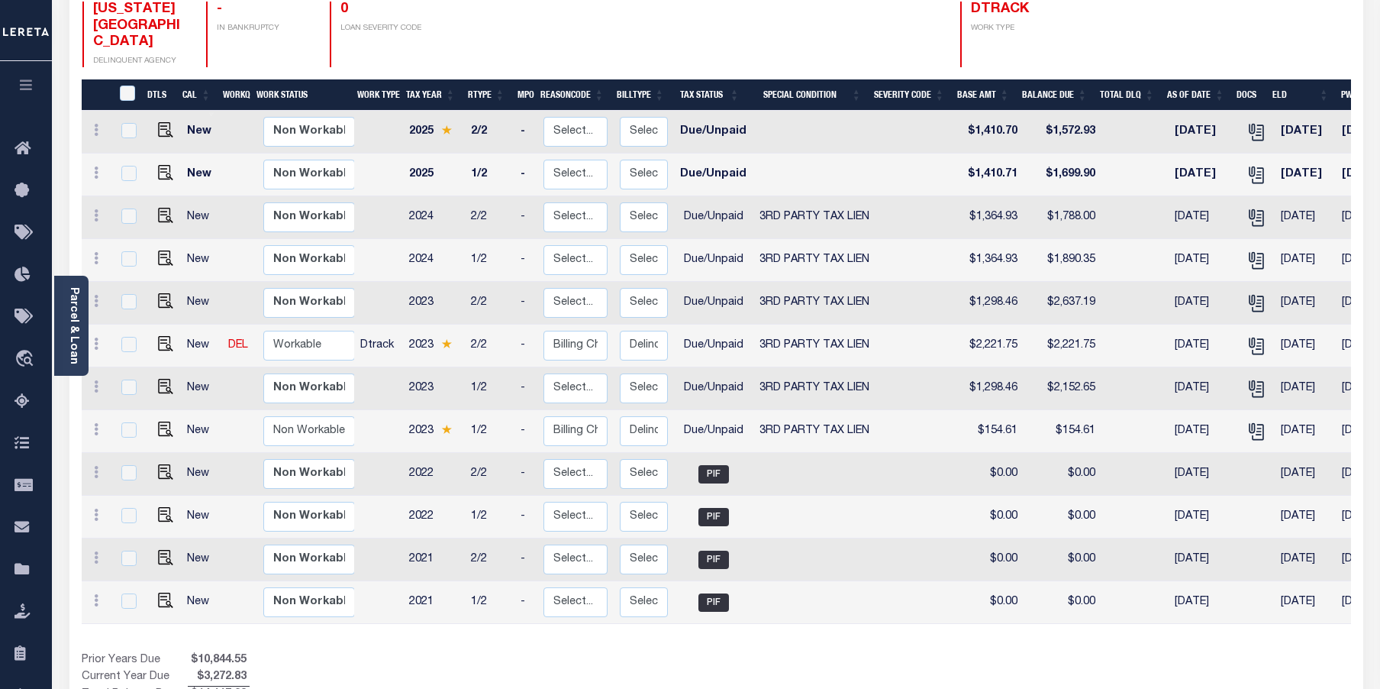
scroll to position [0, 260]
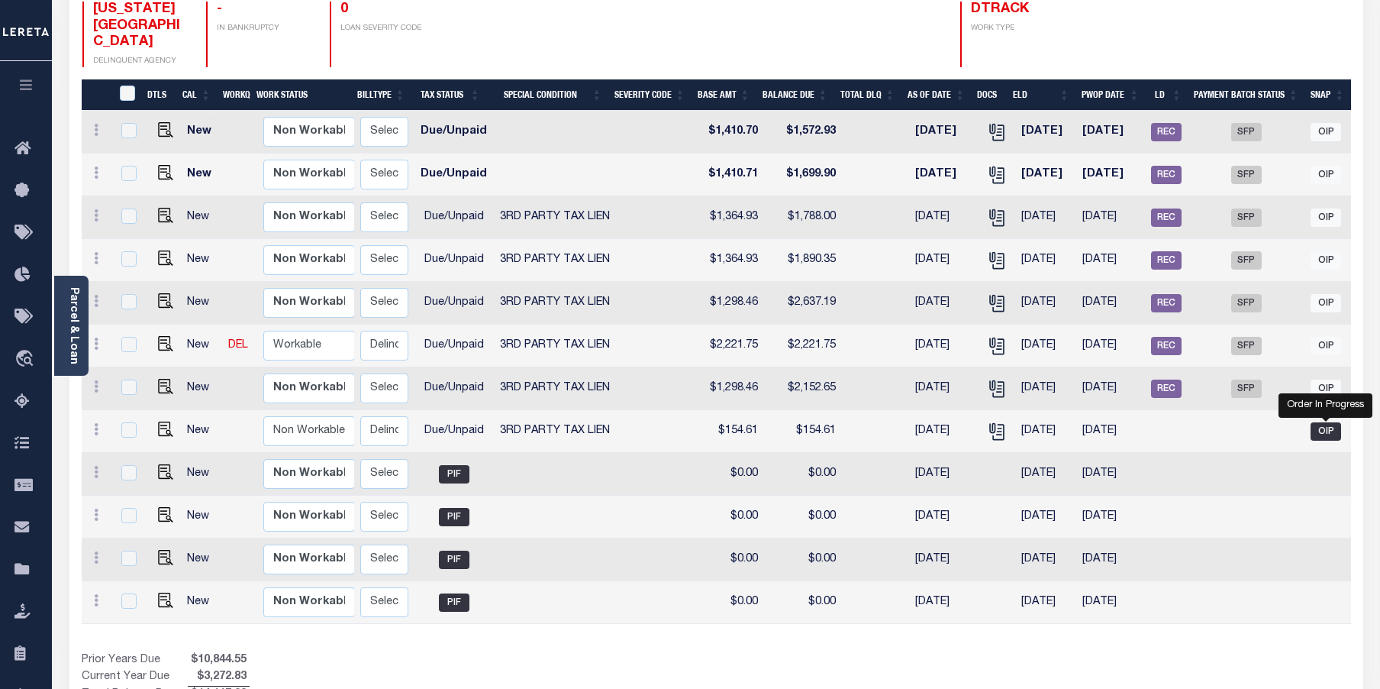
click at [1328, 422] on span "OIP" at bounding box center [1326, 431] width 31 height 18
checkbox input "true"
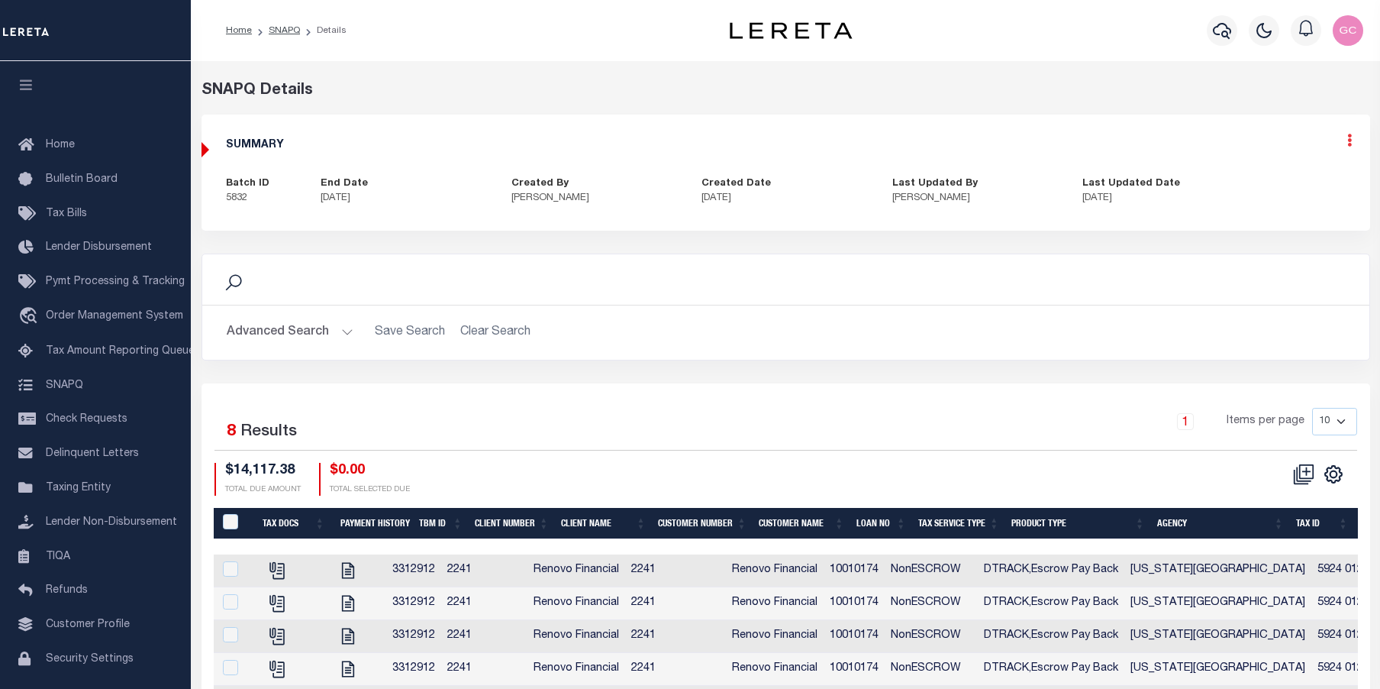
click at [1350, 143] on icon at bounding box center [1350, 140] width 5 height 13
click at [1274, 180] on link "Edit" at bounding box center [1309, 184] width 121 height 25
select select "OIP"
checkbox input "true"
type textarea "-10/15/2025- ***RUSH**** See LD batch #46759/ Funding date 10/16/2025. NEED TO …"
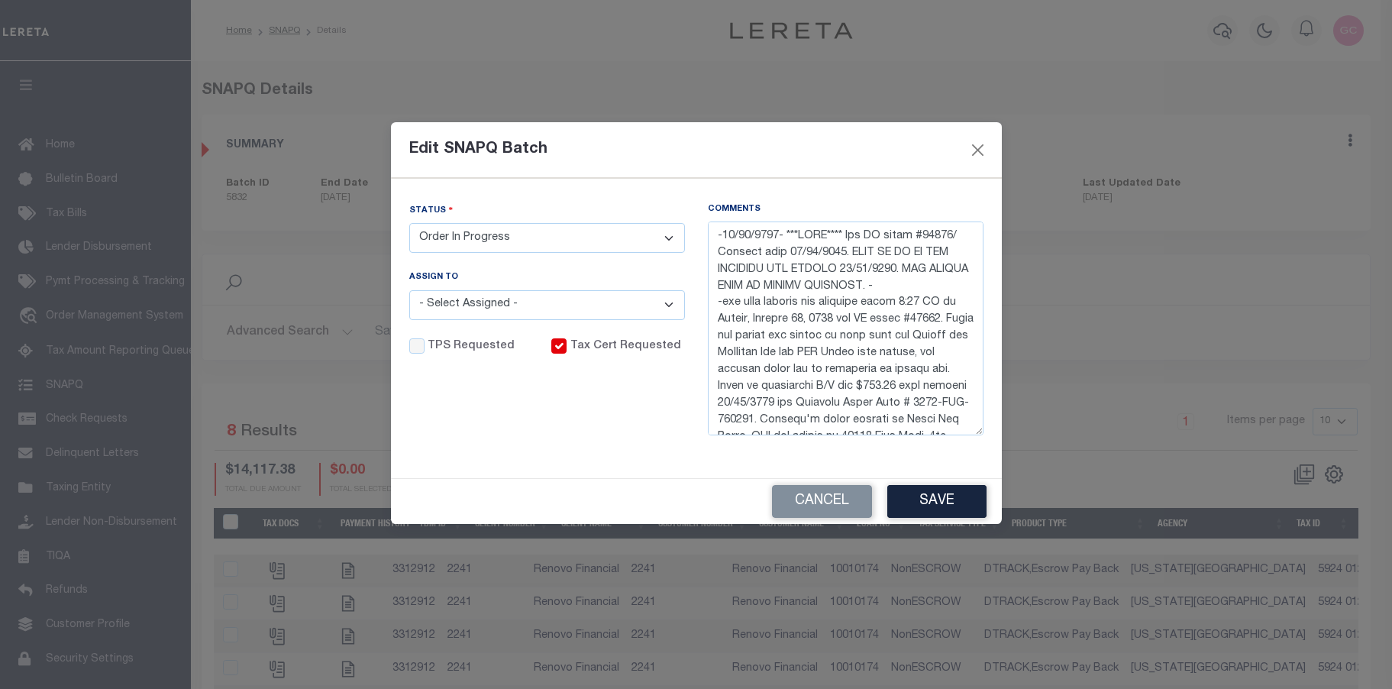
click at [670, 241] on select "- Select Status - Order In Progress Complete" at bounding box center [547, 238] width 276 height 30
select select "CPT"
click at [409, 223] on select "- Select Status - Order In Progress Complete" at bounding box center [547, 238] width 276 height 30
click at [946, 508] on button "Save" at bounding box center [936, 501] width 99 height 33
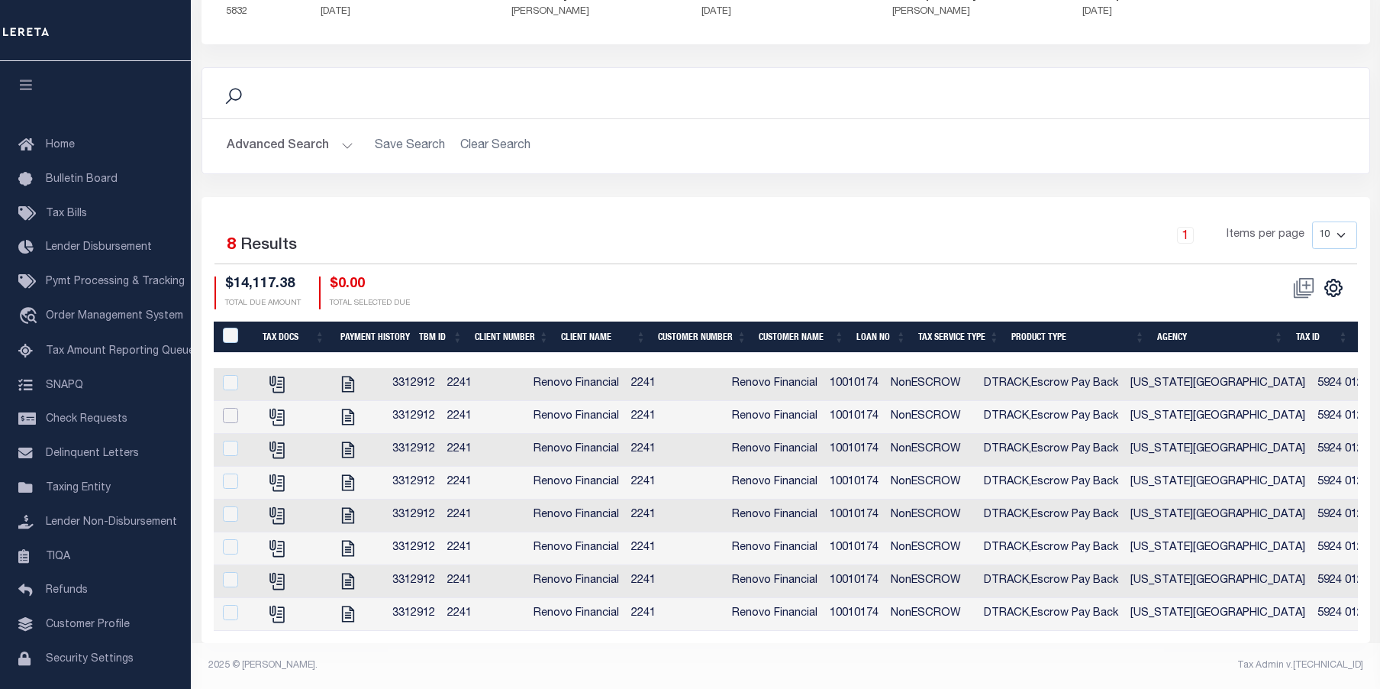
click at [232, 408] on input "checkbox" at bounding box center [230, 415] width 15 height 15
checkbox input "true"
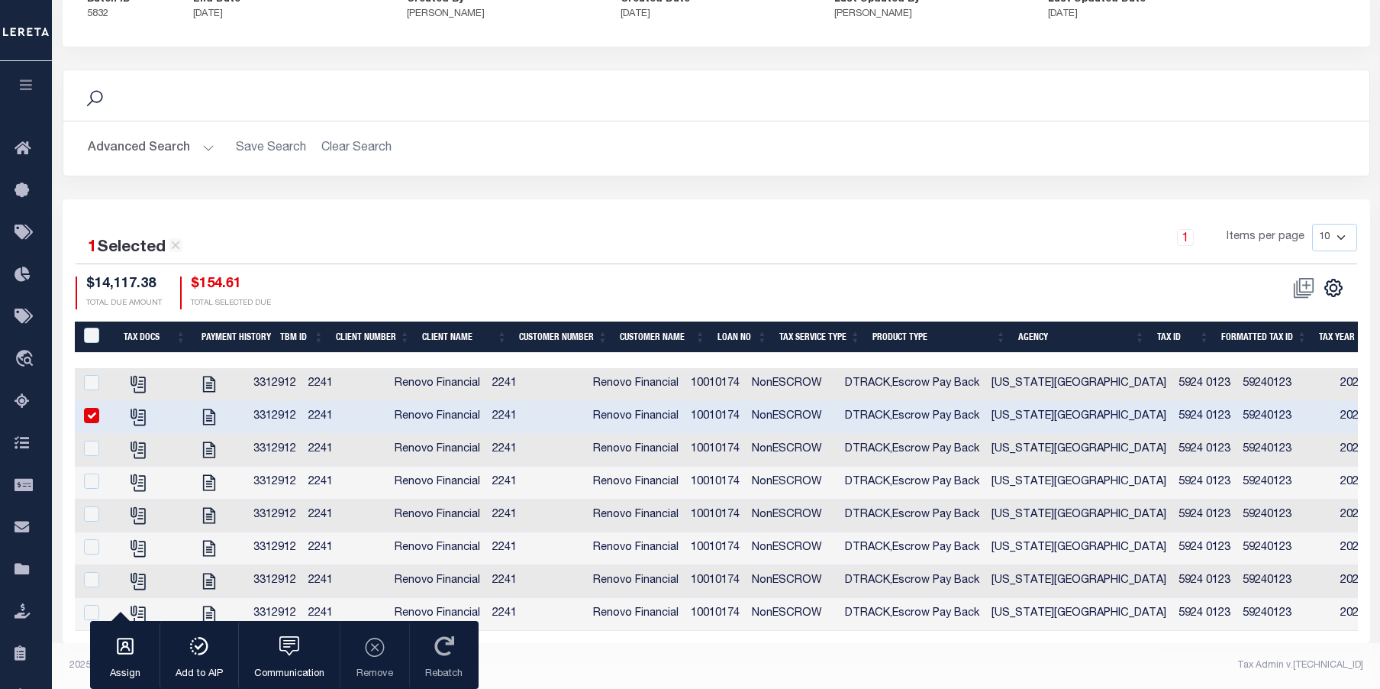
scroll to position [201, 0]
click at [199, 647] on icon "button" at bounding box center [199, 646] width 21 height 18
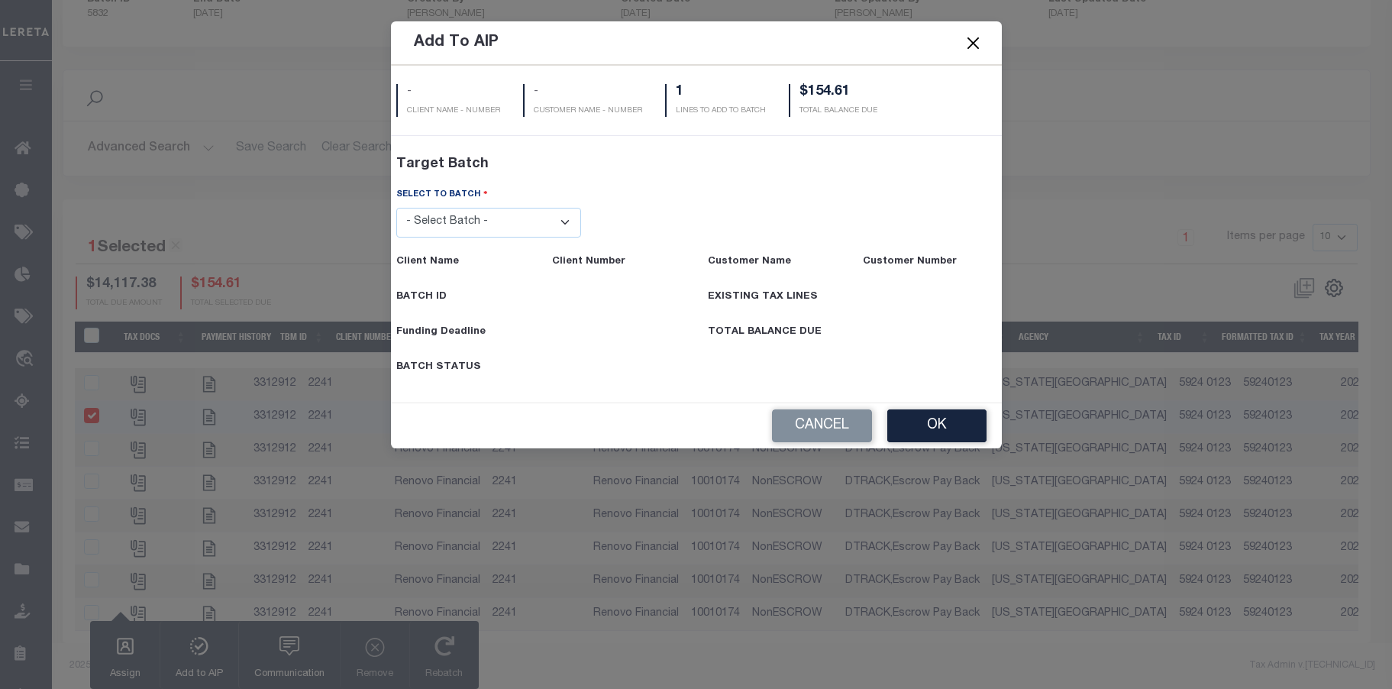
click at [565, 222] on select "- Select Batch - 46570 46554 46737 46750 46715 46714 46635 46655 46729 46693 46…" at bounding box center [488, 223] width 185 height 30
select select "46759"
click at [396, 237] on select "- Select Batch - 46570 46554 46737 46750 46715 46714 46635 46655 46729 46693 46…" at bounding box center [488, 223] width 185 height 30
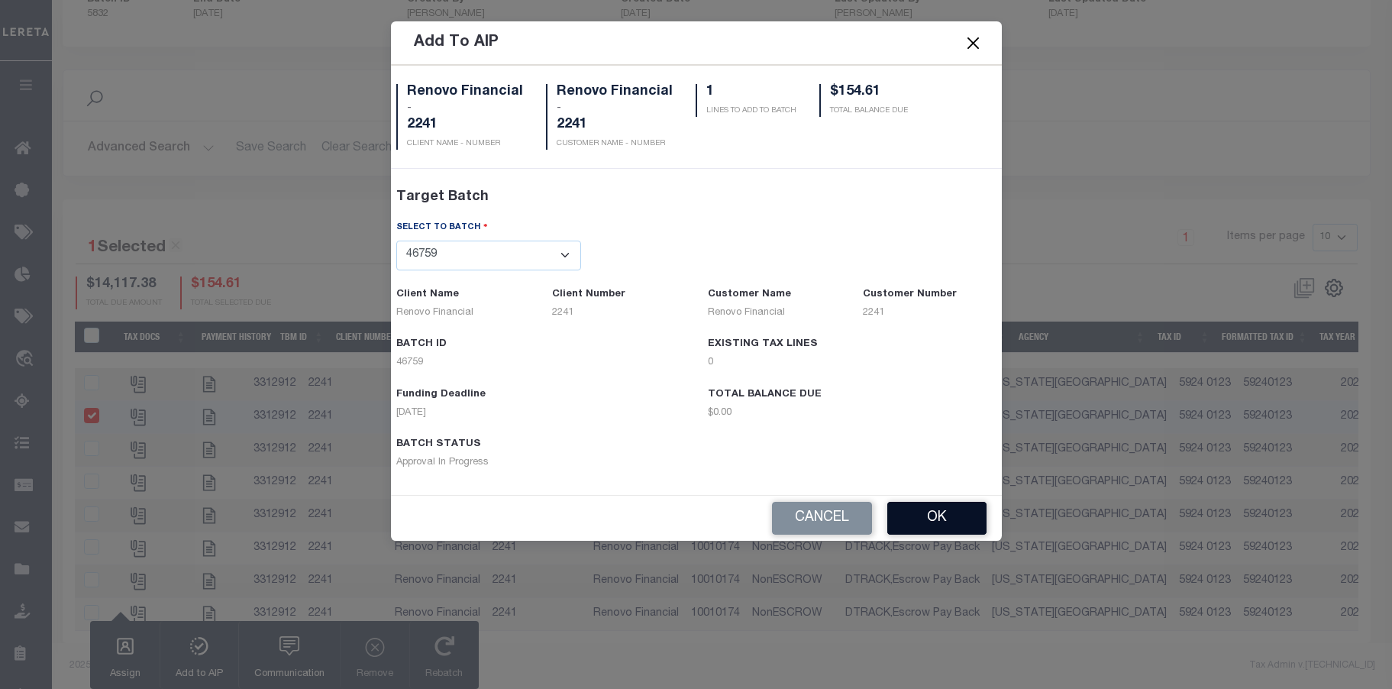
click at [957, 518] on button "OK" at bounding box center [936, 518] width 99 height 33
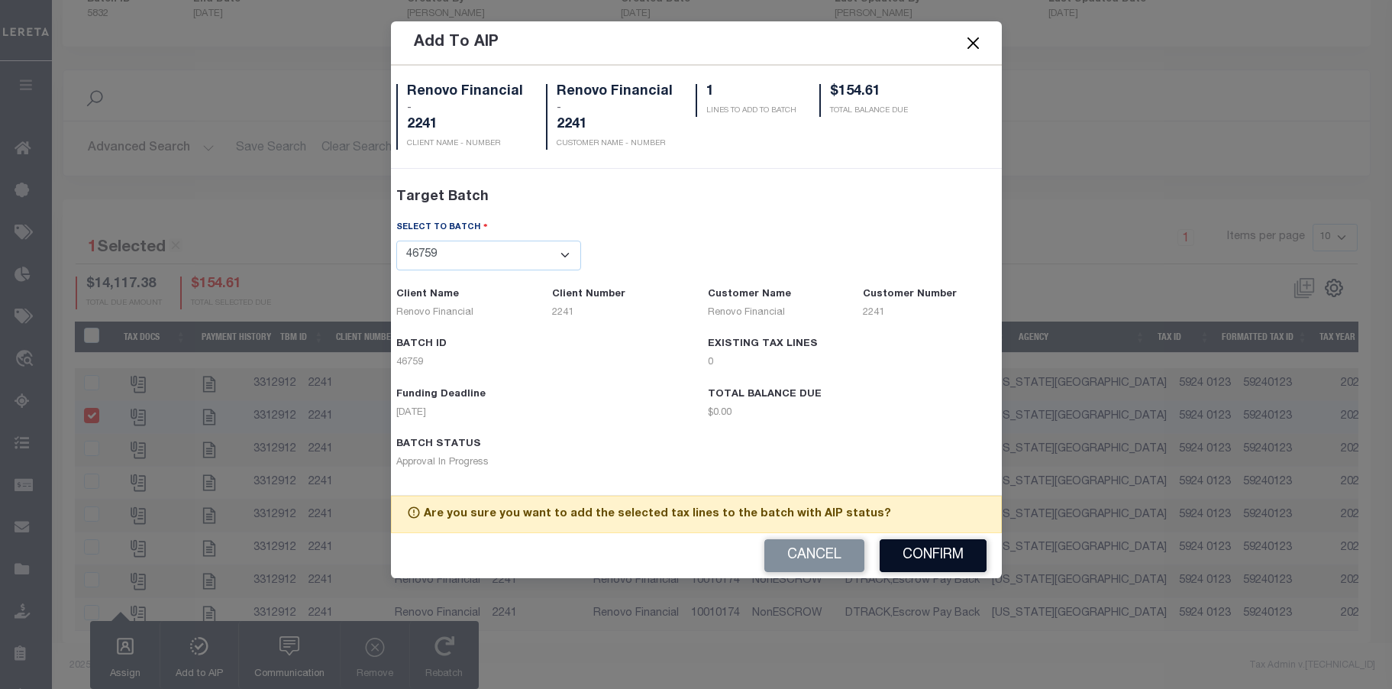
click at [938, 549] on button "Confirm" at bounding box center [933, 555] width 107 height 33
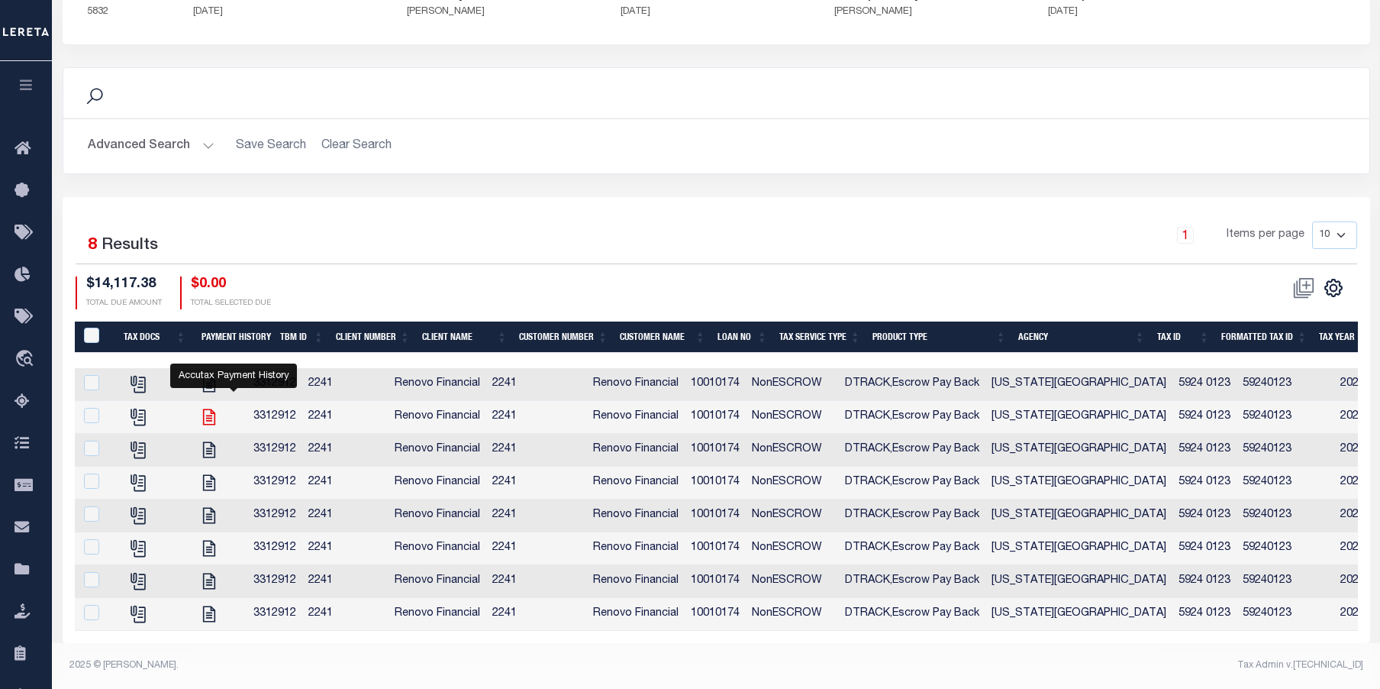
click at [219, 407] on icon at bounding box center [209, 417] width 20 height 20
checkbox input "true"
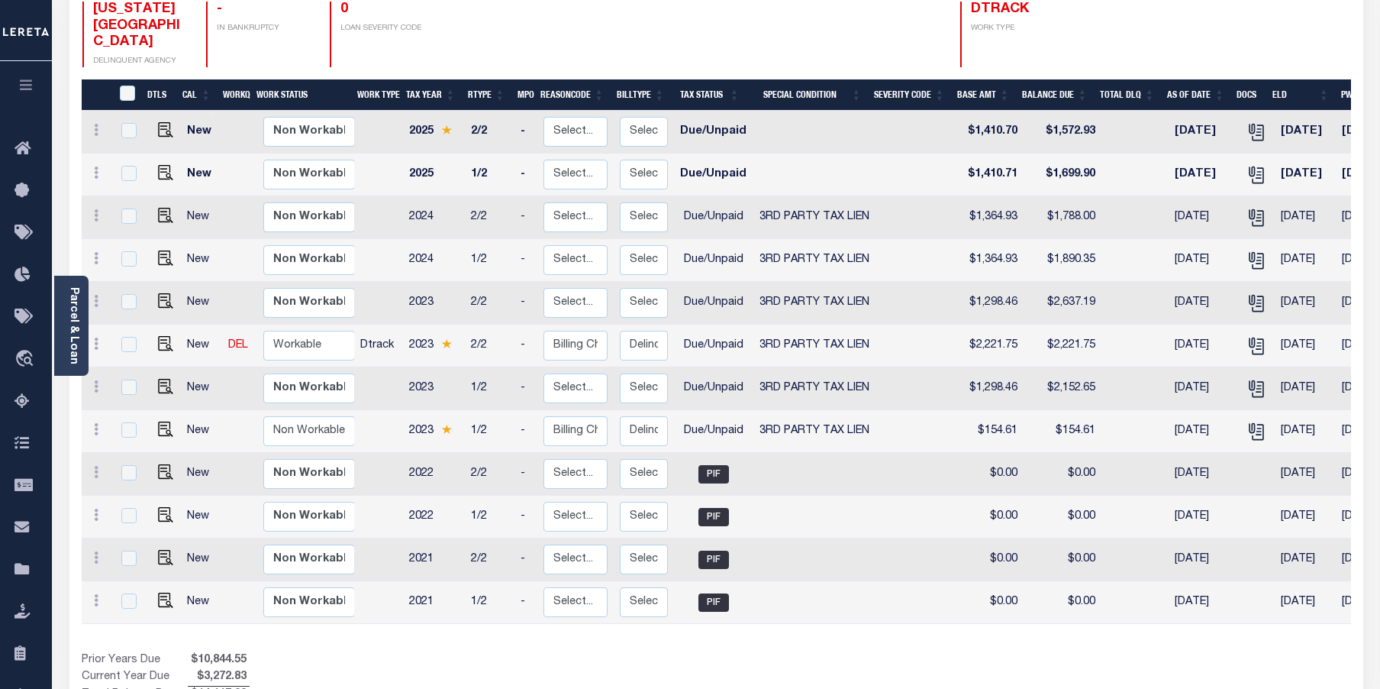
scroll to position [0, 260]
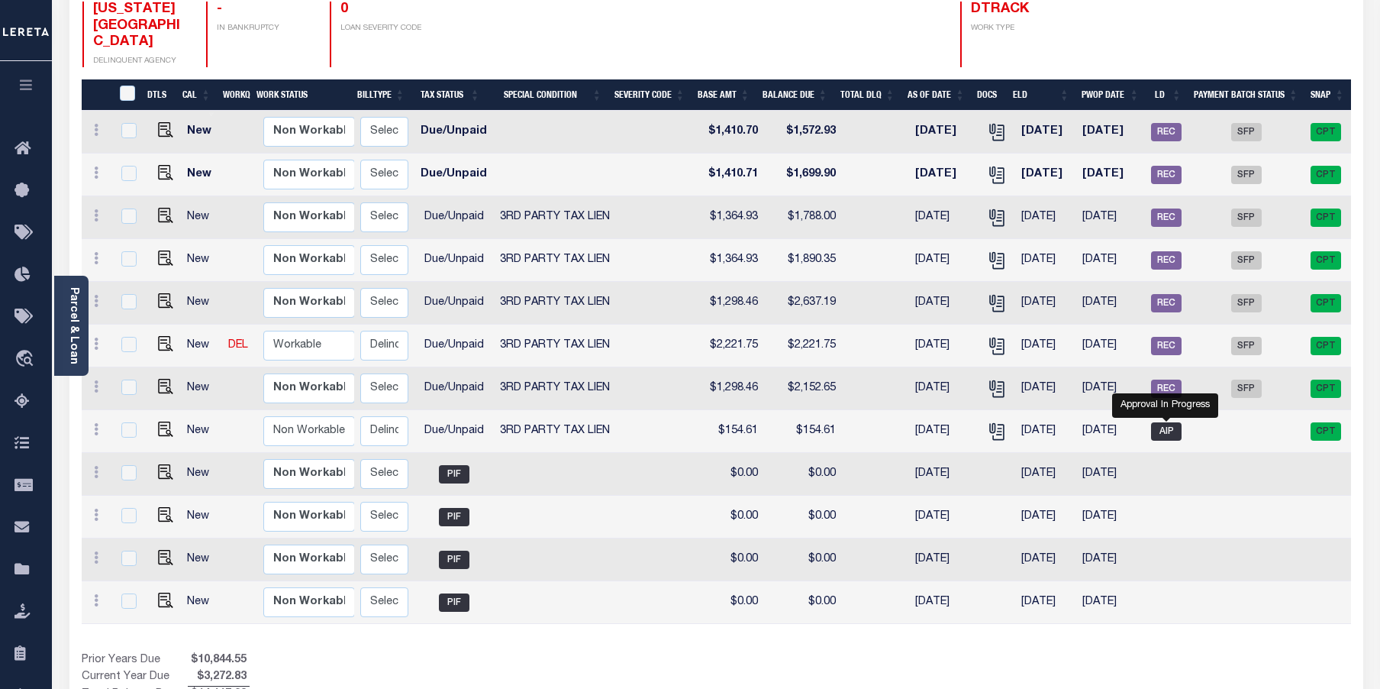
click at [1171, 422] on span "AIP" at bounding box center [1166, 431] width 31 height 18
checkbox input "true"
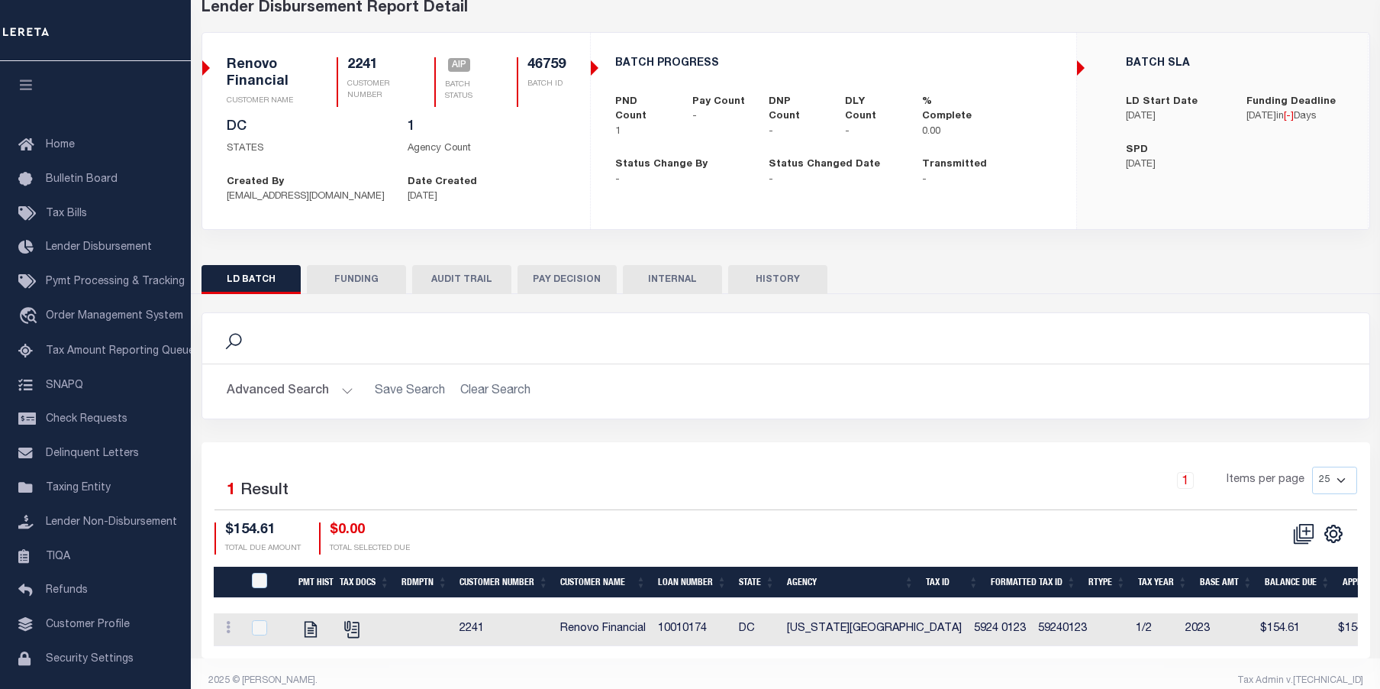
scroll to position [106, 0]
